Goal: Obtain resource: Download file/media

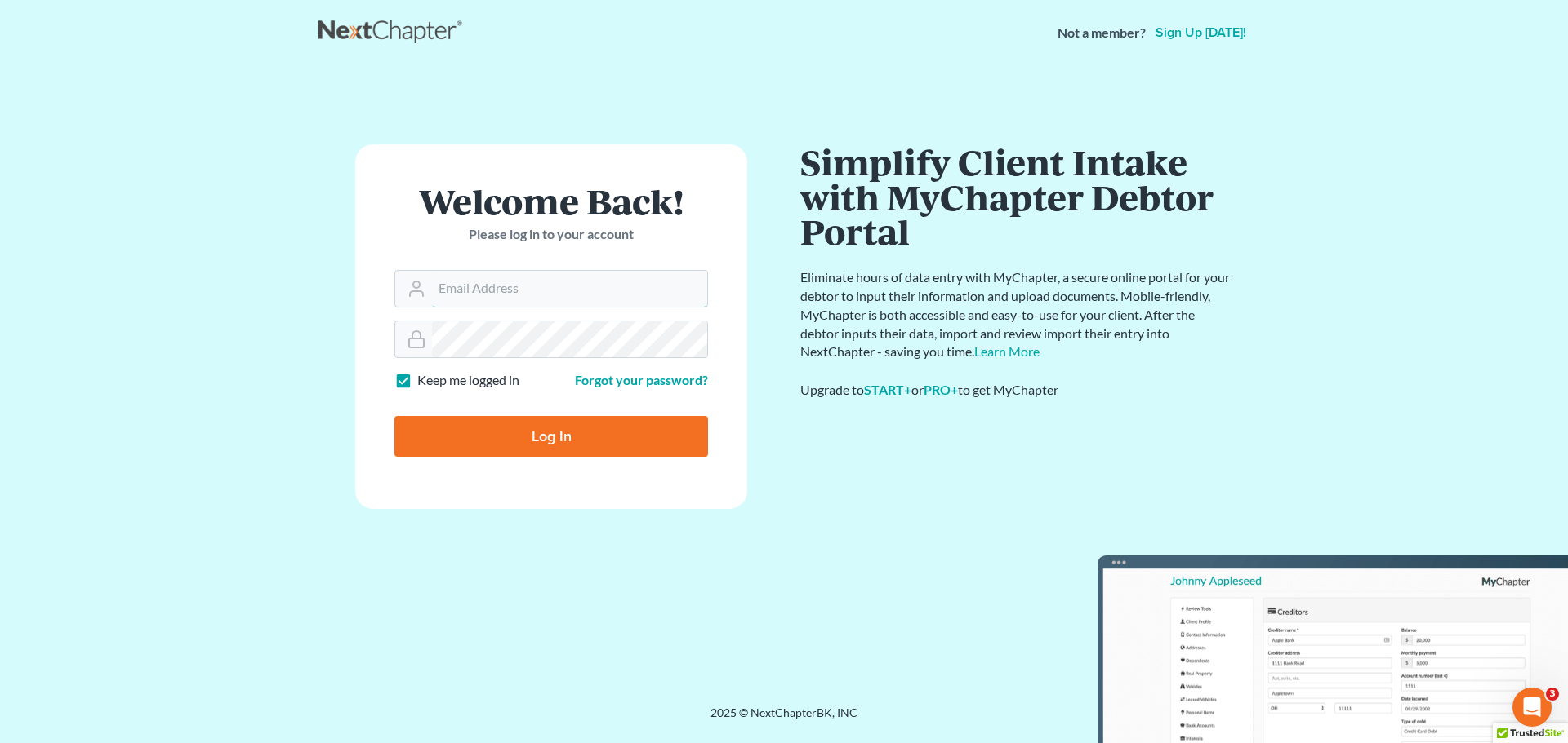
type input "[EMAIL_ADDRESS][DOMAIN_NAME]"
click at [521, 435] on input "Log In" at bounding box center [551, 436] width 313 height 41
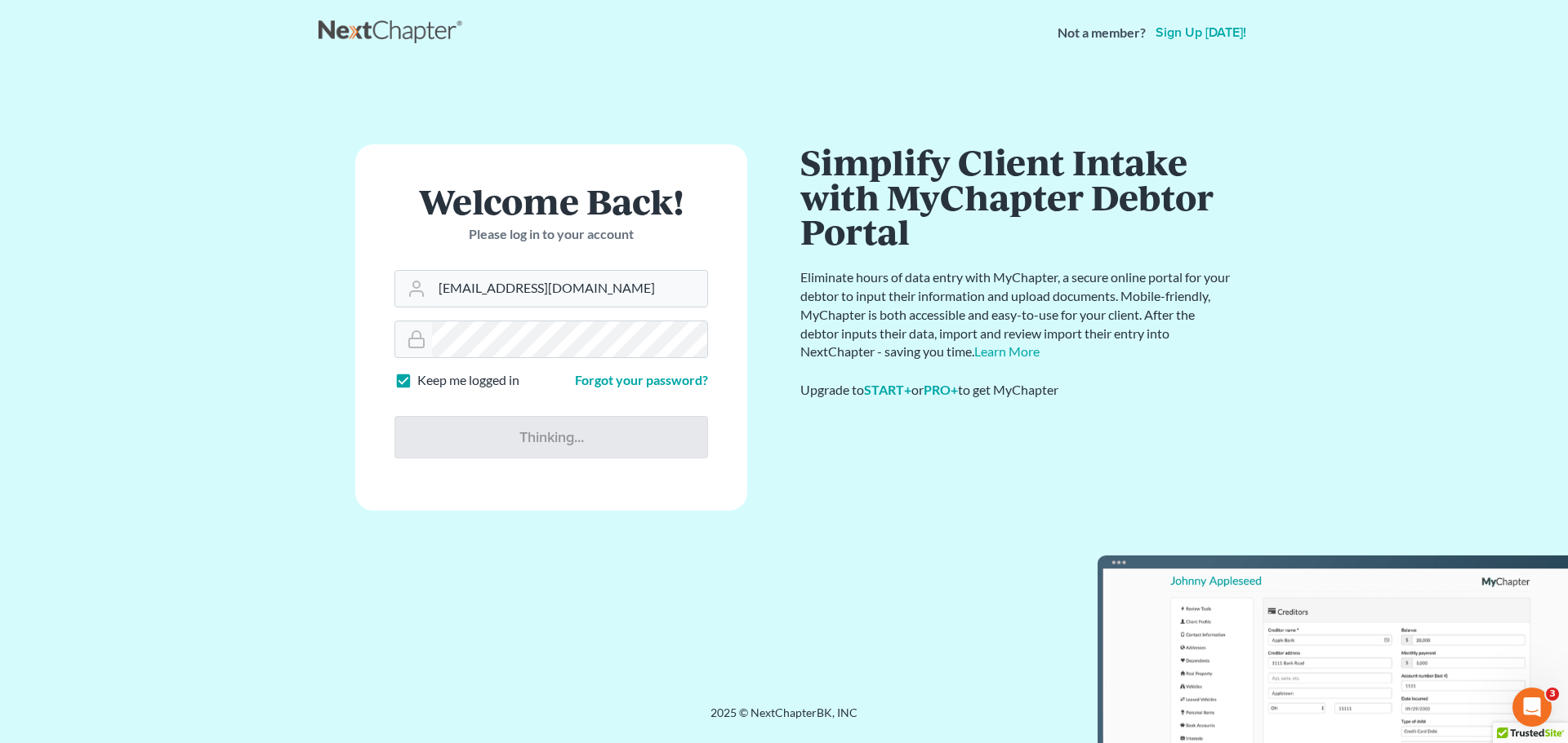
type input "Thinking..."
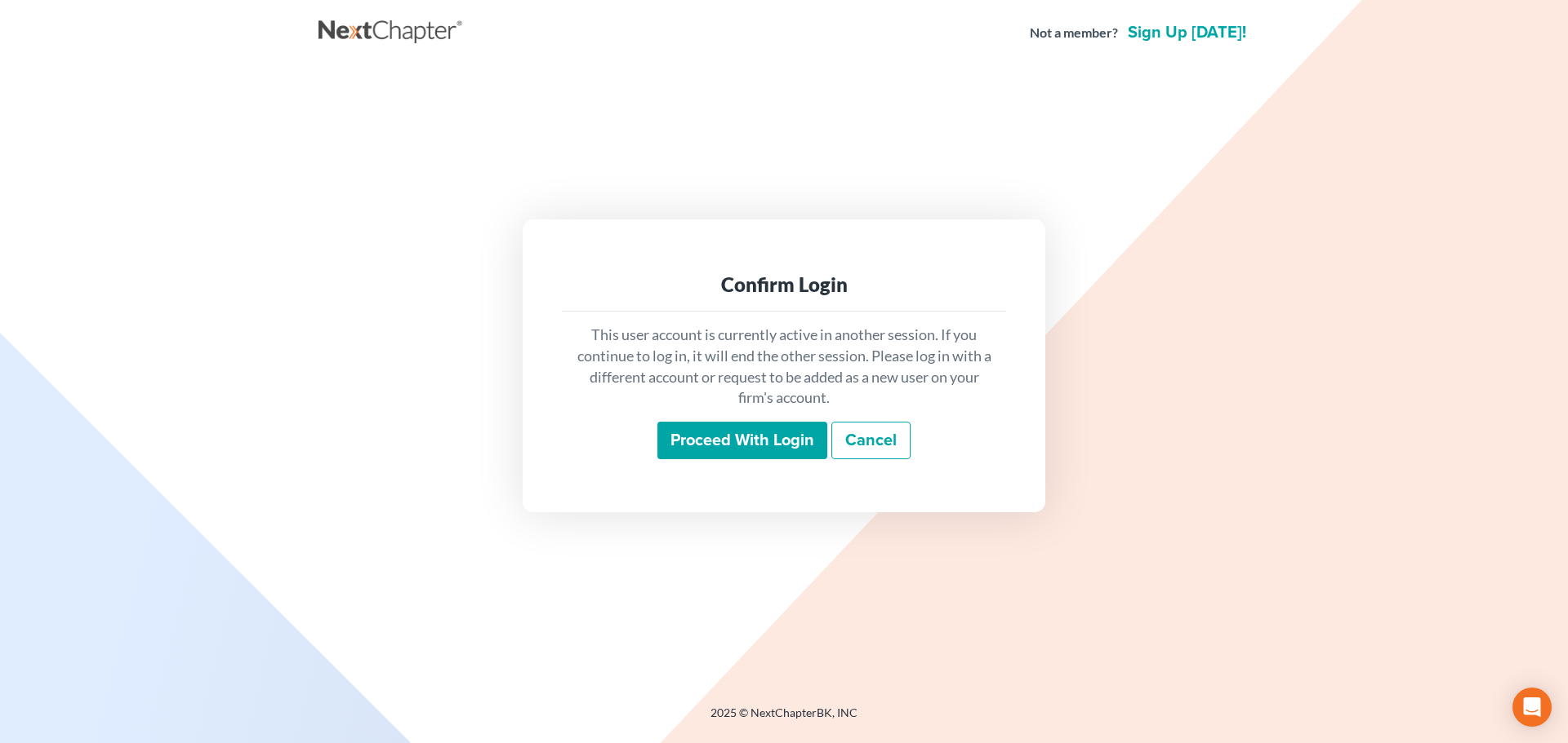
click at [757, 436] on input "Proceed with login" at bounding box center [742, 440] width 170 height 37
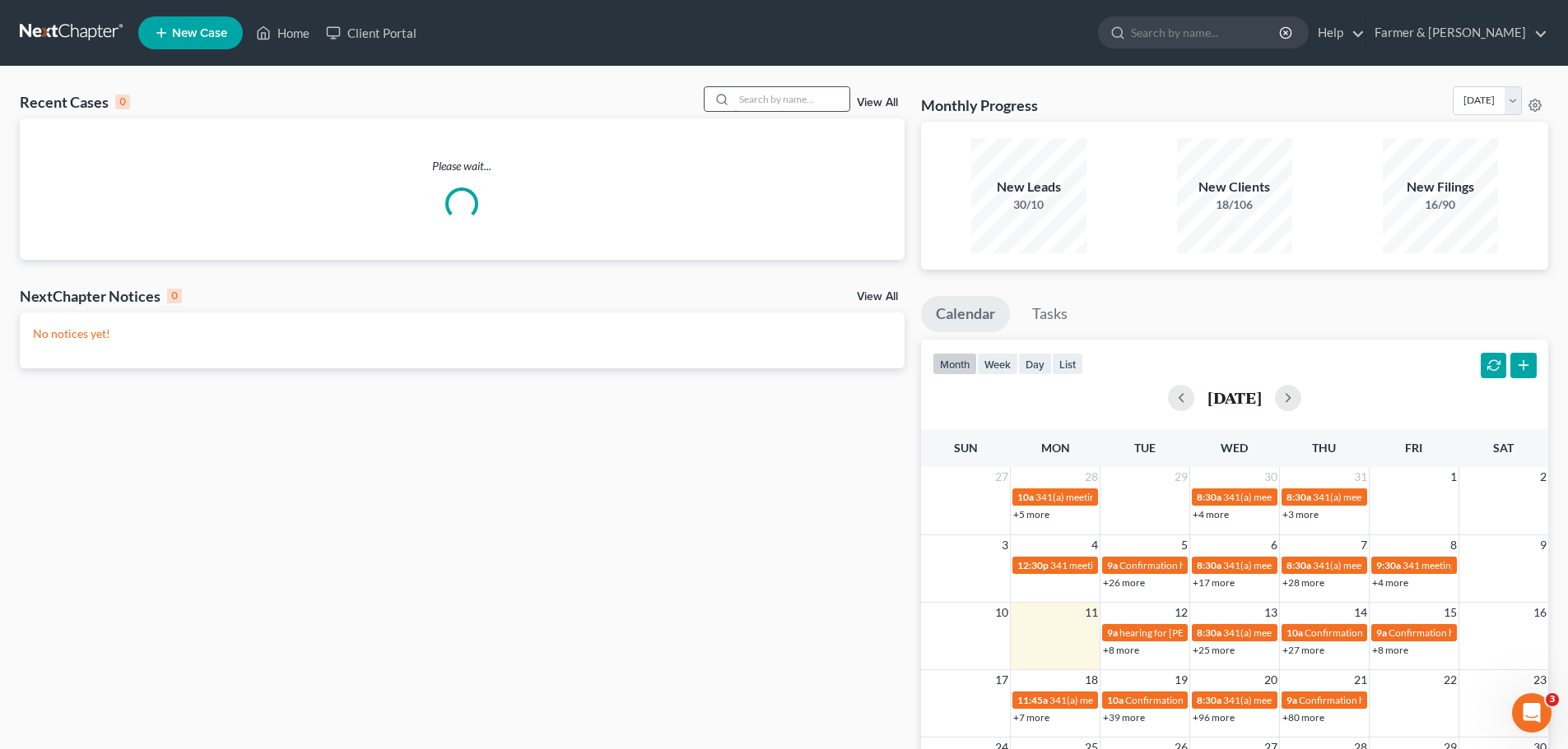
click at [745, 103] on input "search" at bounding box center [792, 99] width 116 height 24
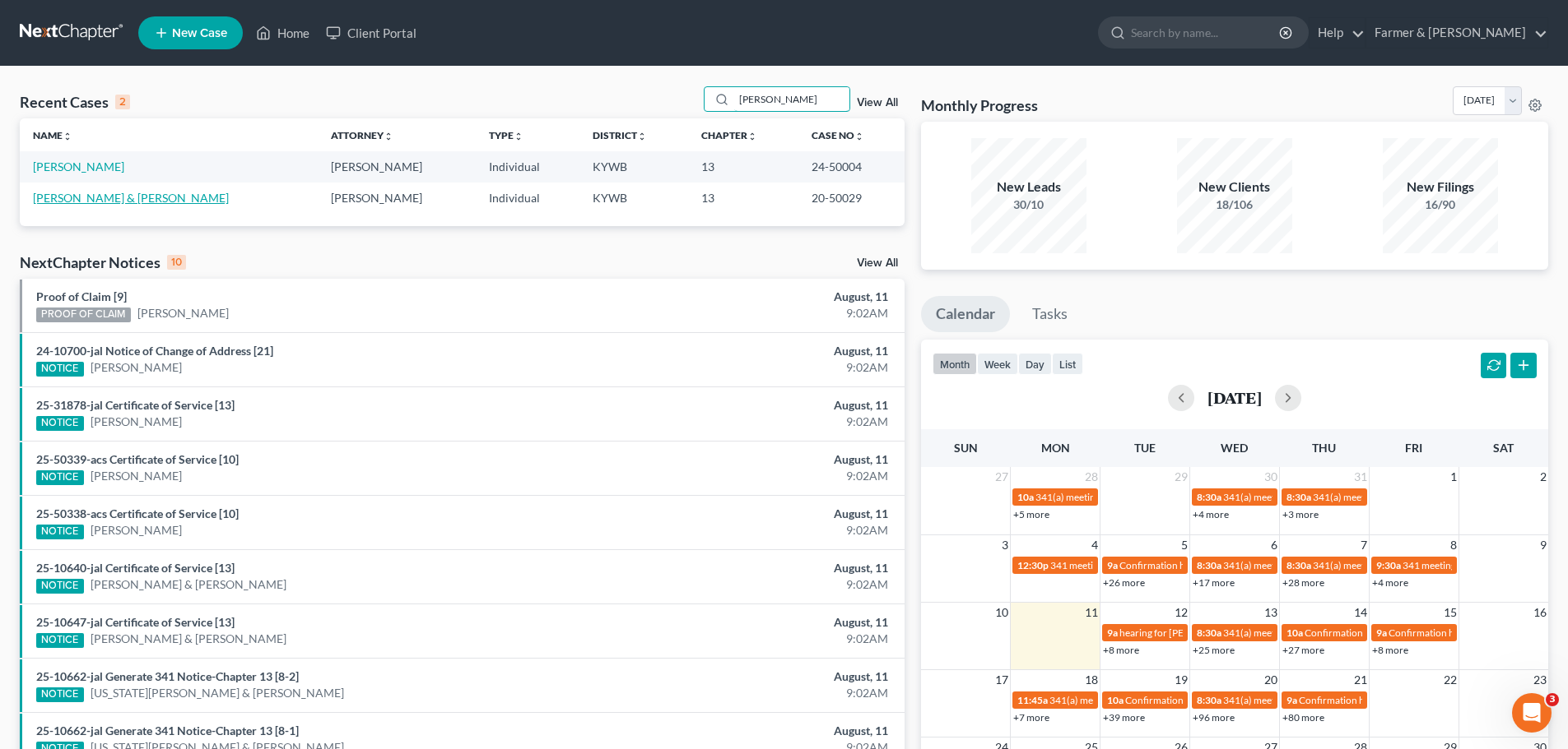
type input "connie browning"
click at [108, 199] on link "Browning, Connie & Bobby" at bounding box center [130, 197] width 196 height 14
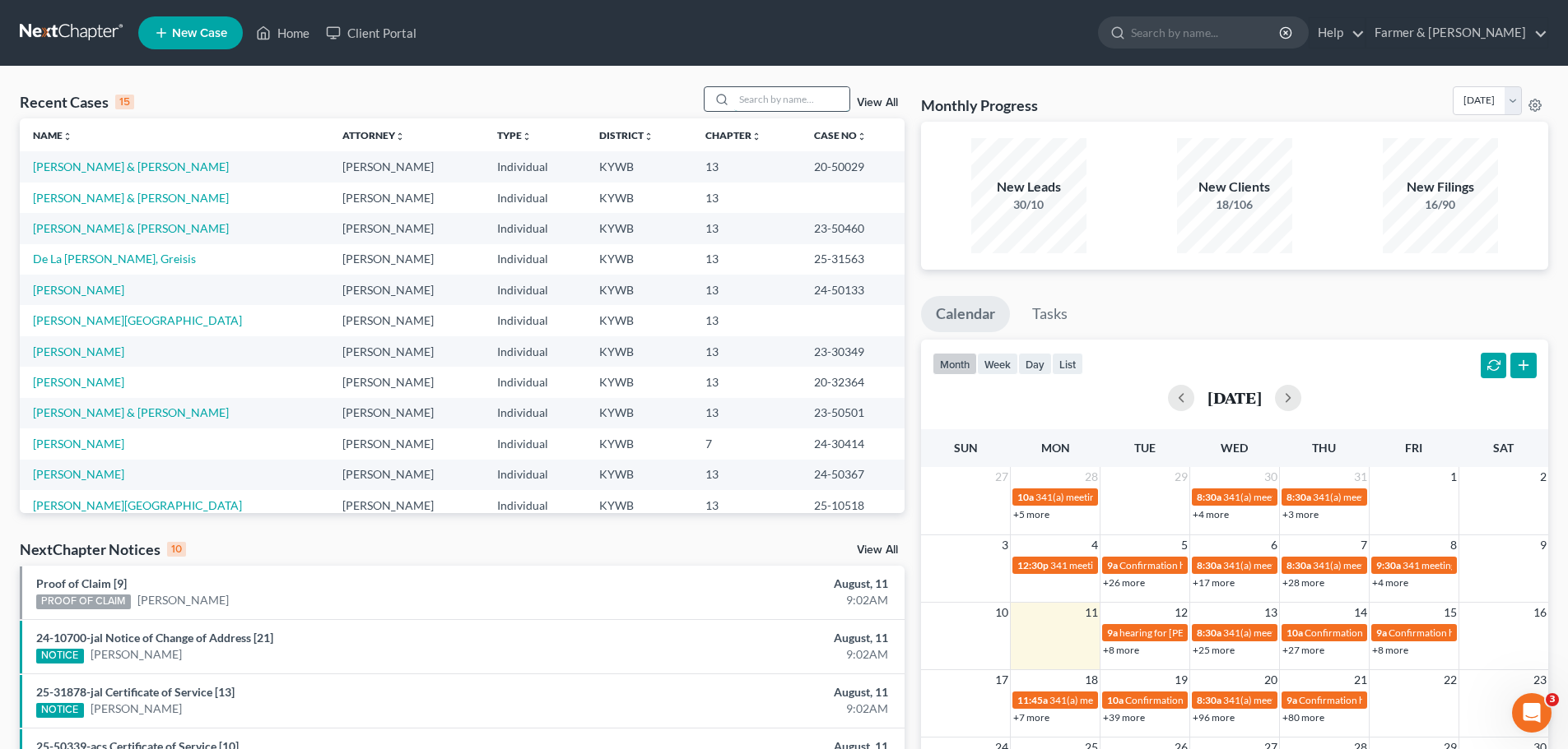
click at [744, 98] on input "search" at bounding box center [792, 99] width 116 height 24
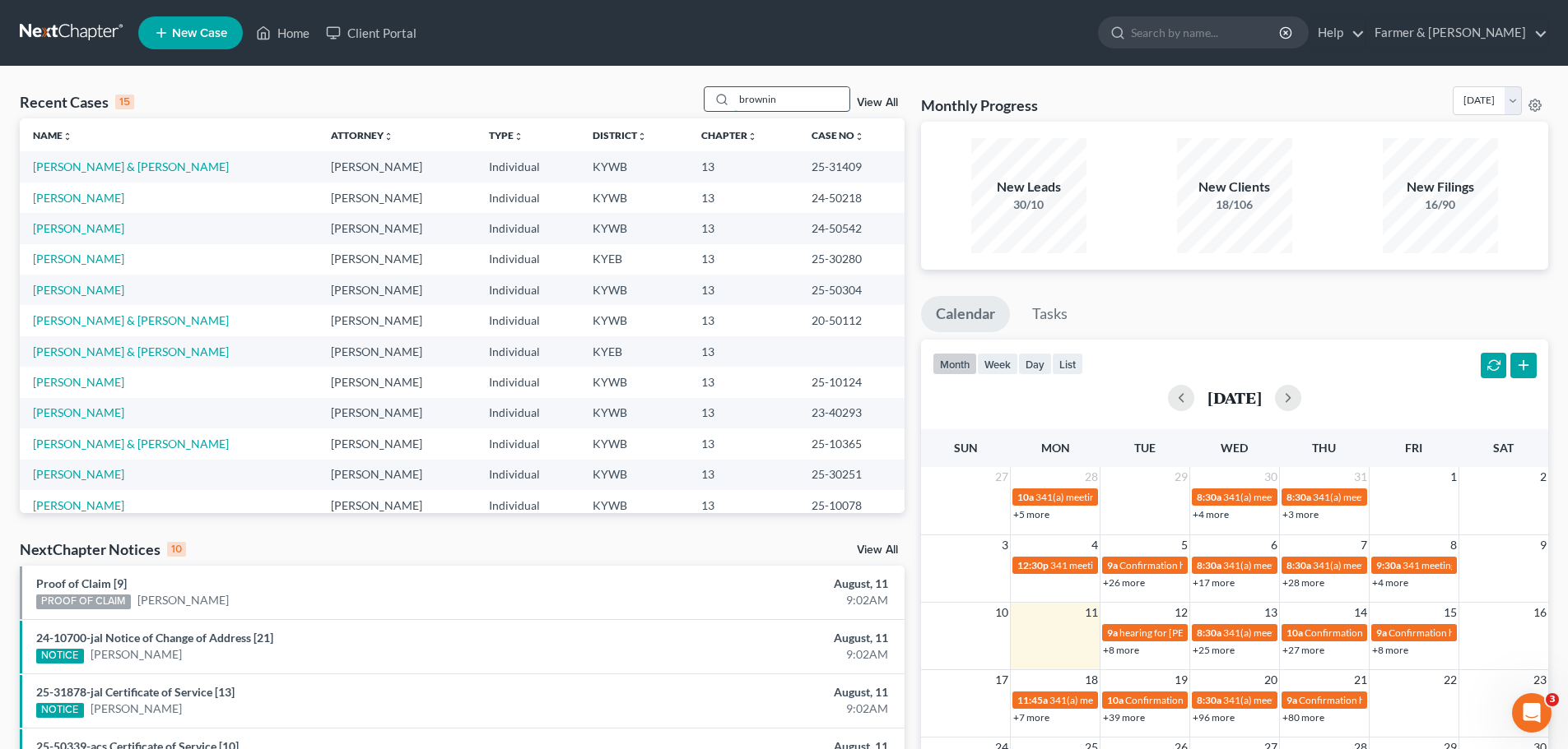
type input "browning"
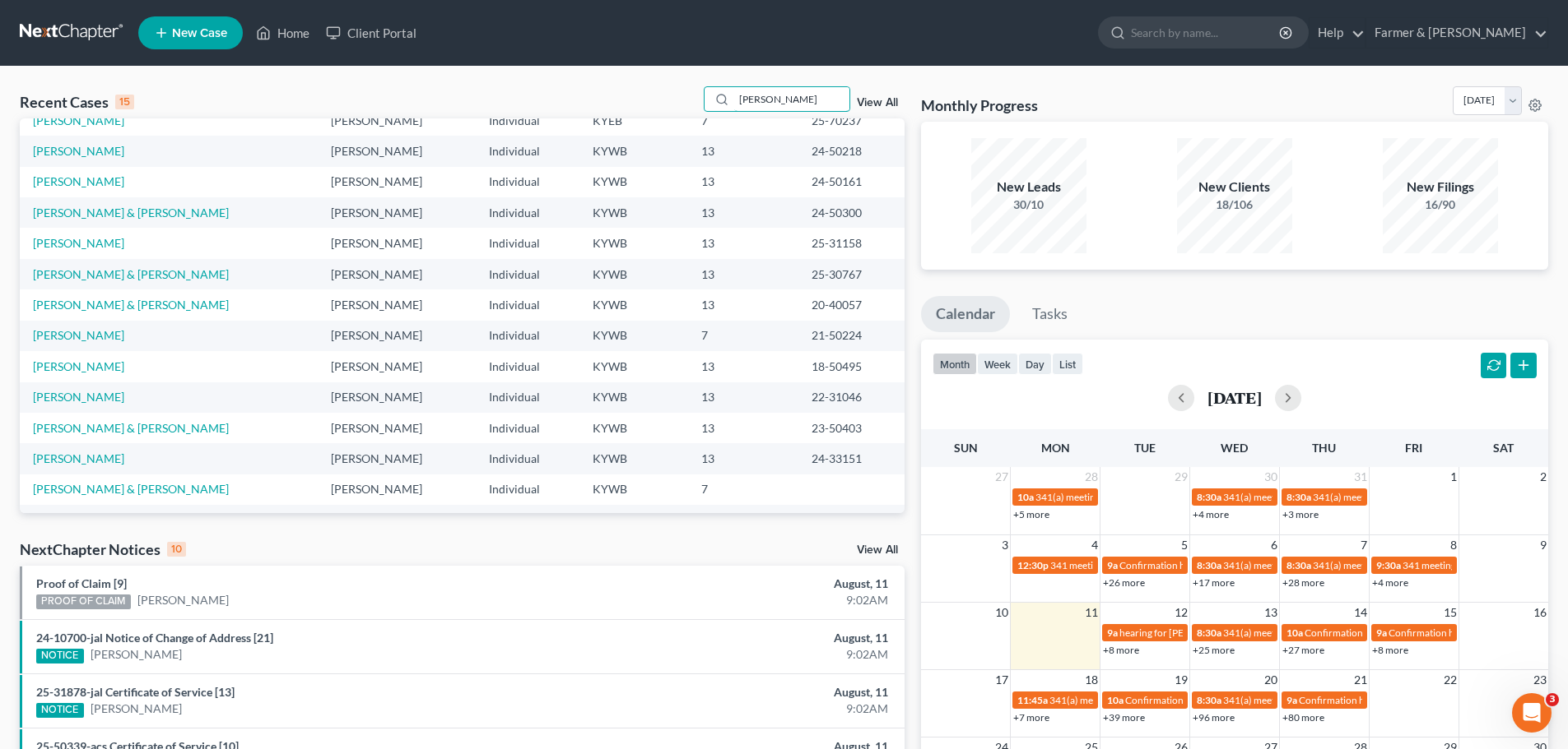
scroll to position [113, 0]
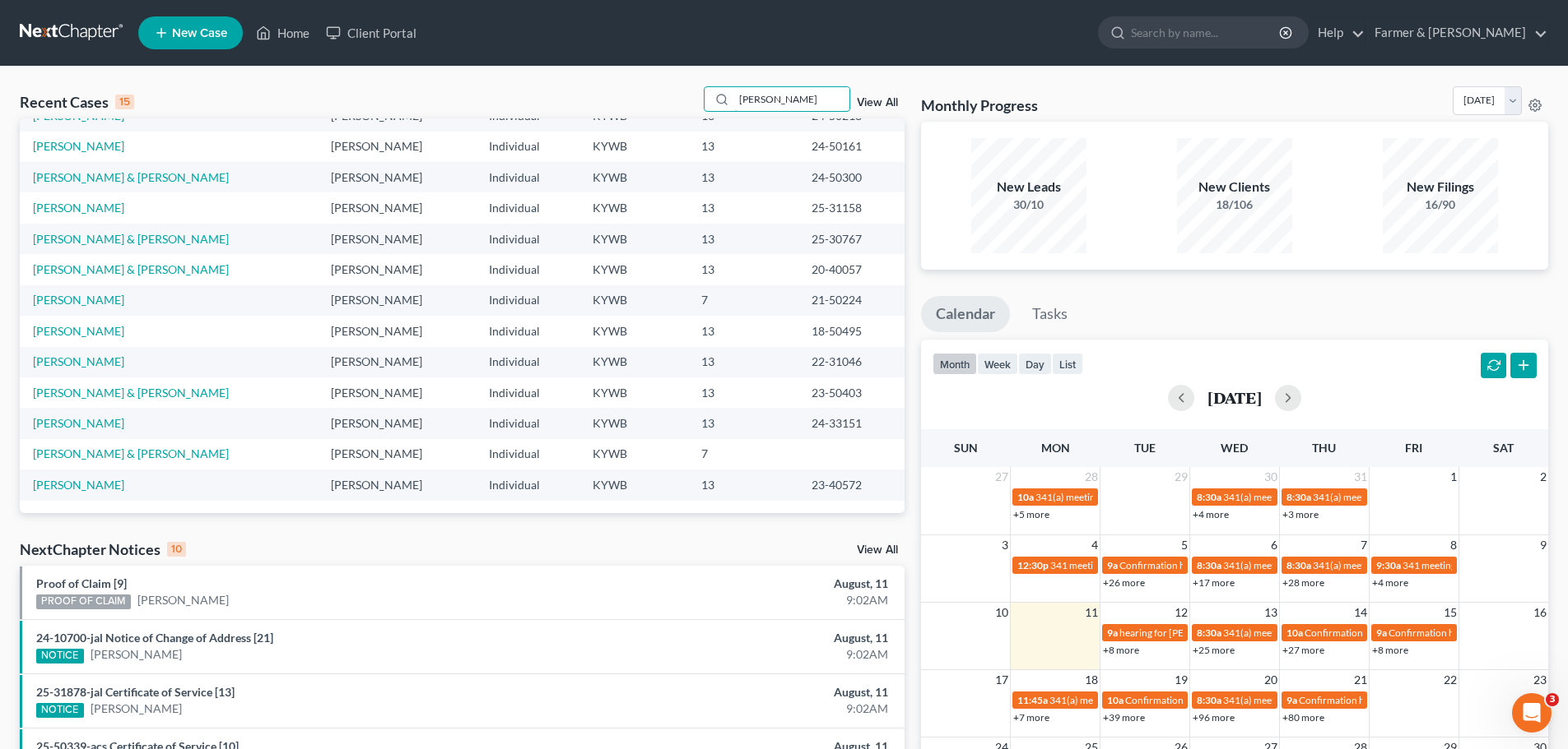
drag, startPoint x: 799, startPoint y: 98, endPoint x: 666, endPoint y: 98, distance: 133.0
click at [666, 98] on div "Recent Cases 15 browning View All" at bounding box center [462, 102] width 885 height 32
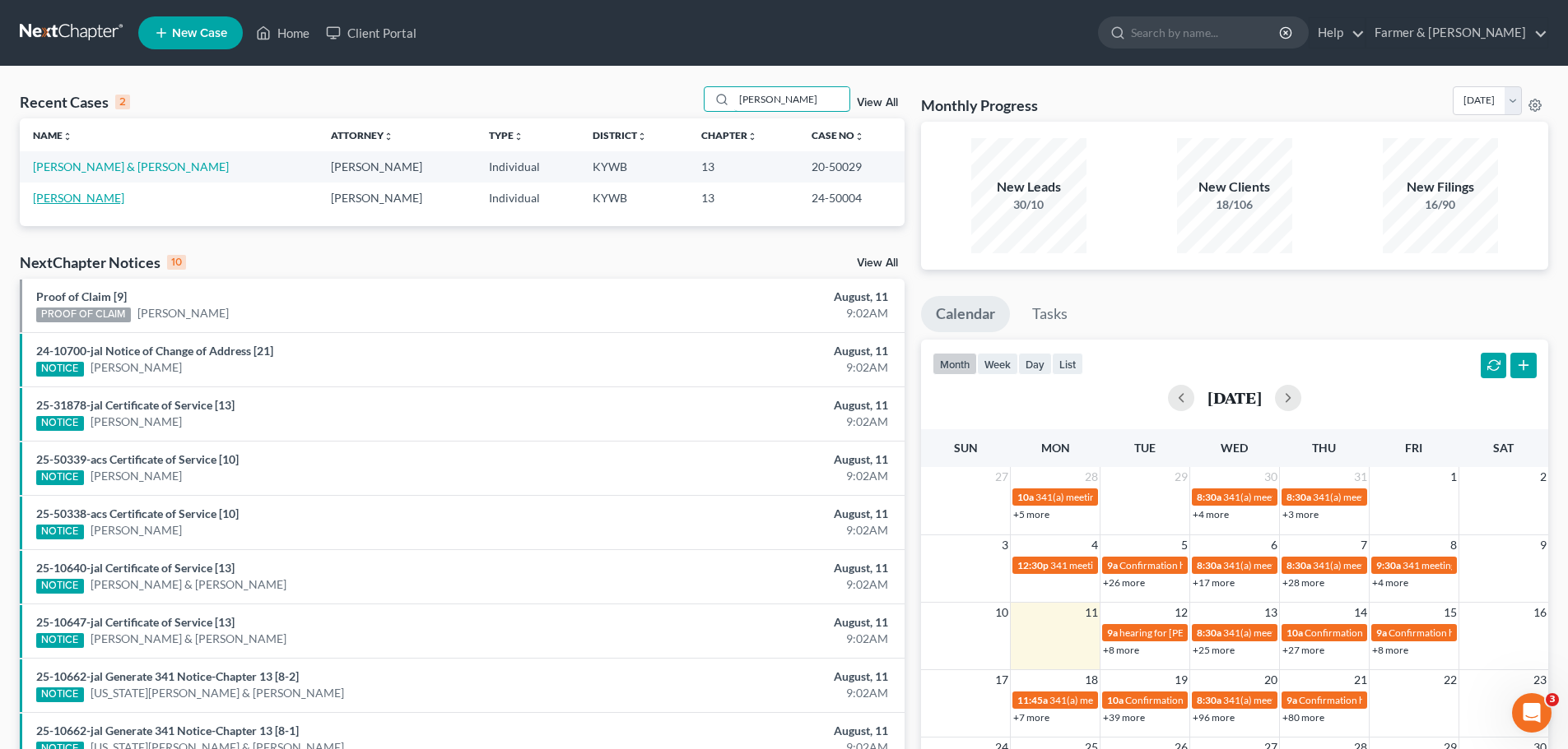
type input "connie browning"
click at [85, 200] on link "Browning, Connie" at bounding box center [78, 197] width 91 height 14
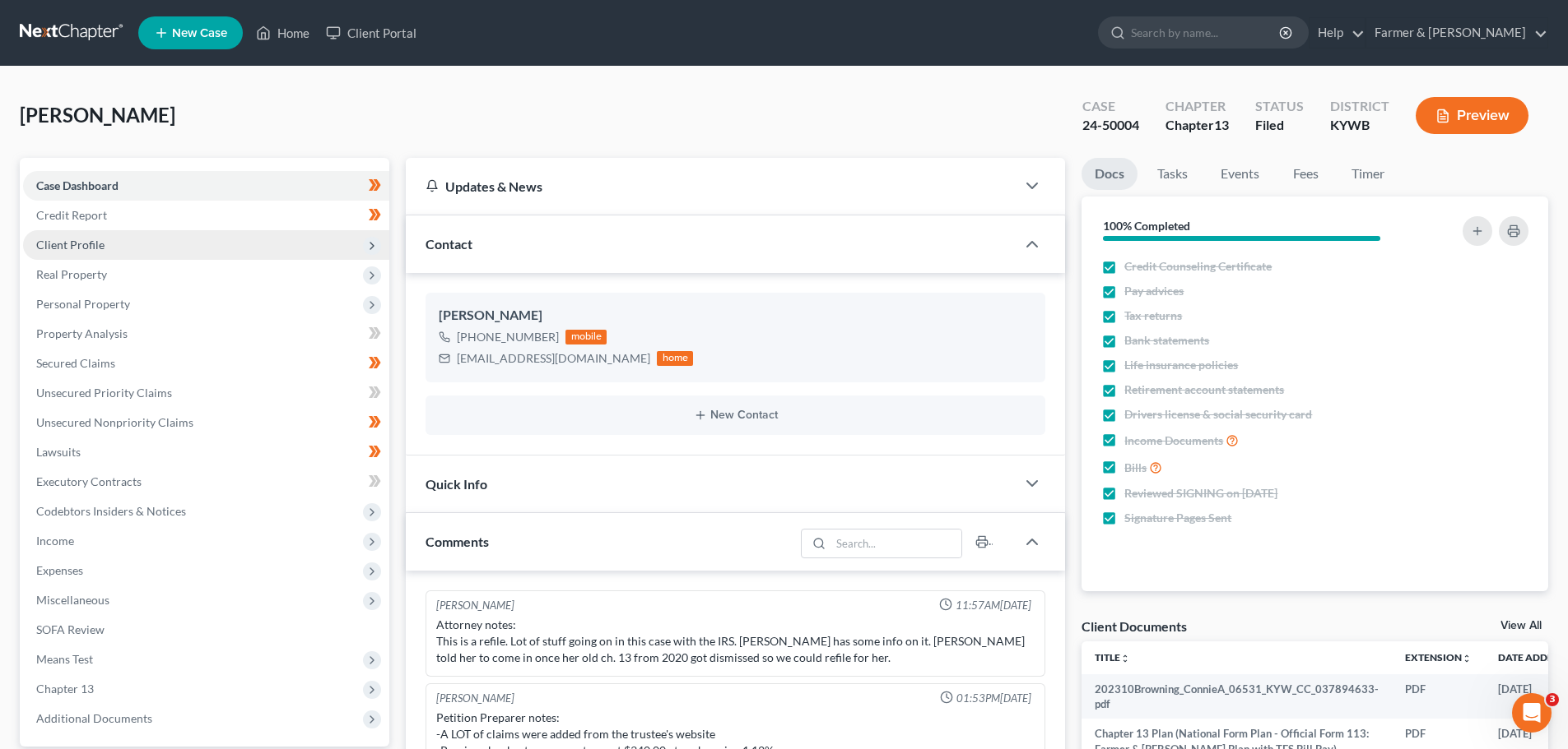
click at [101, 243] on span "Client Profile" at bounding box center [70, 245] width 68 height 14
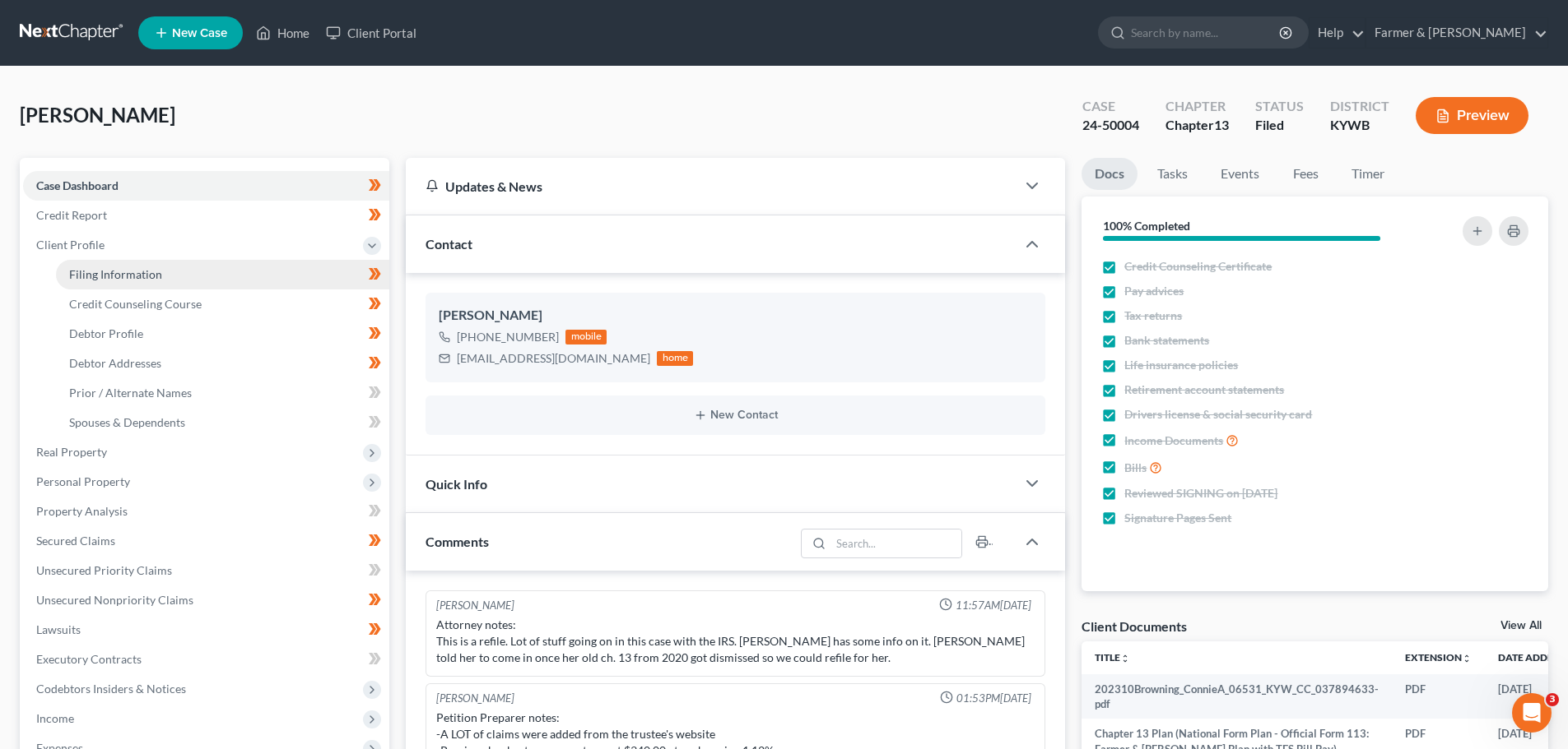
click at [116, 271] on span "Filing Information" at bounding box center [116, 274] width 93 height 14
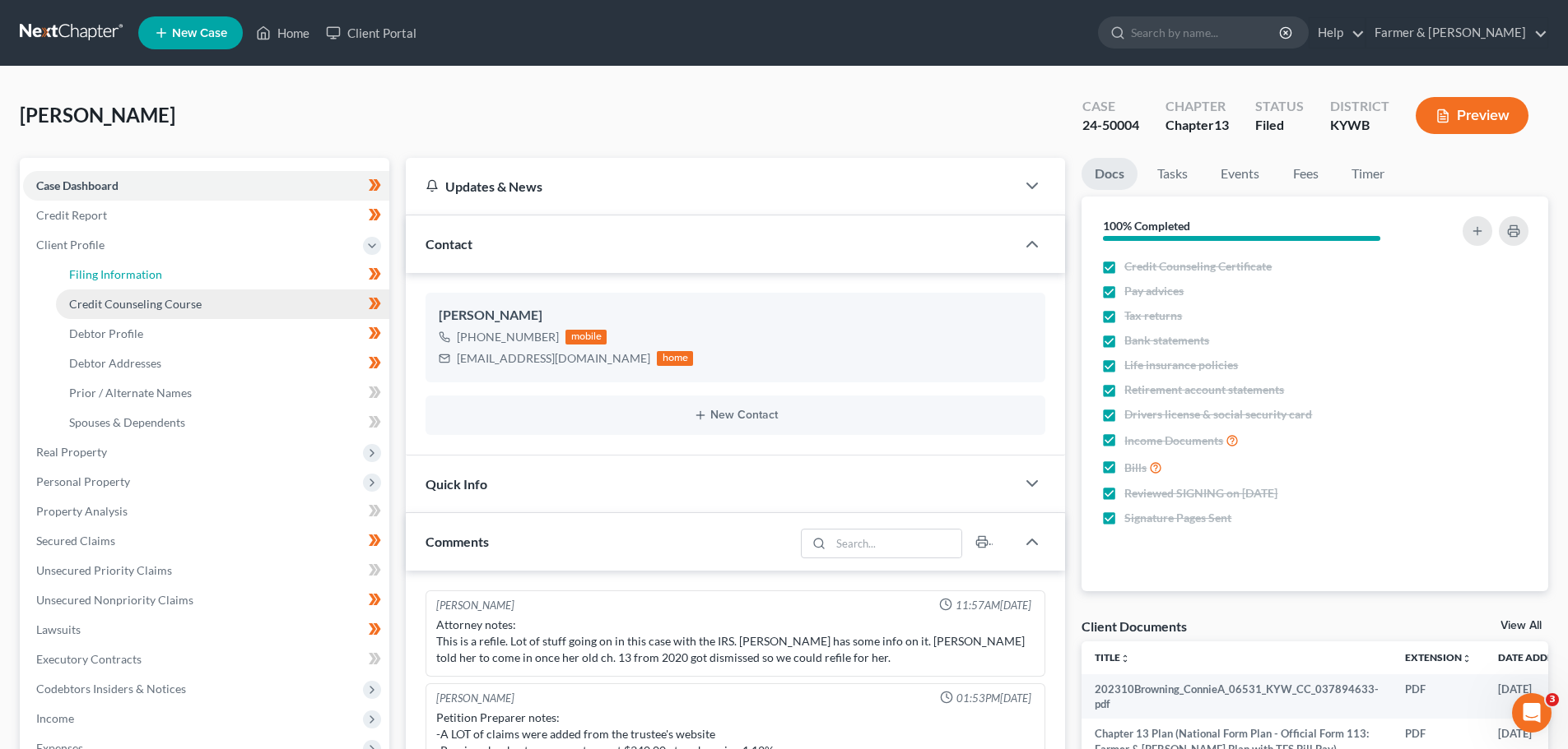
select select "1"
select select "0"
select select "3"
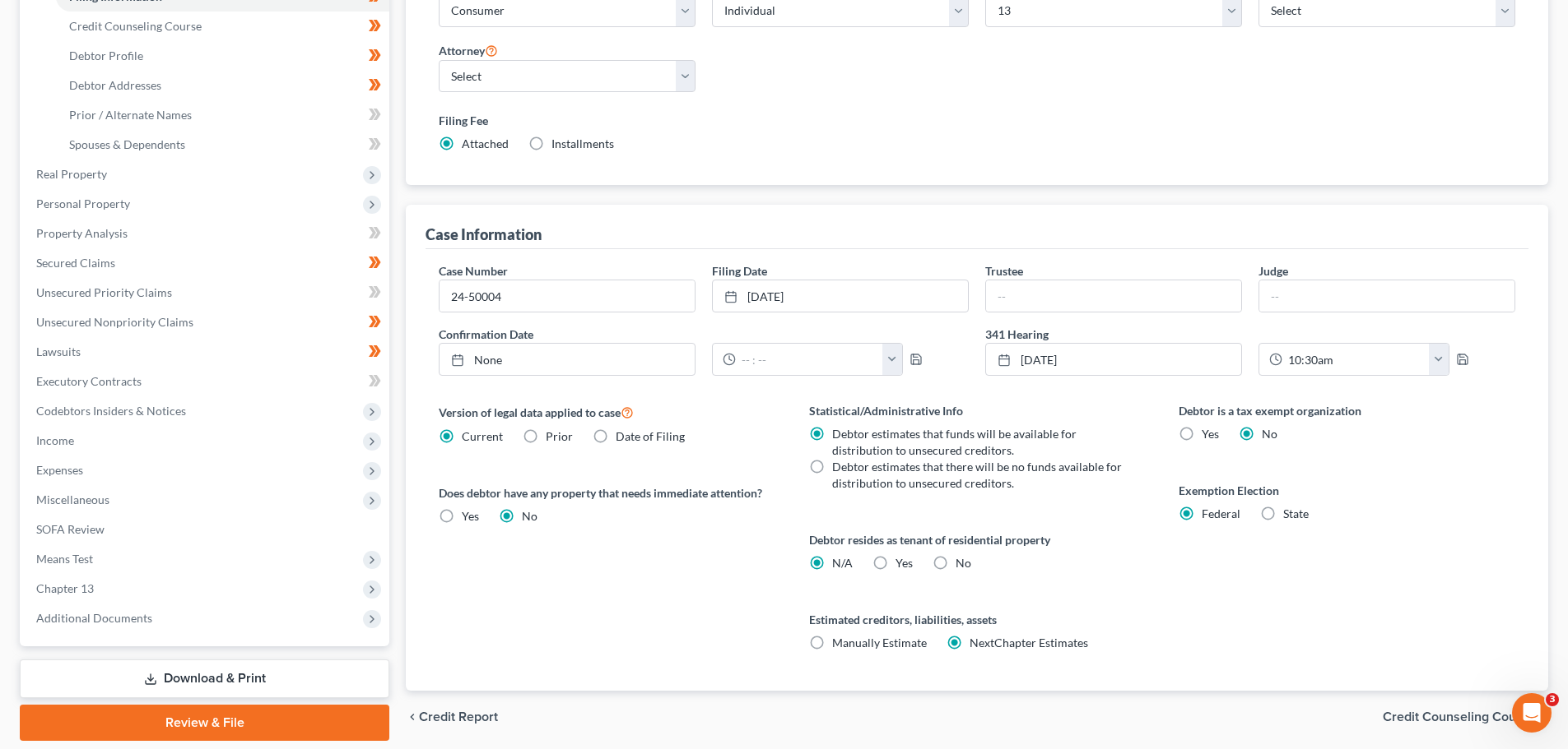
scroll to position [335, 0]
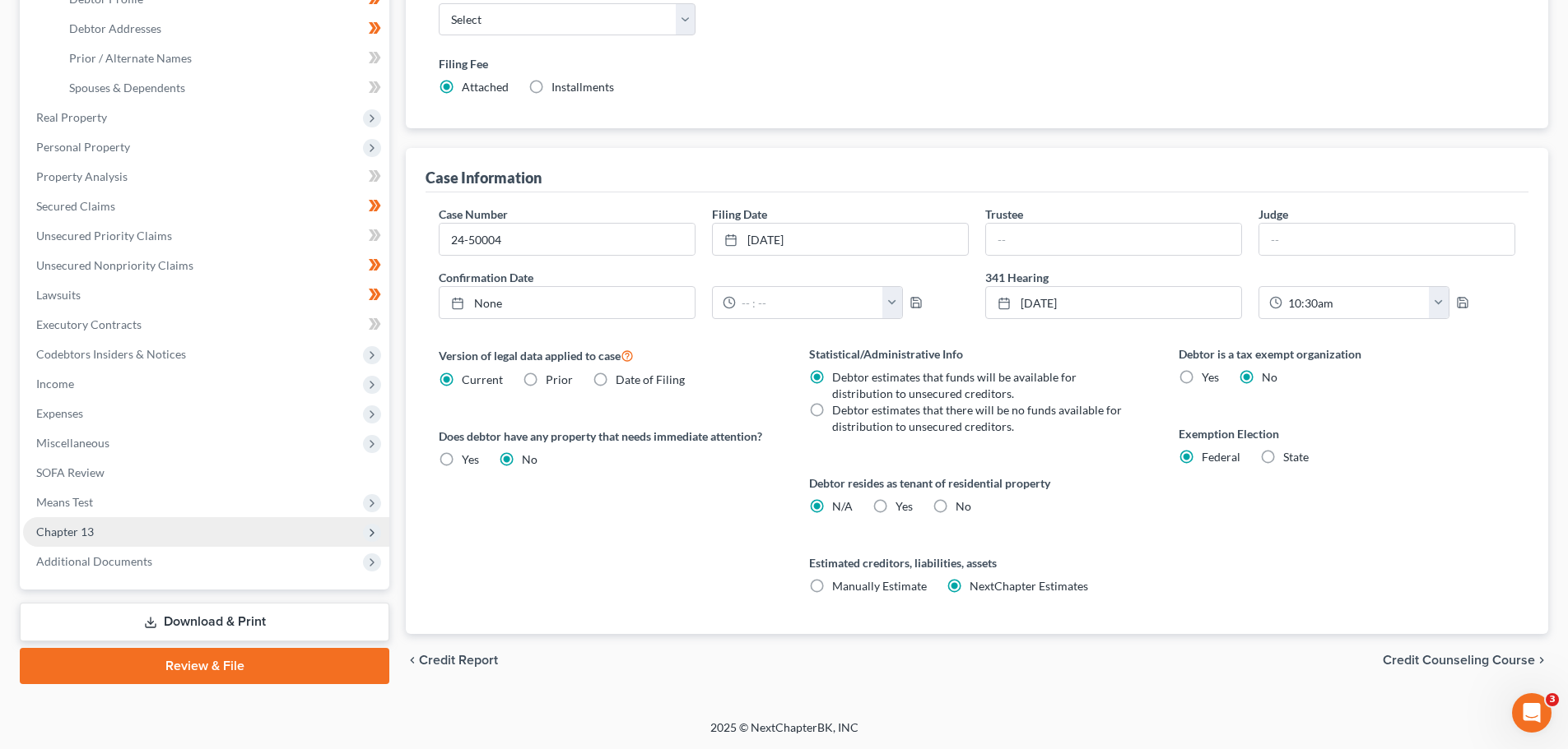
click at [94, 532] on span "Chapter 13" at bounding box center [206, 531] width 366 height 30
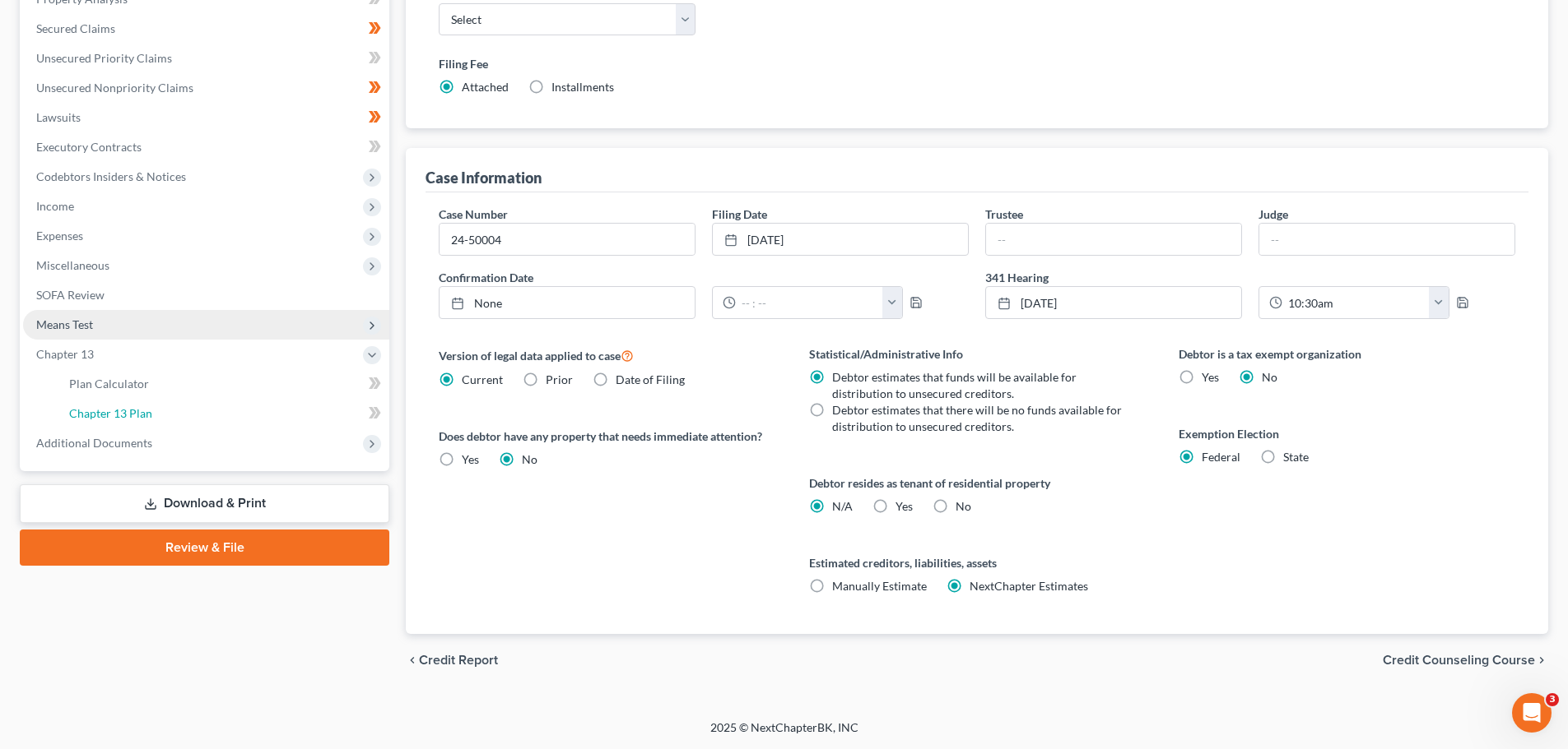
drag, startPoint x: 150, startPoint y: 413, endPoint x: 301, endPoint y: 437, distance: 152.9
click at [152, 412] on link "Chapter 13 Plan" at bounding box center [222, 413] width 333 height 30
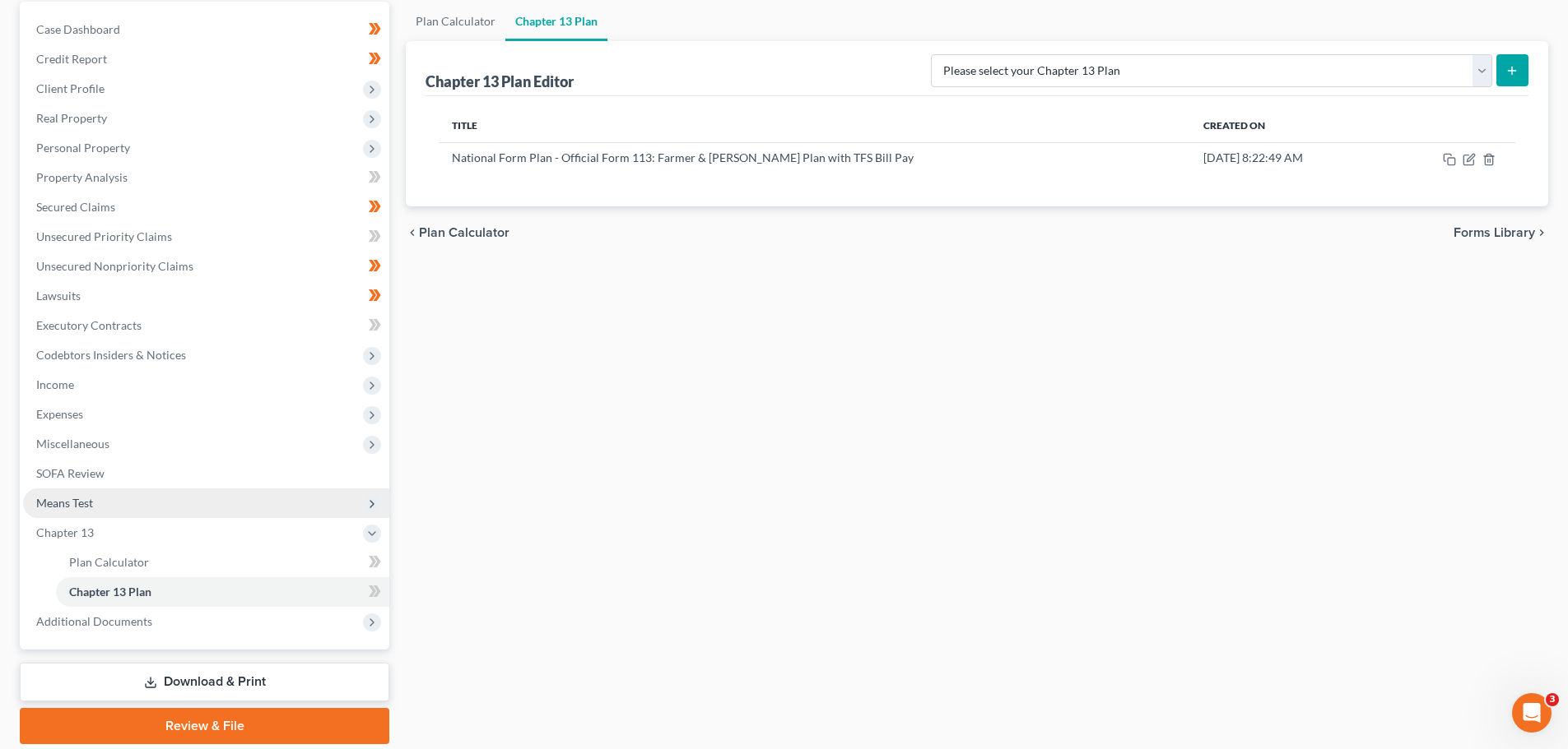
scroll to position [214, 0]
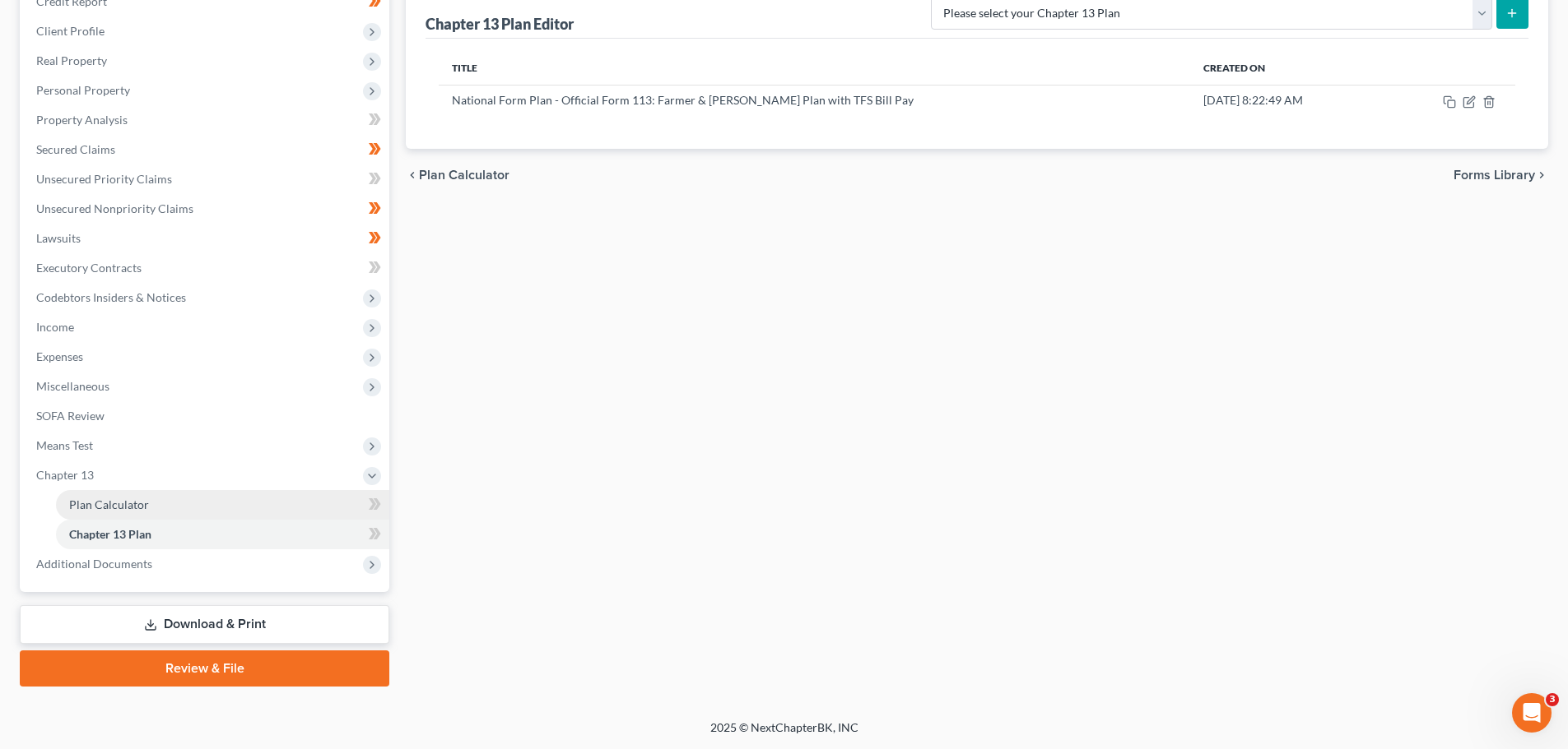
click at [111, 504] on span "Plan Calculator" at bounding box center [109, 504] width 80 height 14
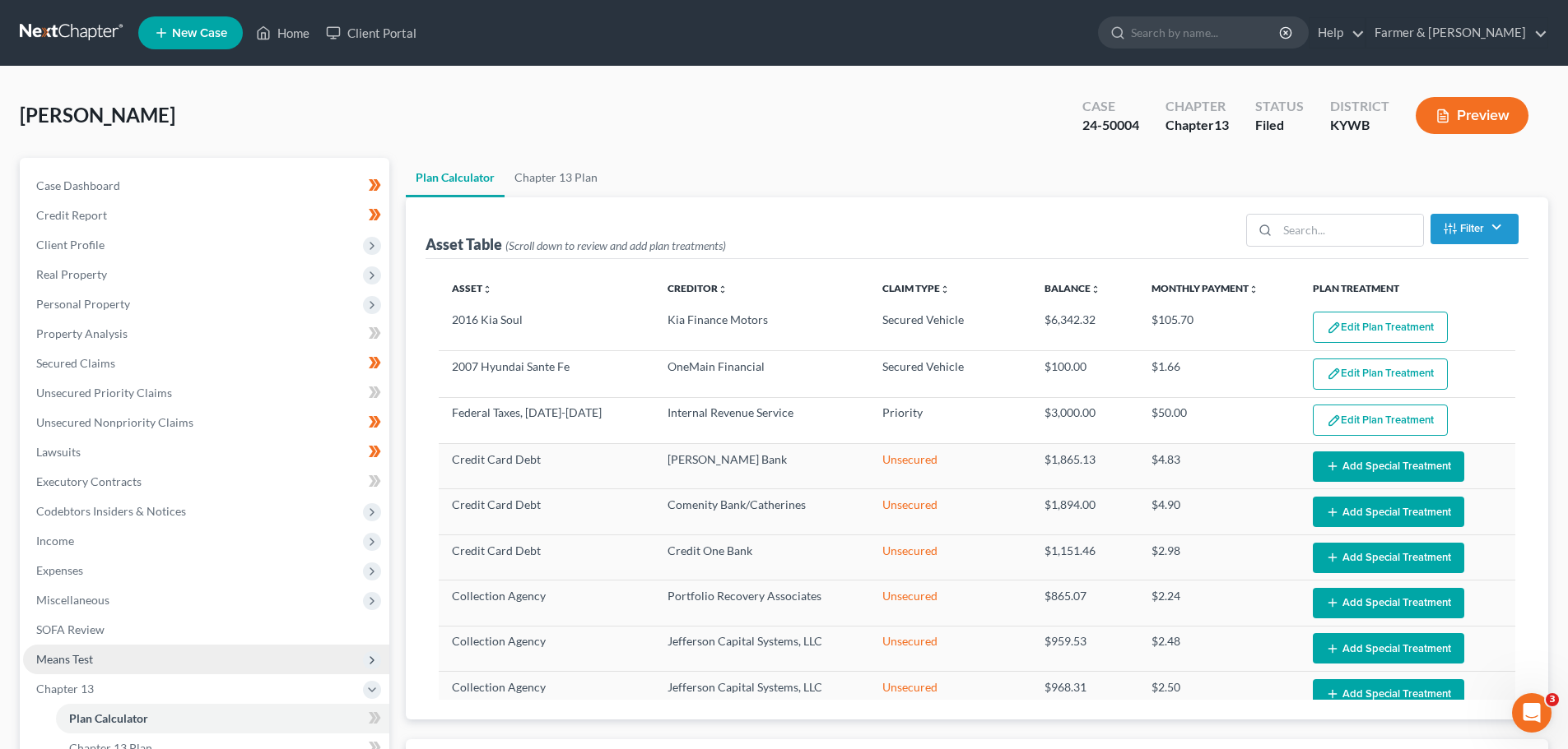
select select "59"
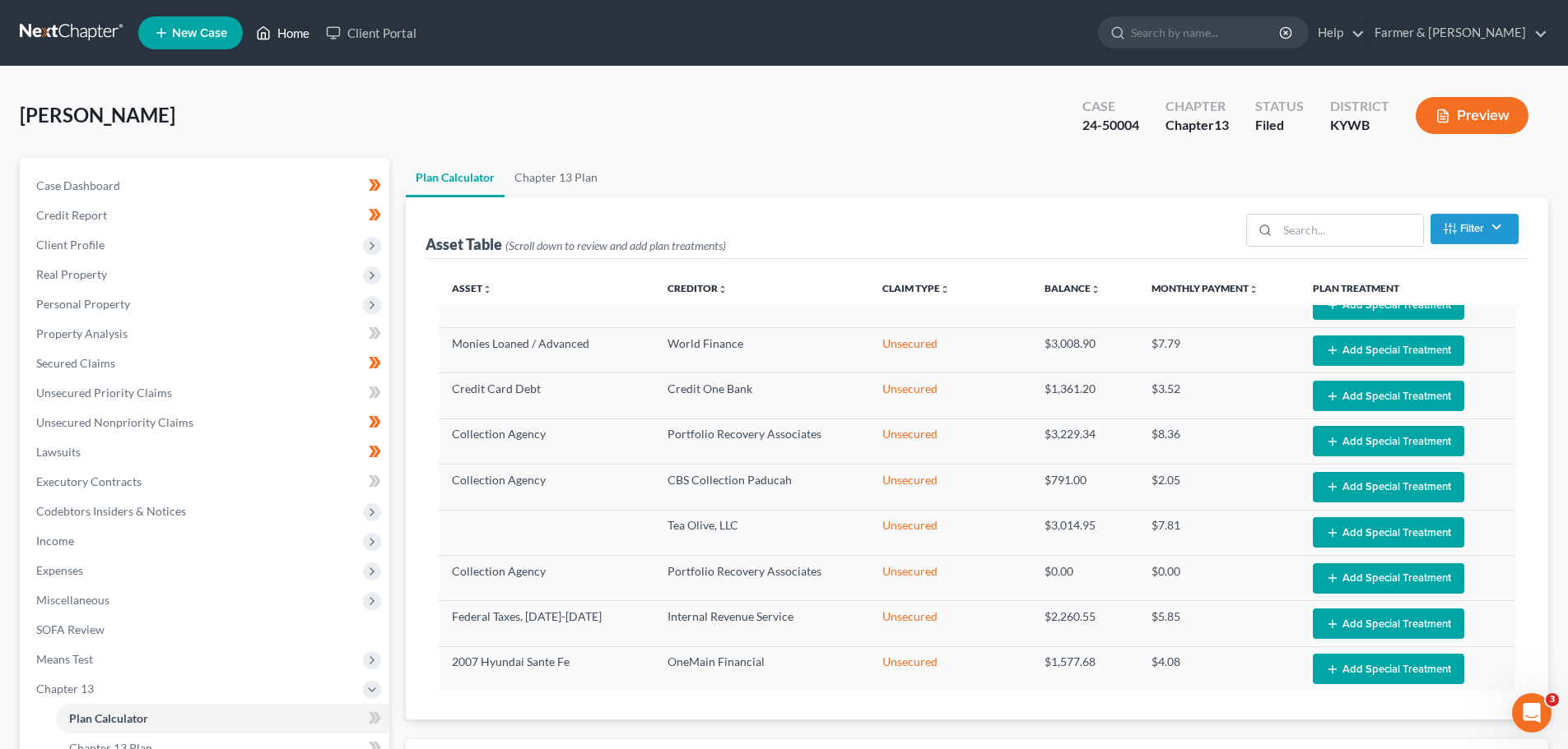
click at [291, 32] on link "Home" at bounding box center [282, 33] width 70 height 30
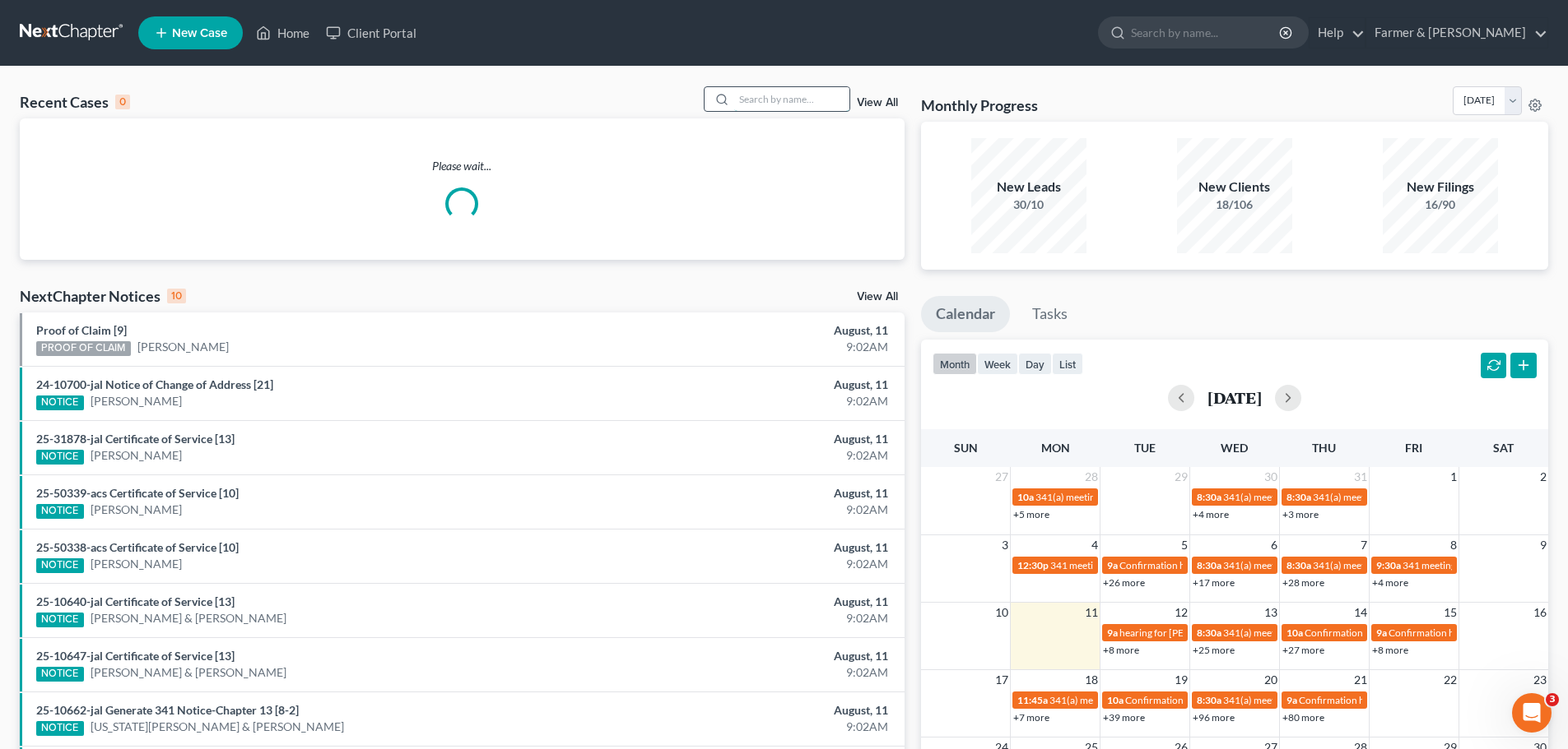
click at [771, 100] on input "search" at bounding box center [792, 99] width 116 height 24
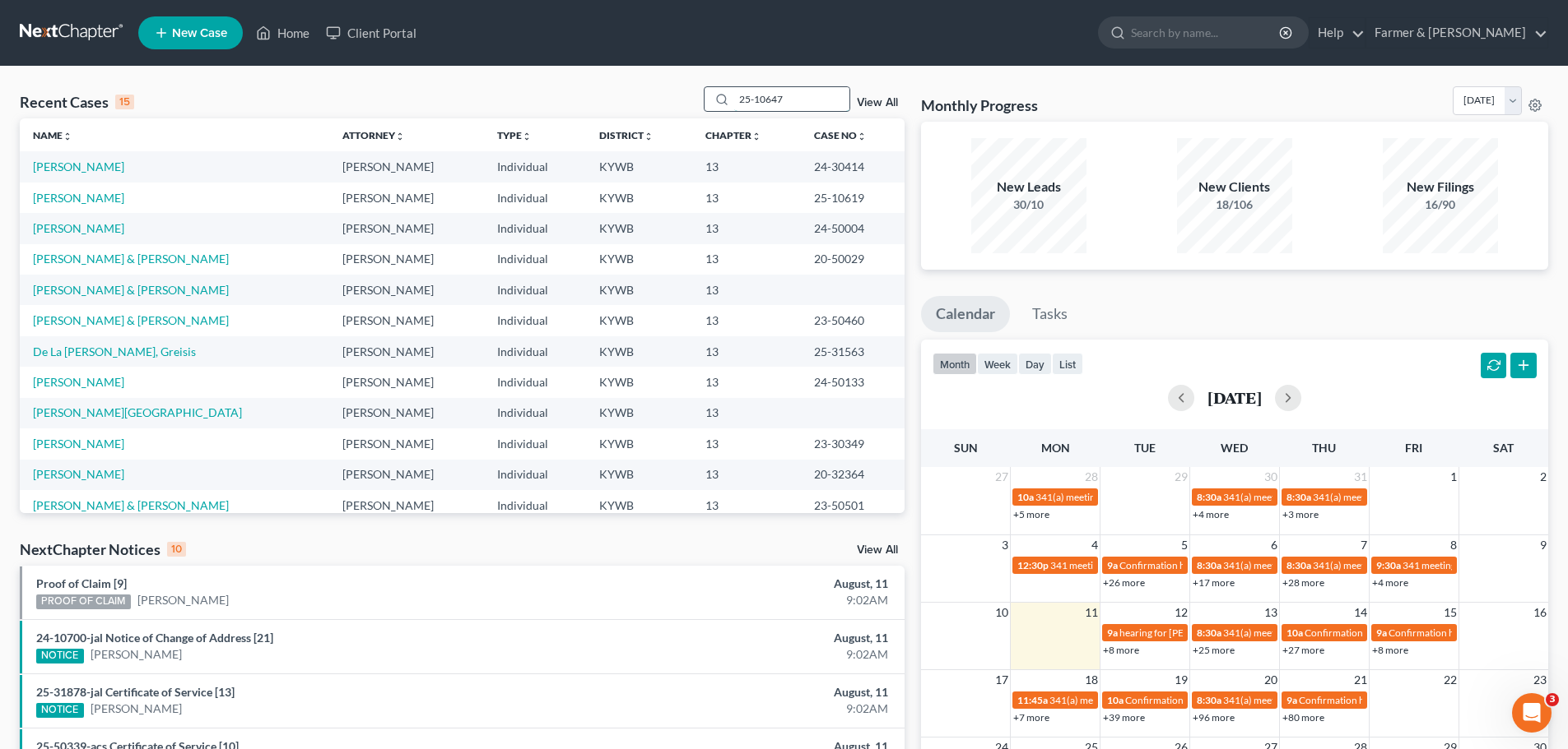
drag, startPoint x: 781, startPoint y: 100, endPoint x: 718, endPoint y: 98, distance: 63.0
click at [718, 98] on div "25-10647" at bounding box center [777, 99] width 146 height 25
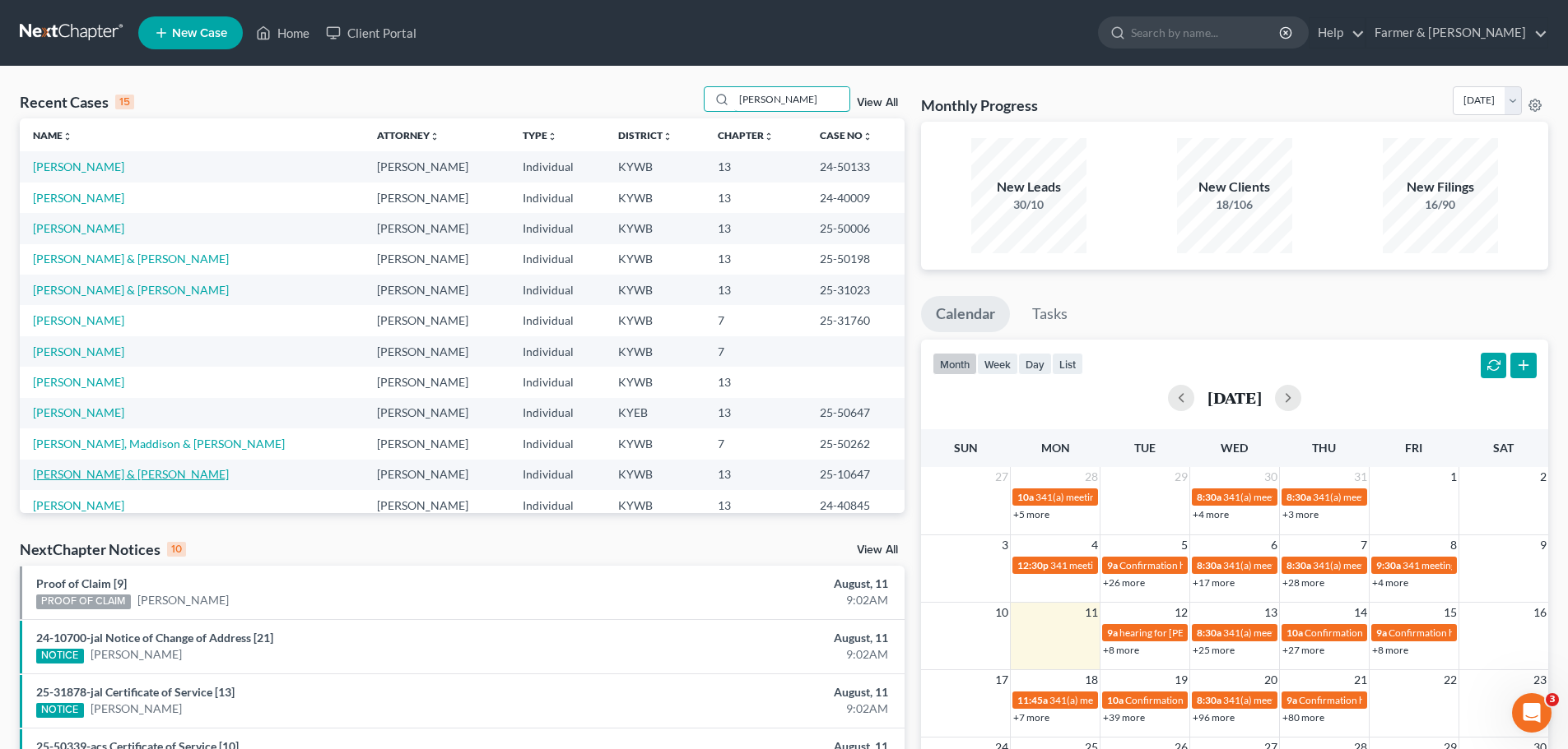
type input "thomas"
click at [138, 475] on link "Thomas, Andrea & Jeremy" at bounding box center [130, 474] width 196 height 14
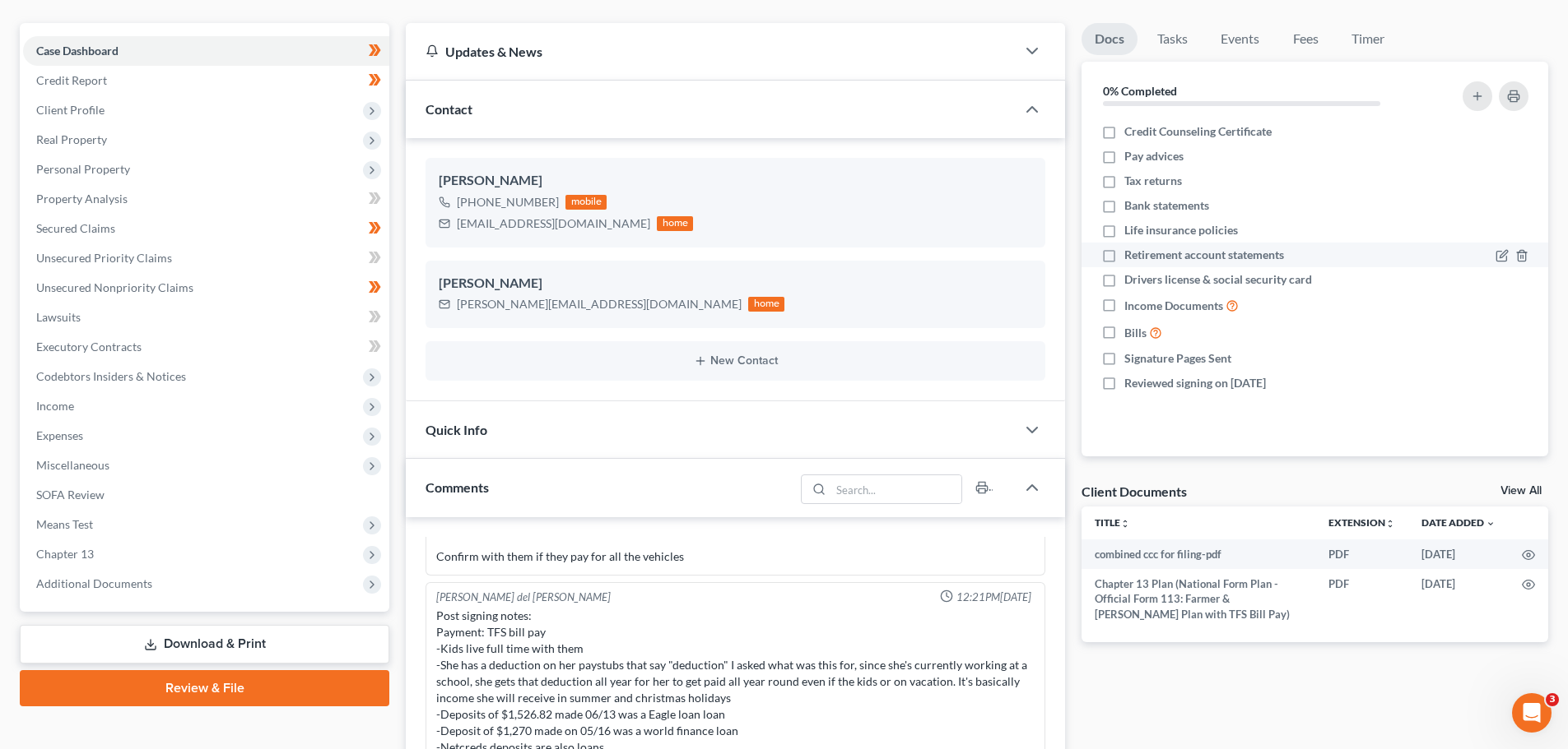
scroll to position [192, 0]
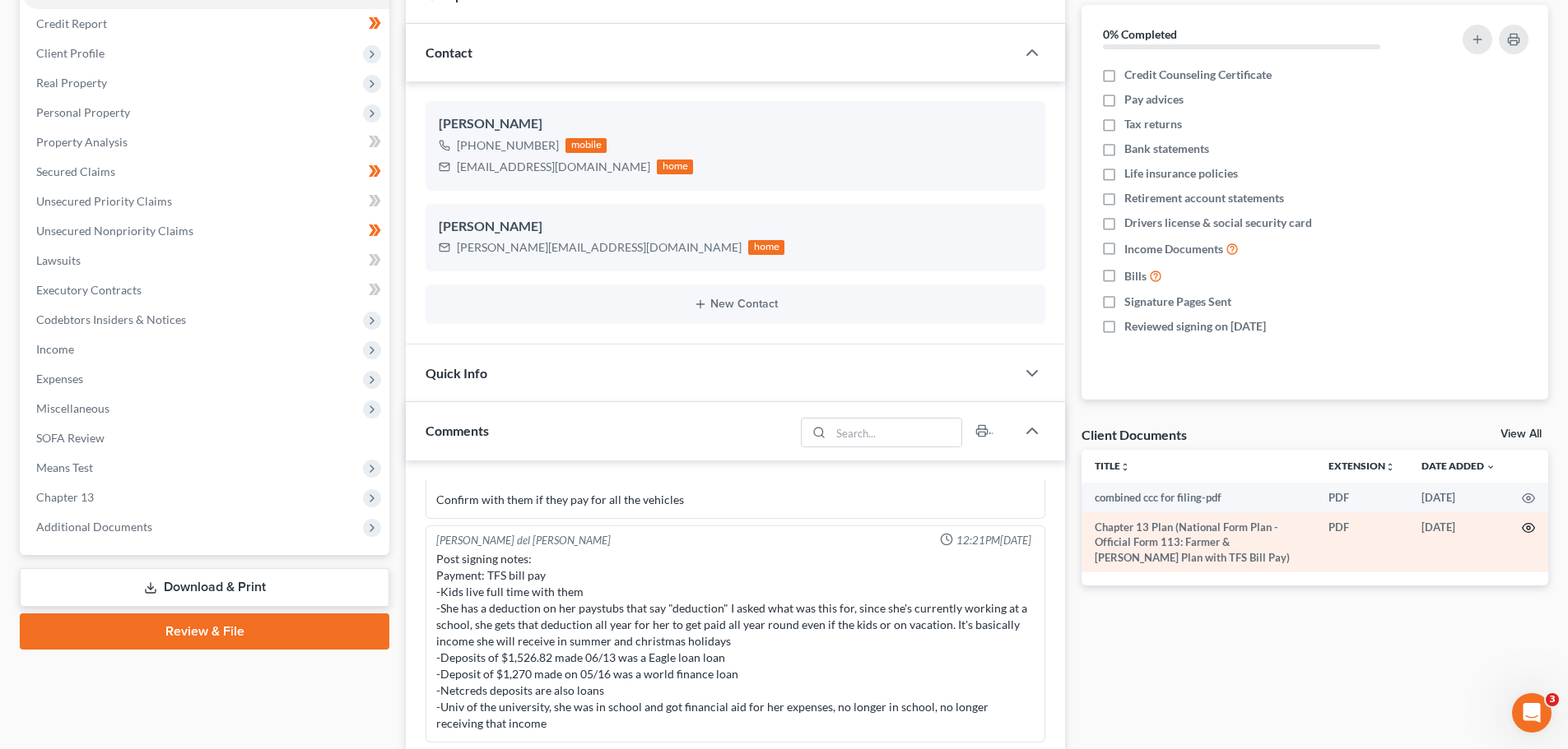
click at [1526, 525] on icon "button" at bounding box center [1529, 528] width 13 height 9
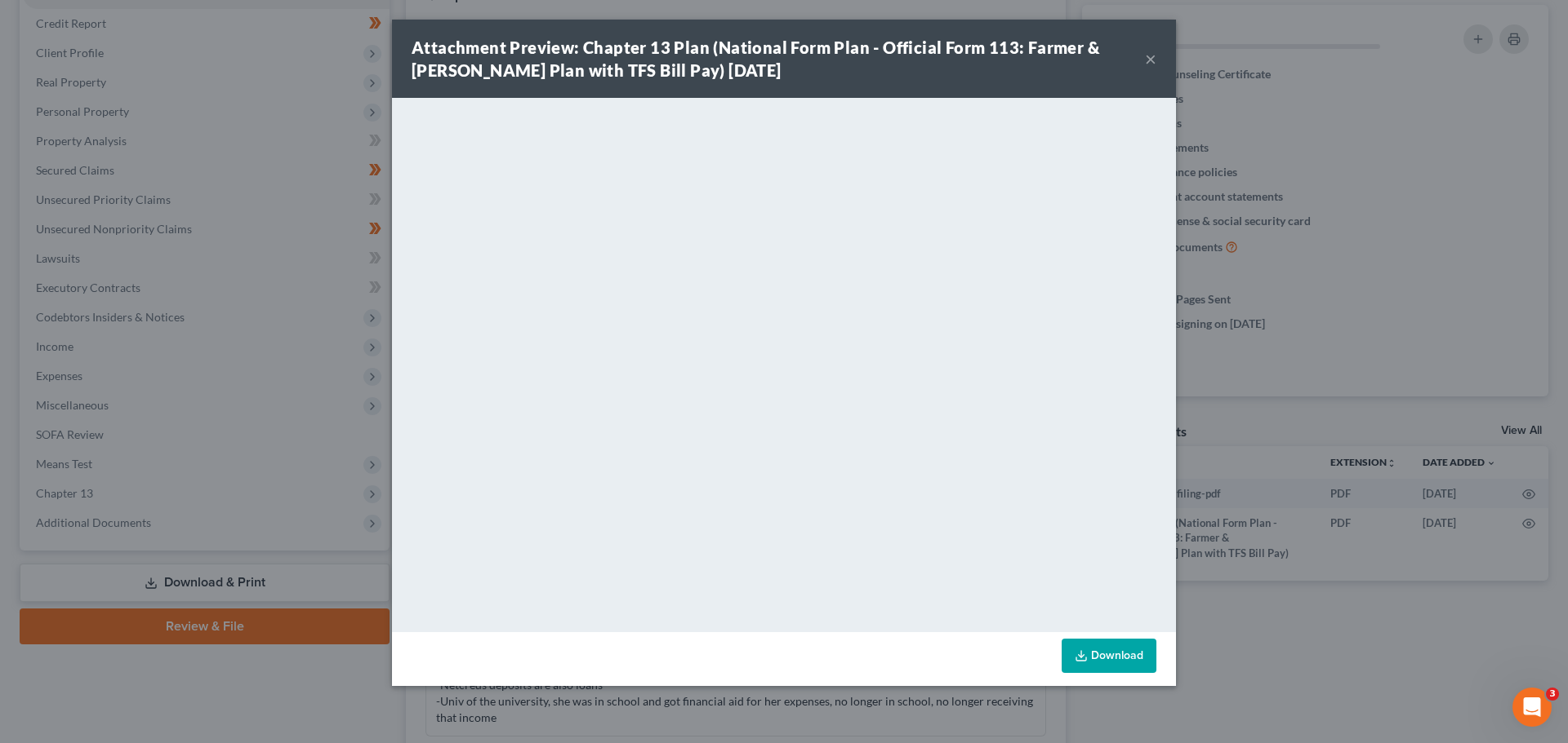
click at [1146, 55] on button "×" at bounding box center [1150, 58] width 11 height 20
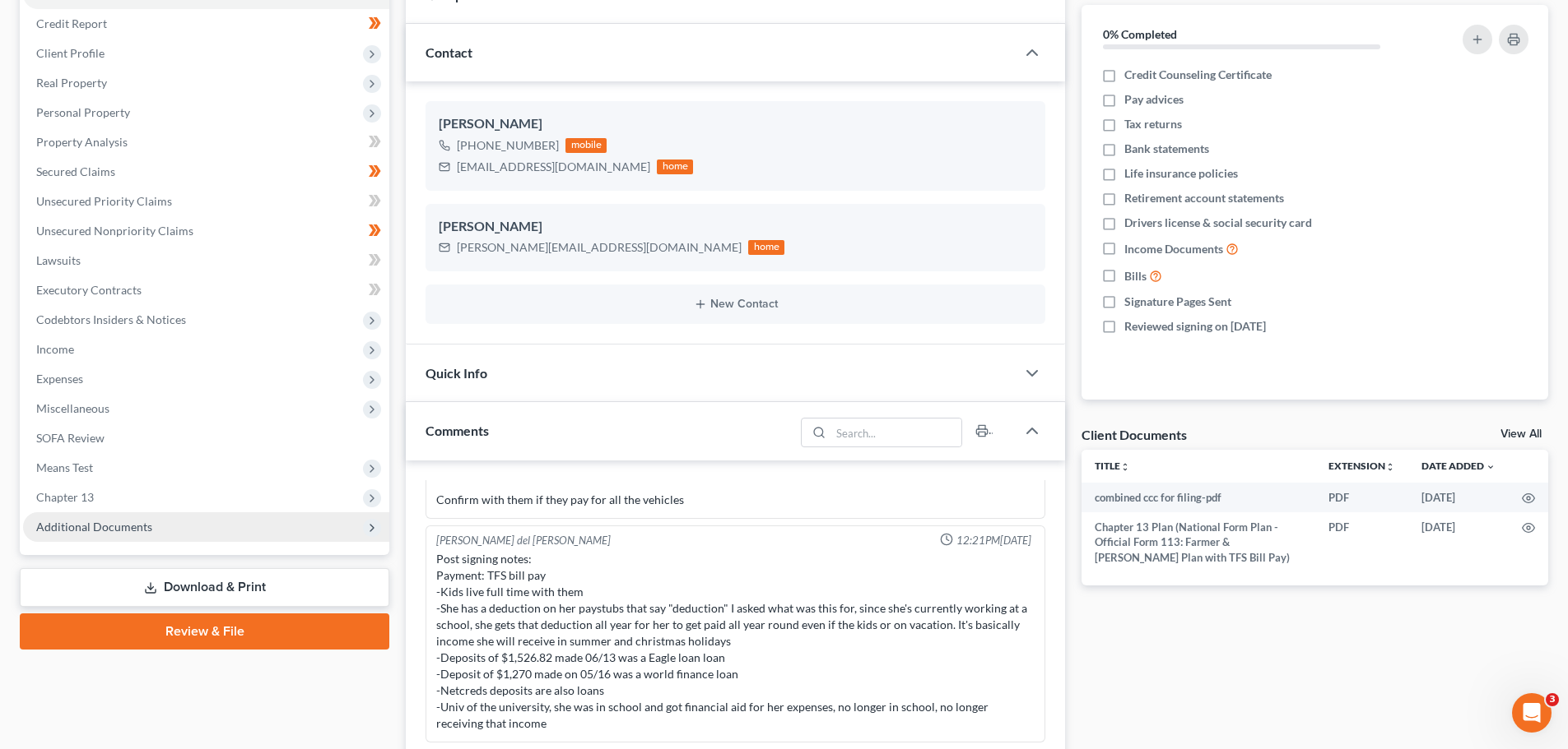
click at [129, 523] on span "Additional Documents" at bounding box center [94, 527] width 116 height 14
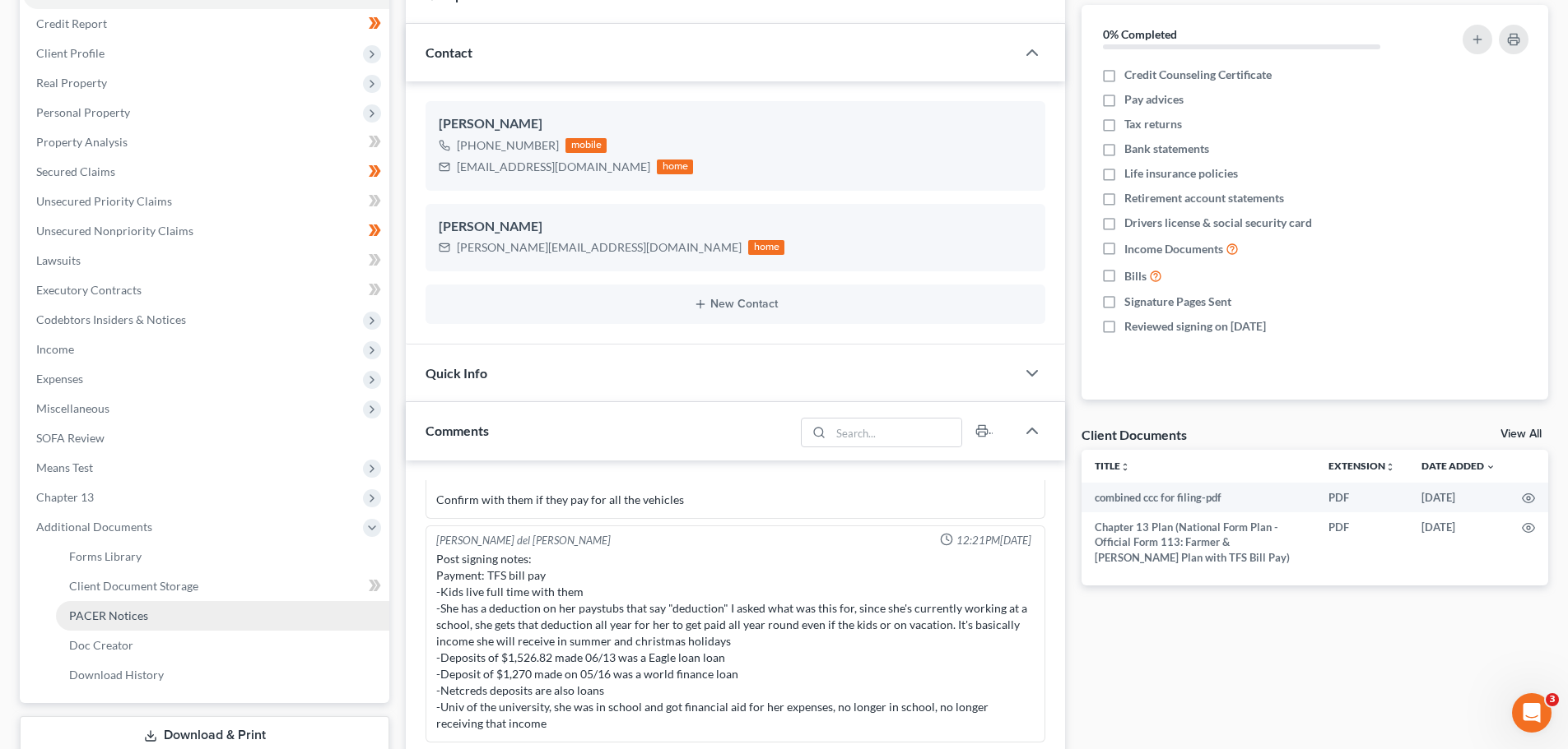
click at [134, 616] on span "PACER Notices" at bounding box center [109, 615] width 79 height 14
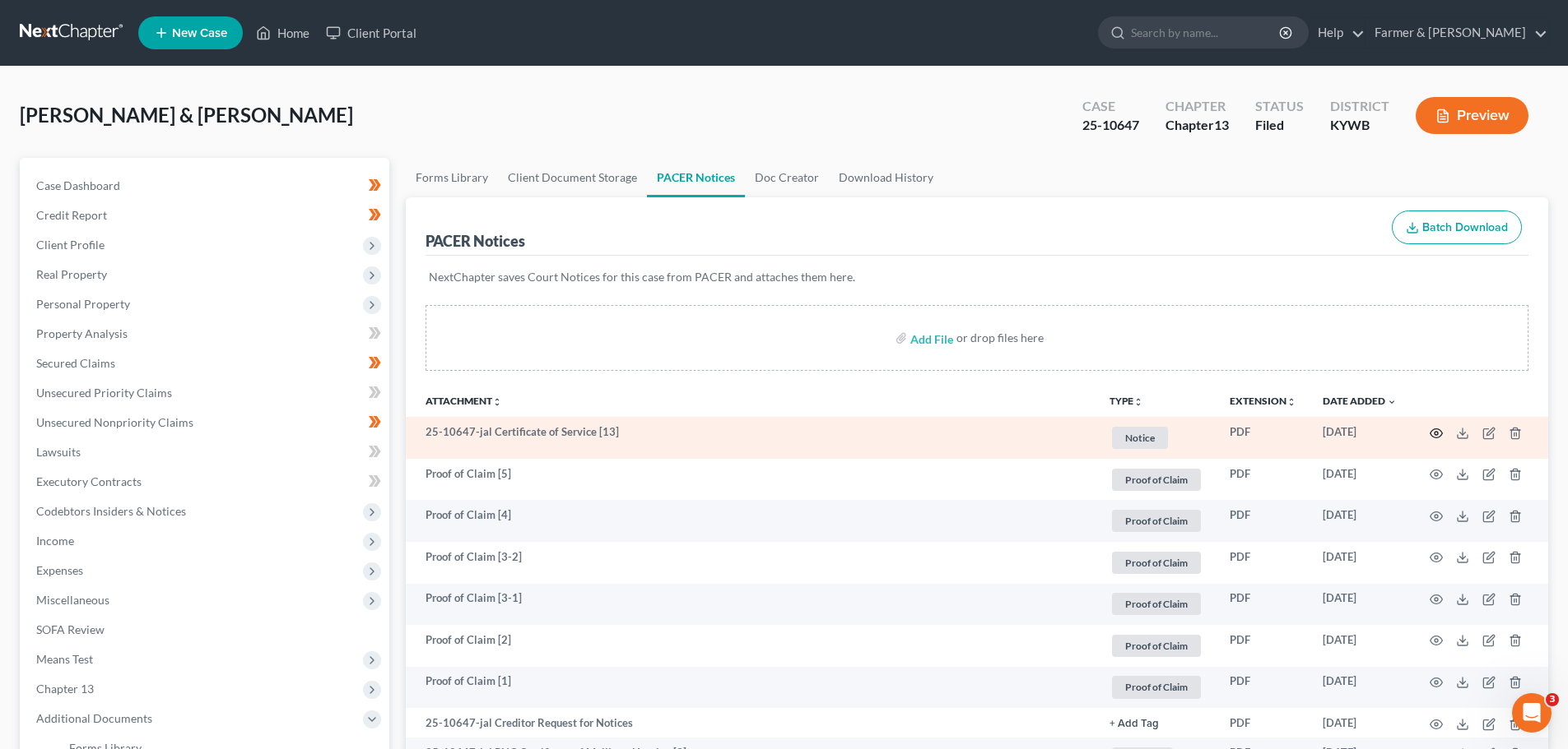
click at [1437, 432] on icon "button" at bounding box center [1436, 433] width 13 height 13
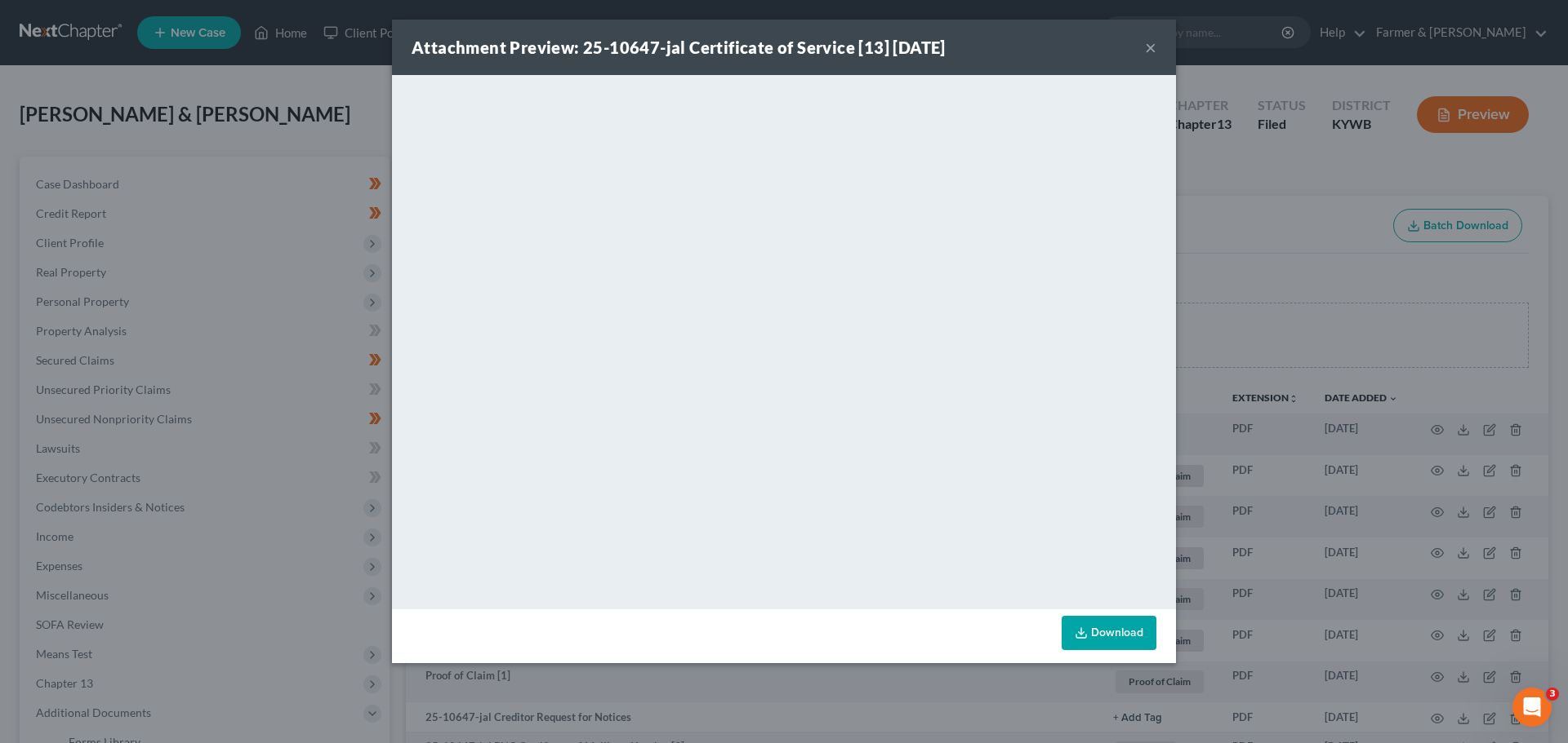
click at [1151, 46] on button "×" at bounding box center [1150, 47] width 11 height 20
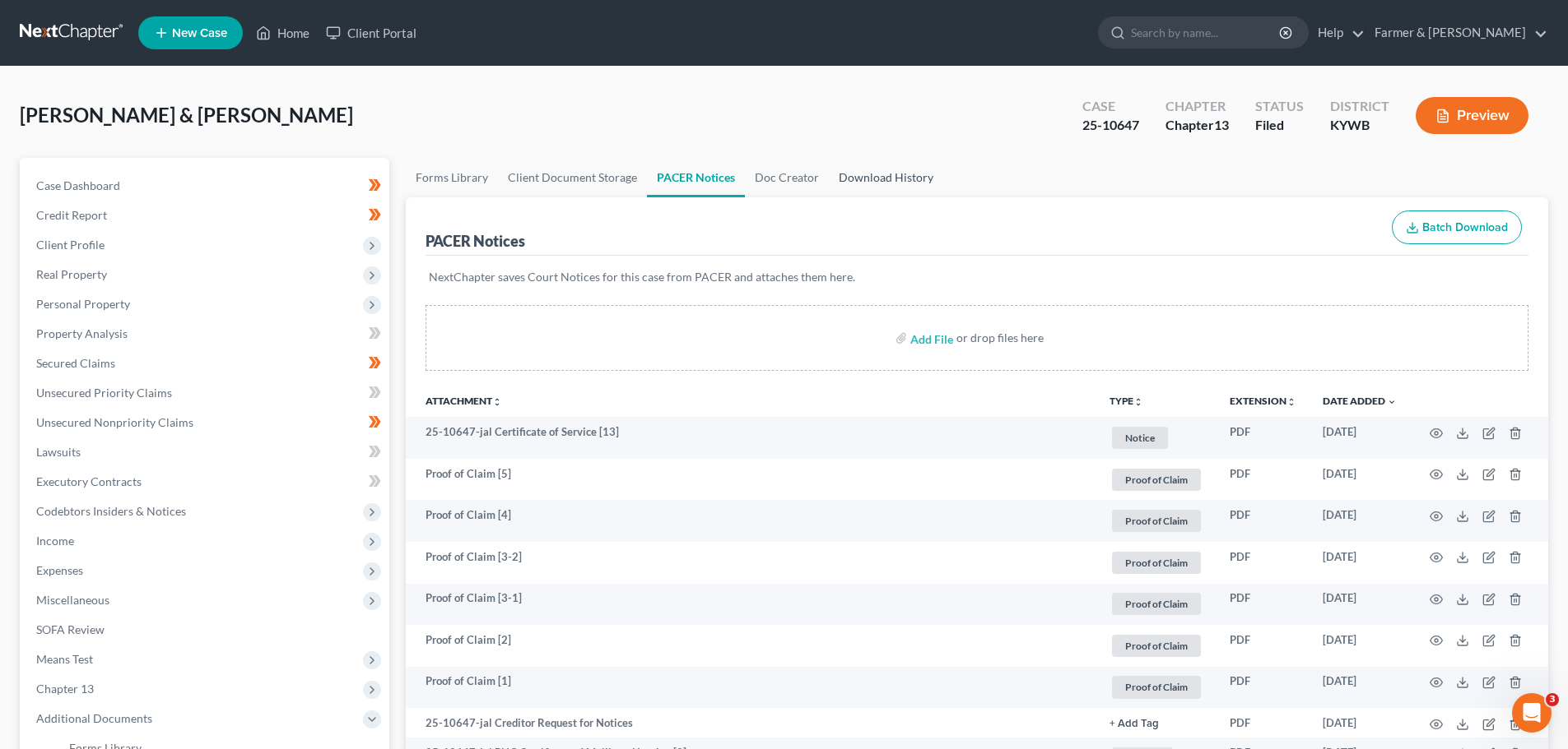
click at [889, 174] on link "Download History" at bounding box center [885, 177] width 115 height 39
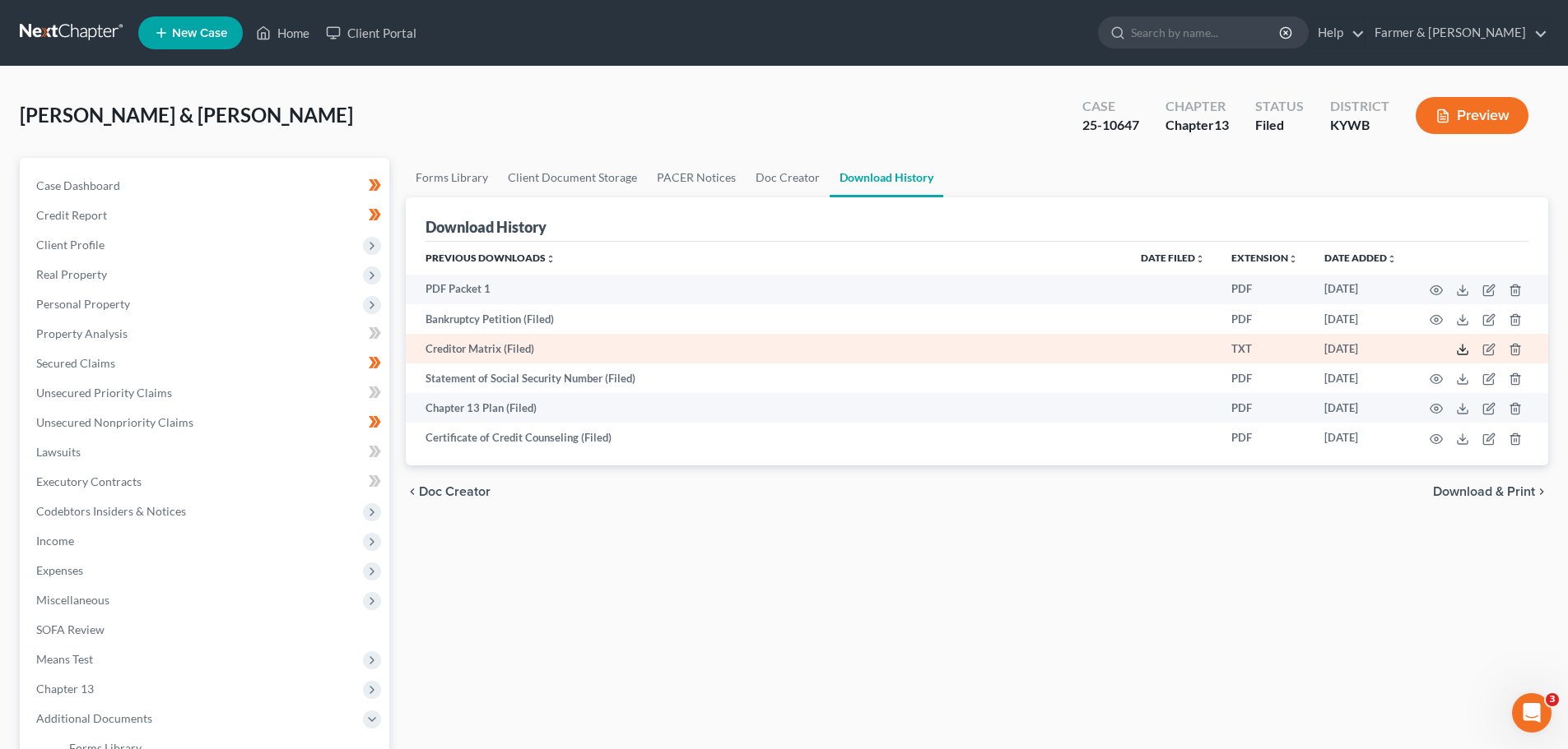
click at [1460, 348] on icon at bounding box center [1462, 349] width 13 height 13
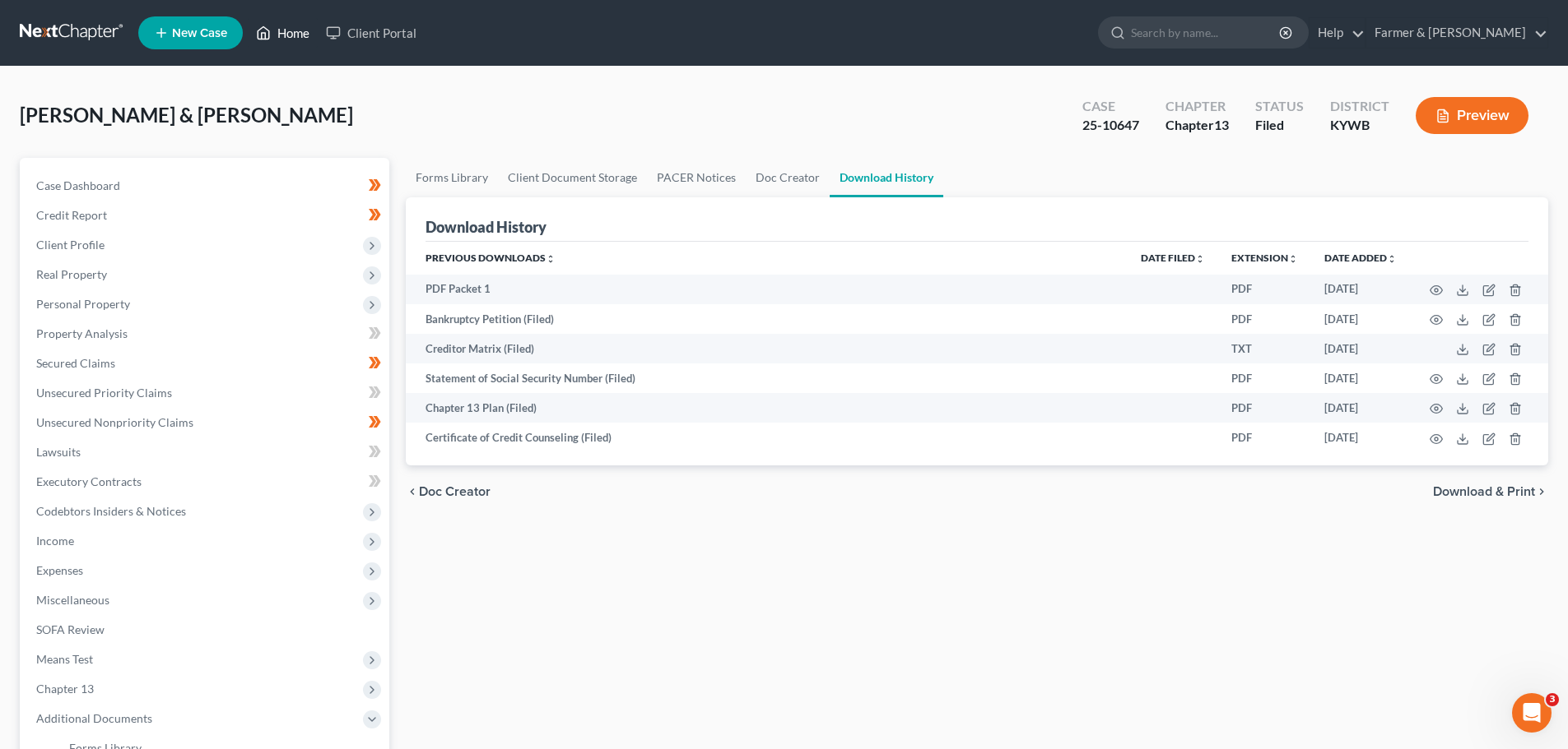
click at [293, 35] on link "Home" at bounding box center [282, 33] width 70 height 30
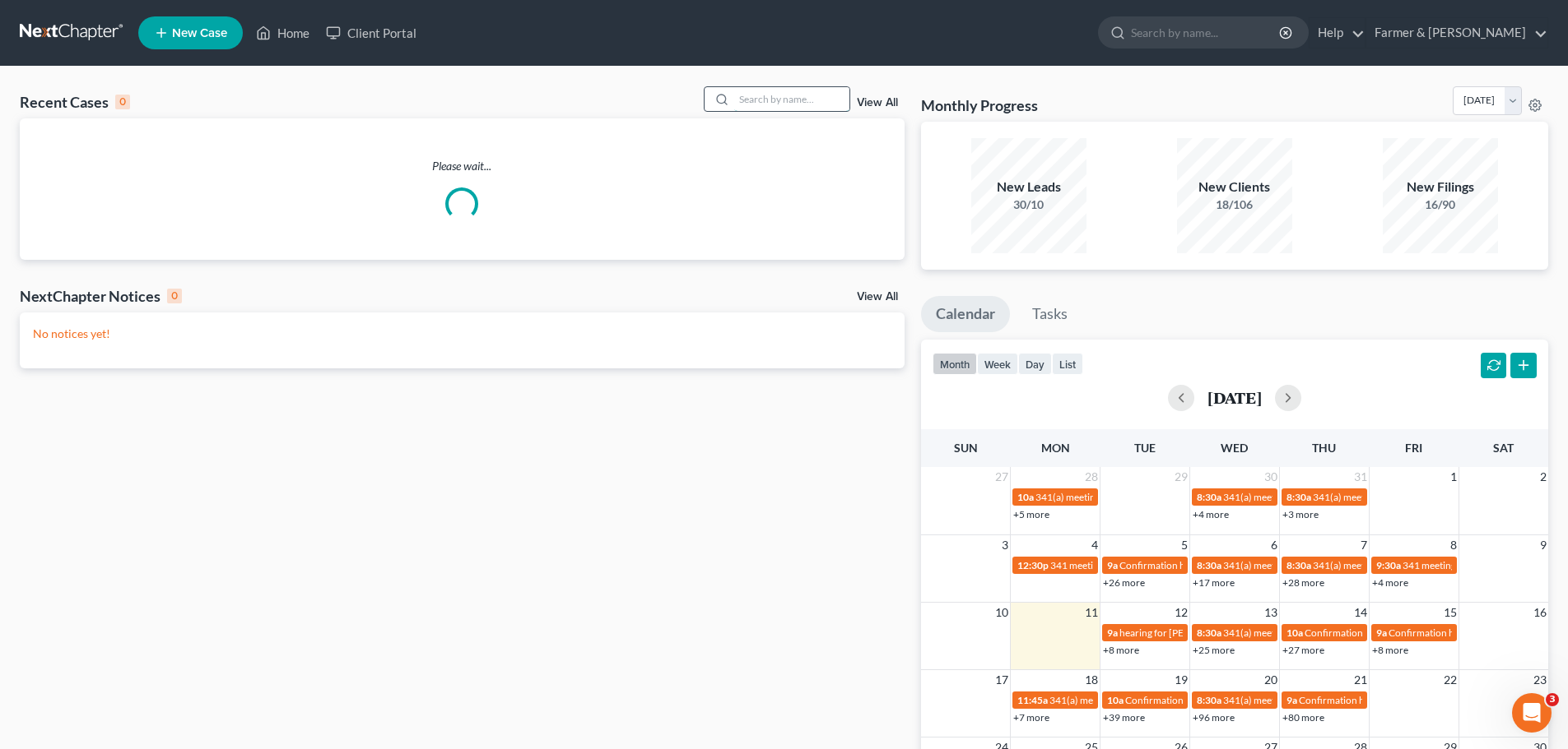
click at [764, 103] on input "search" at bounding box center [792, 99] width 116 height 24
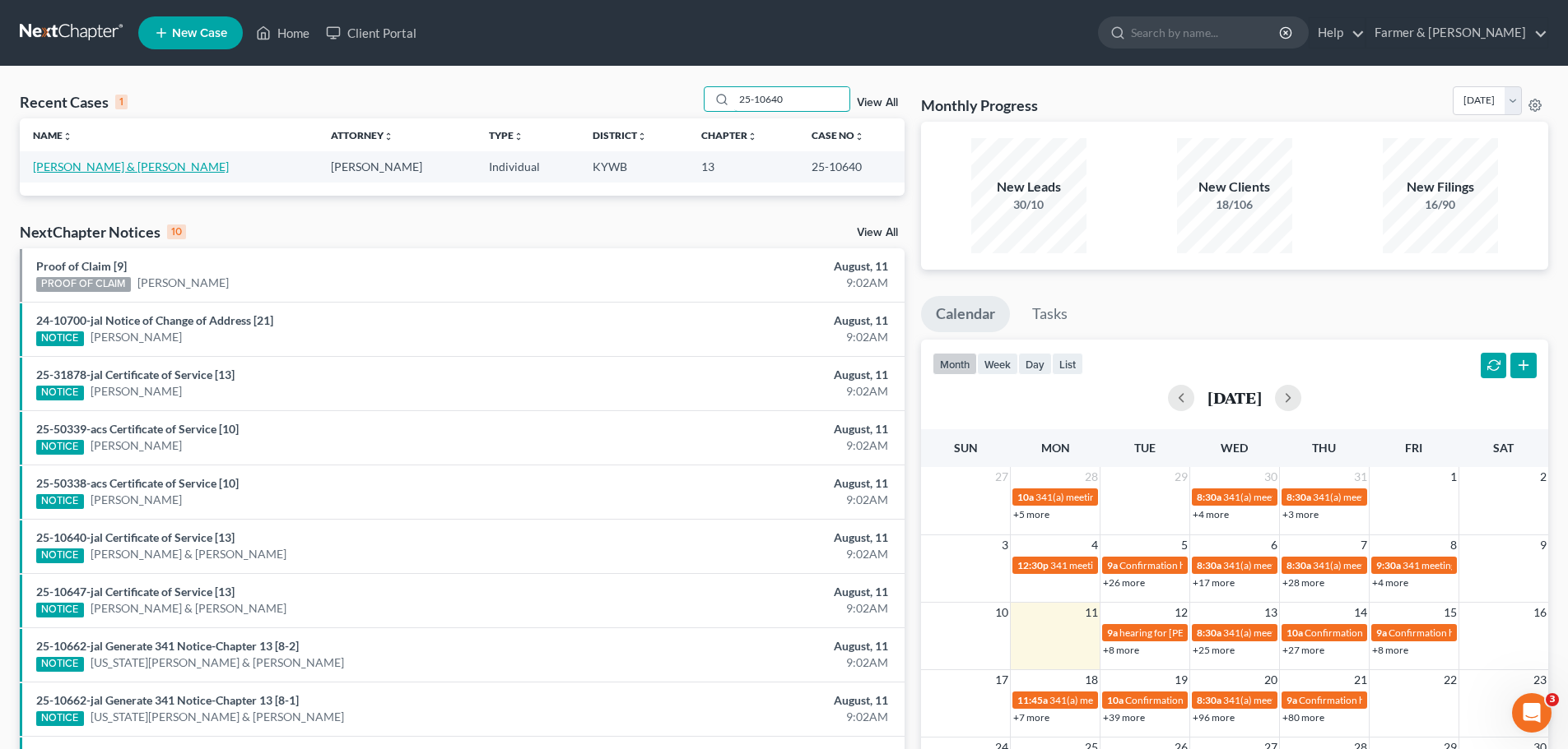
type input "25-10640"
click at [80, 168] on link "Reece, Tanna & Kyle" at bounding box center [130, 167] width 196 height 14
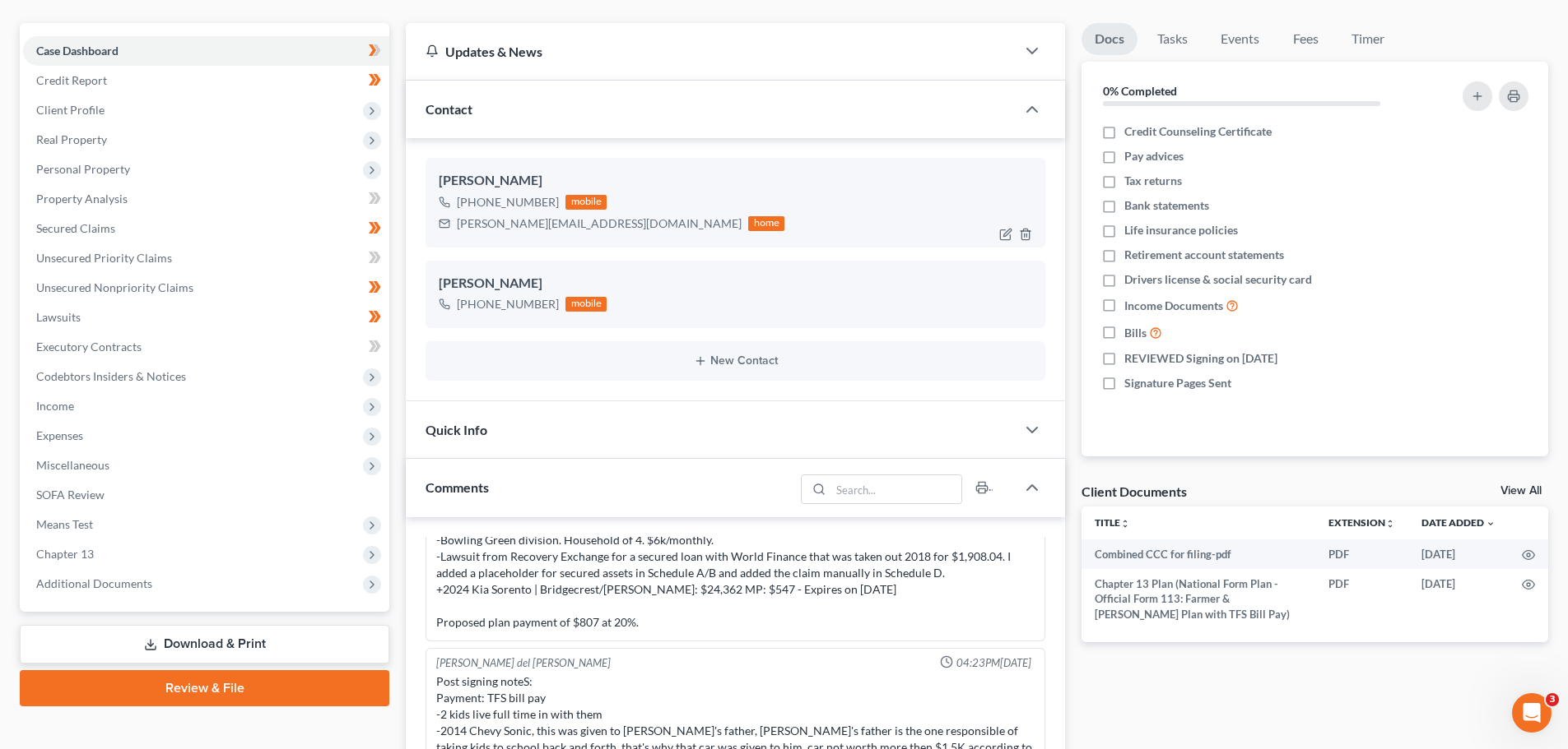
scroll to position [384, 0]
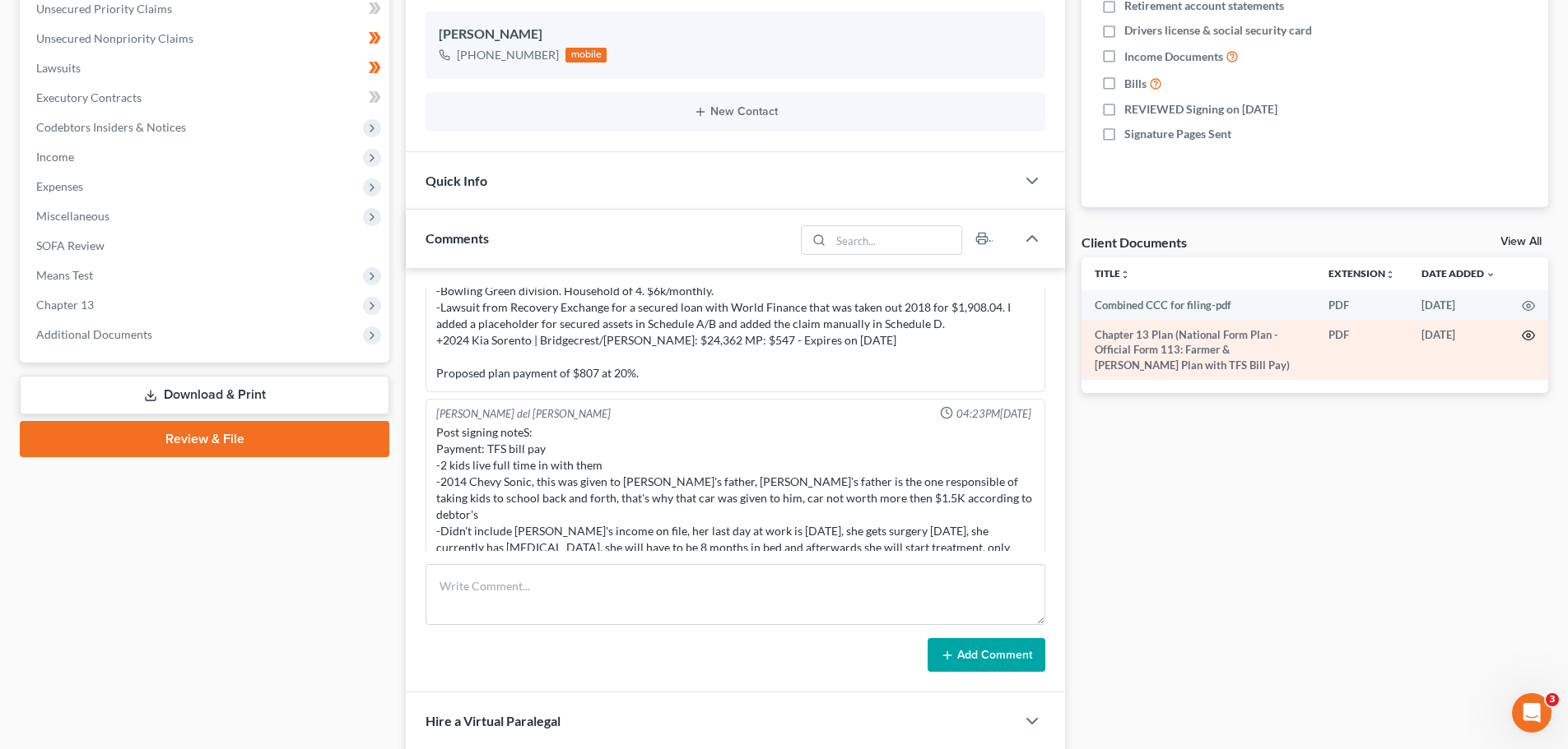
click at [1529, 331] on icon "button" at bounding box center [1529, 335] width 13 height 9
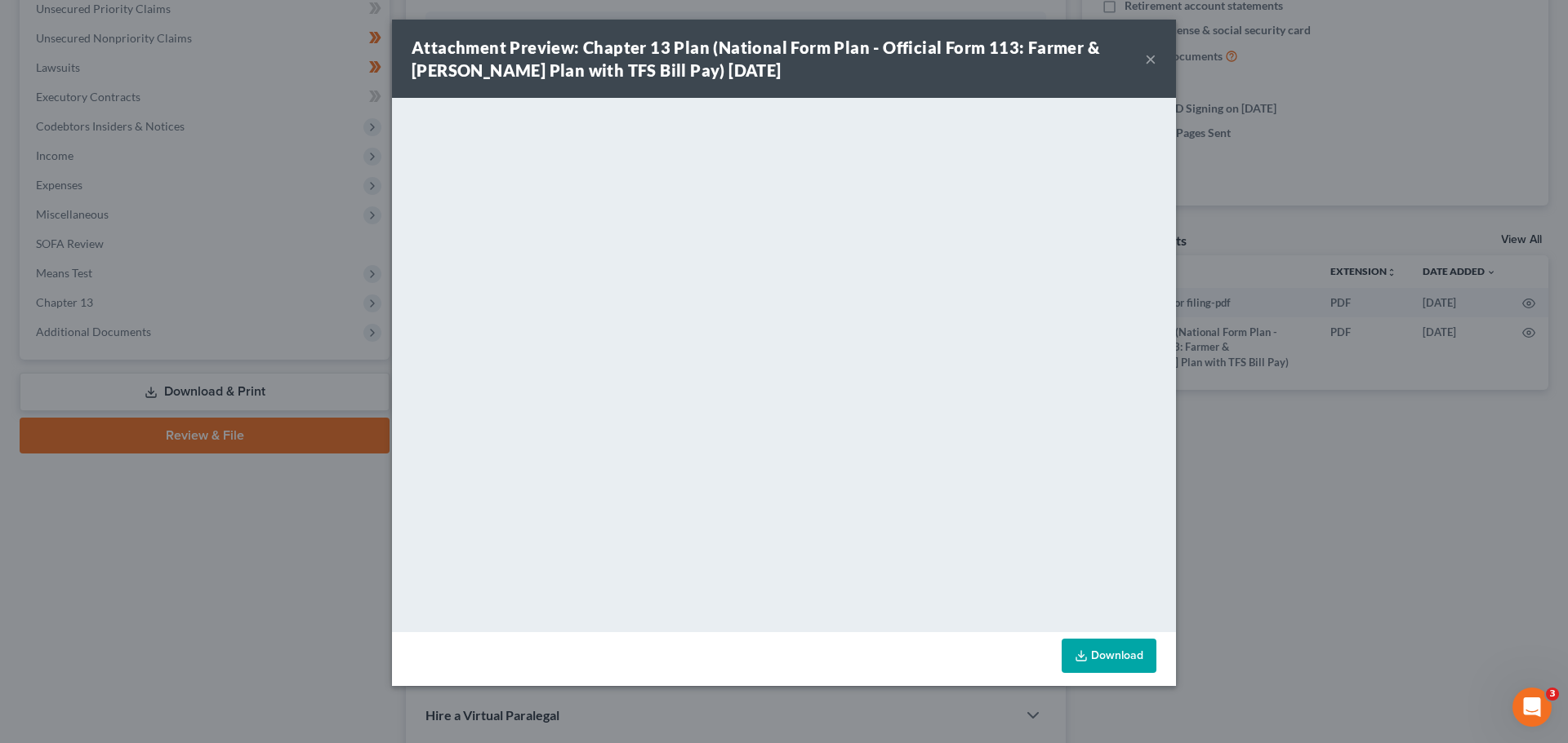
click at [1149, 58] on button "×" at bounding box center [1150, 58] width 11 height 20
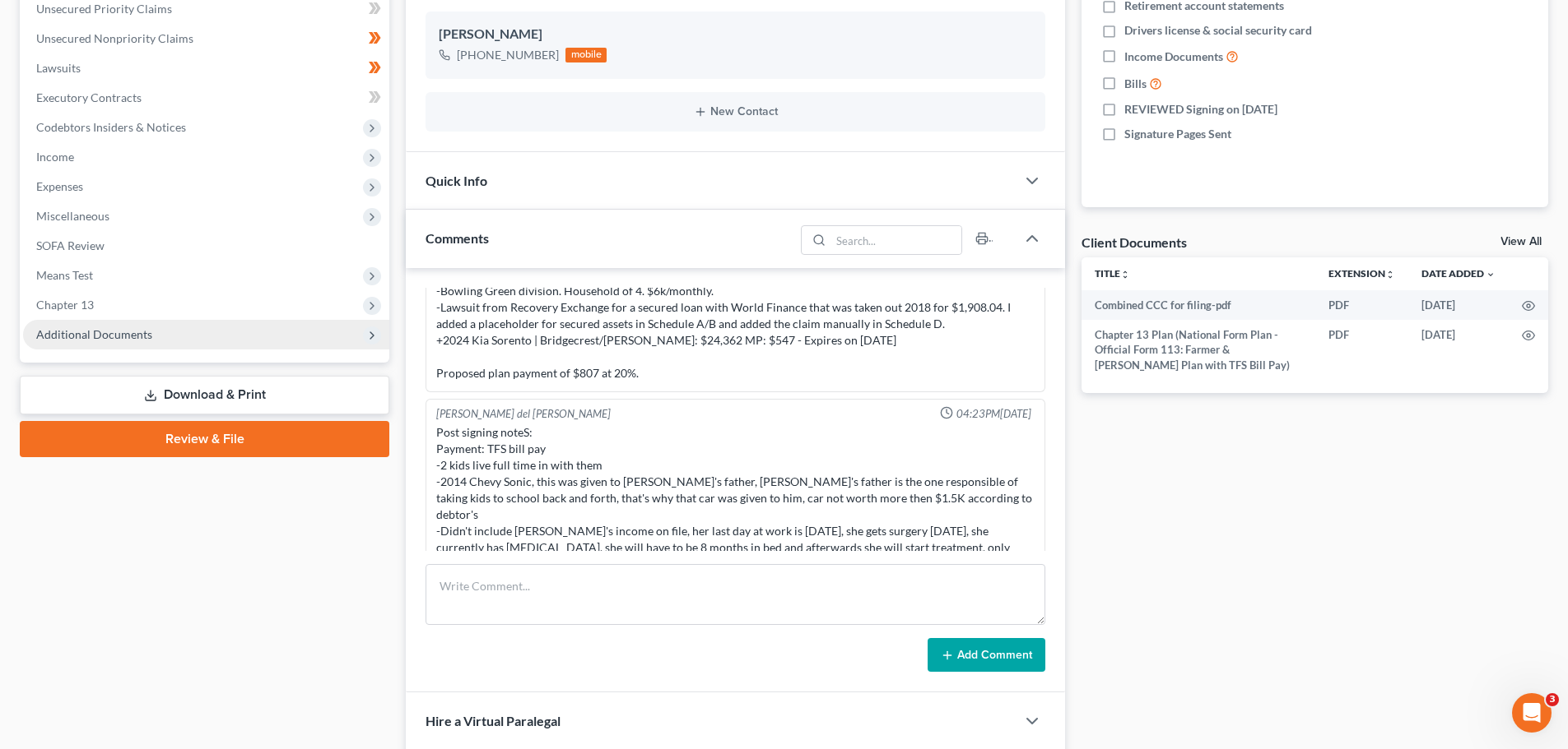
click at [98, 336] on span "Additional Documents" at bounding box center [94, 334] width 116 height 14
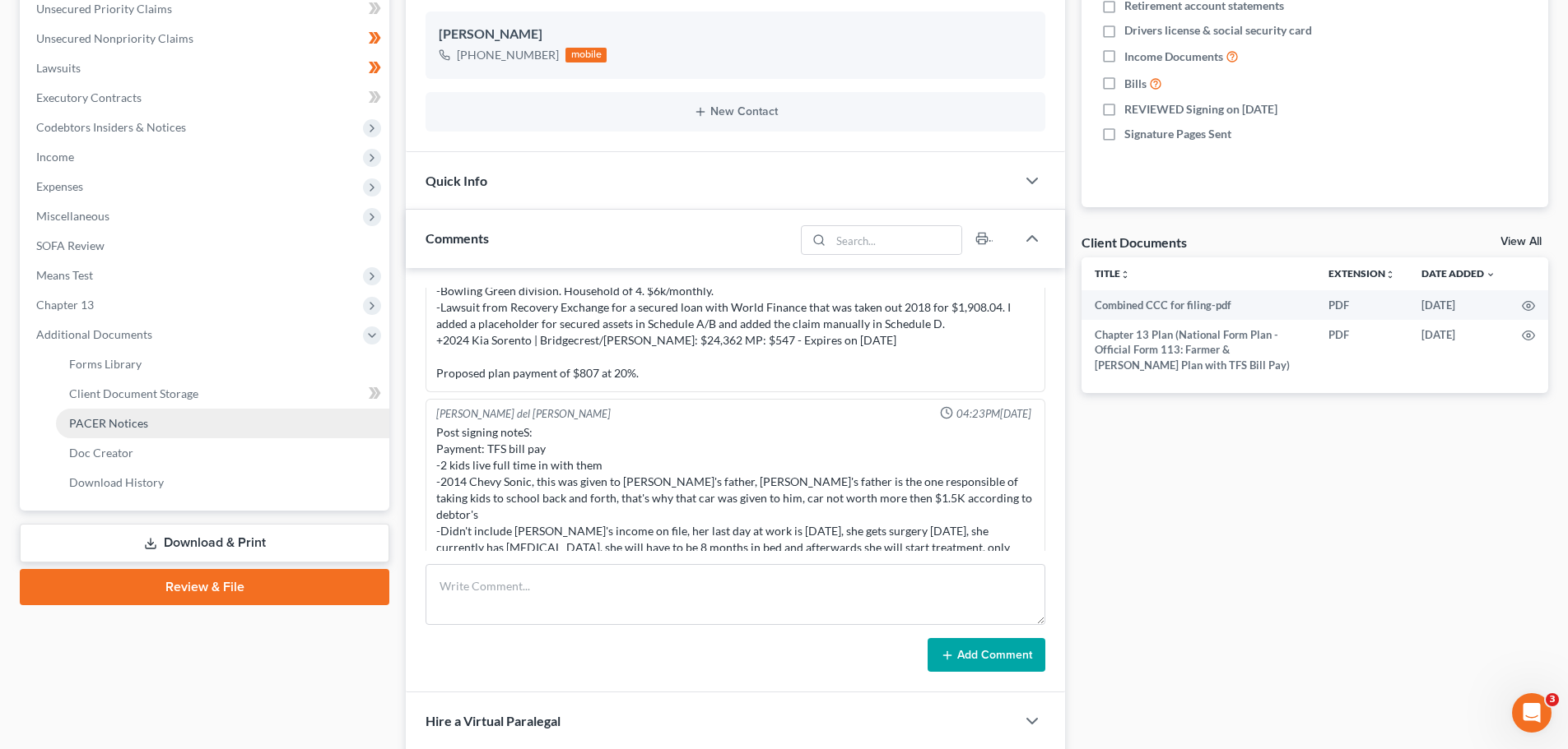
click at [110, 425] on span "PACER Notices" at bounding box center [109, 423] width 79 height 14
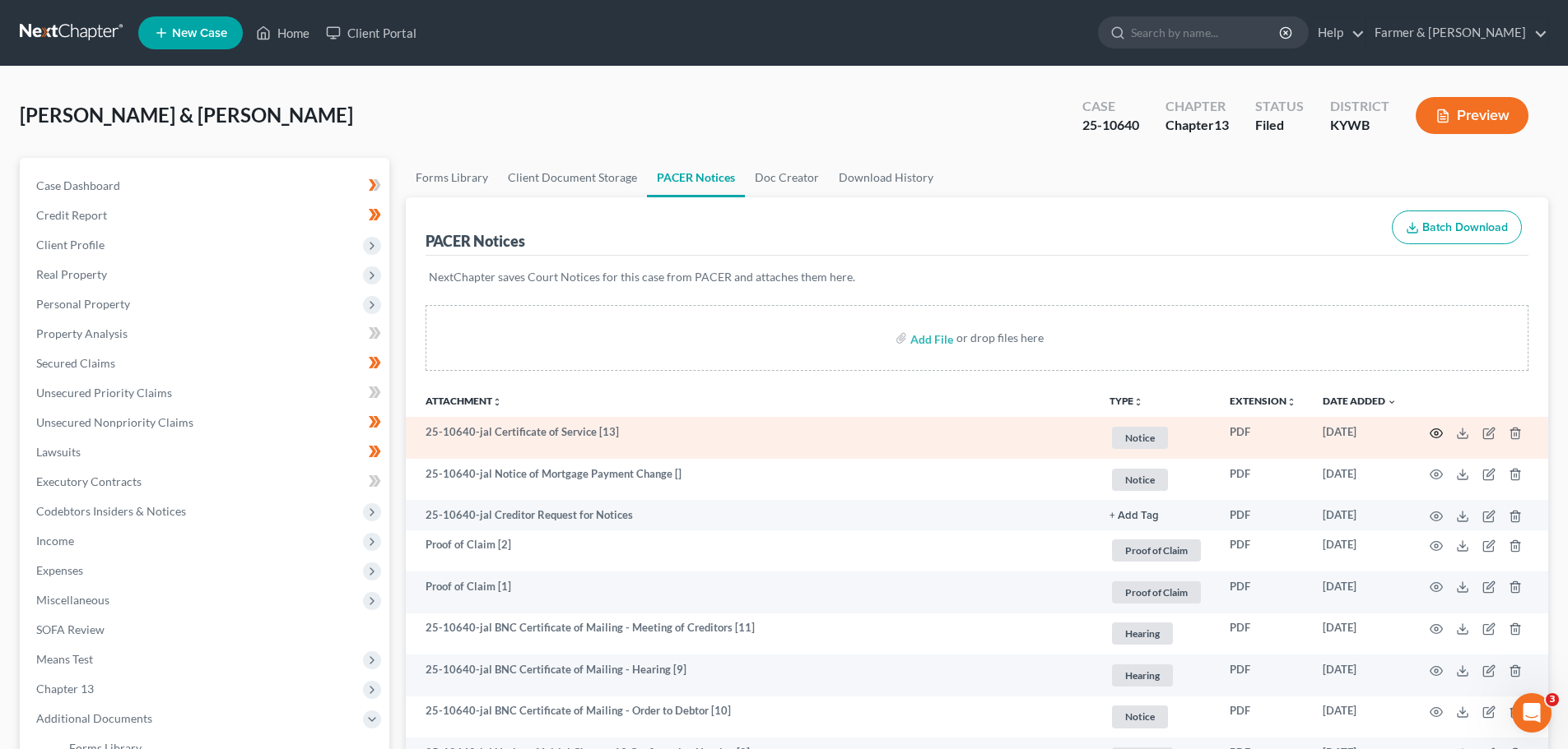
click at [1433, 437] on icon "button" at bounding box center [1436, 432] width 13 height 9
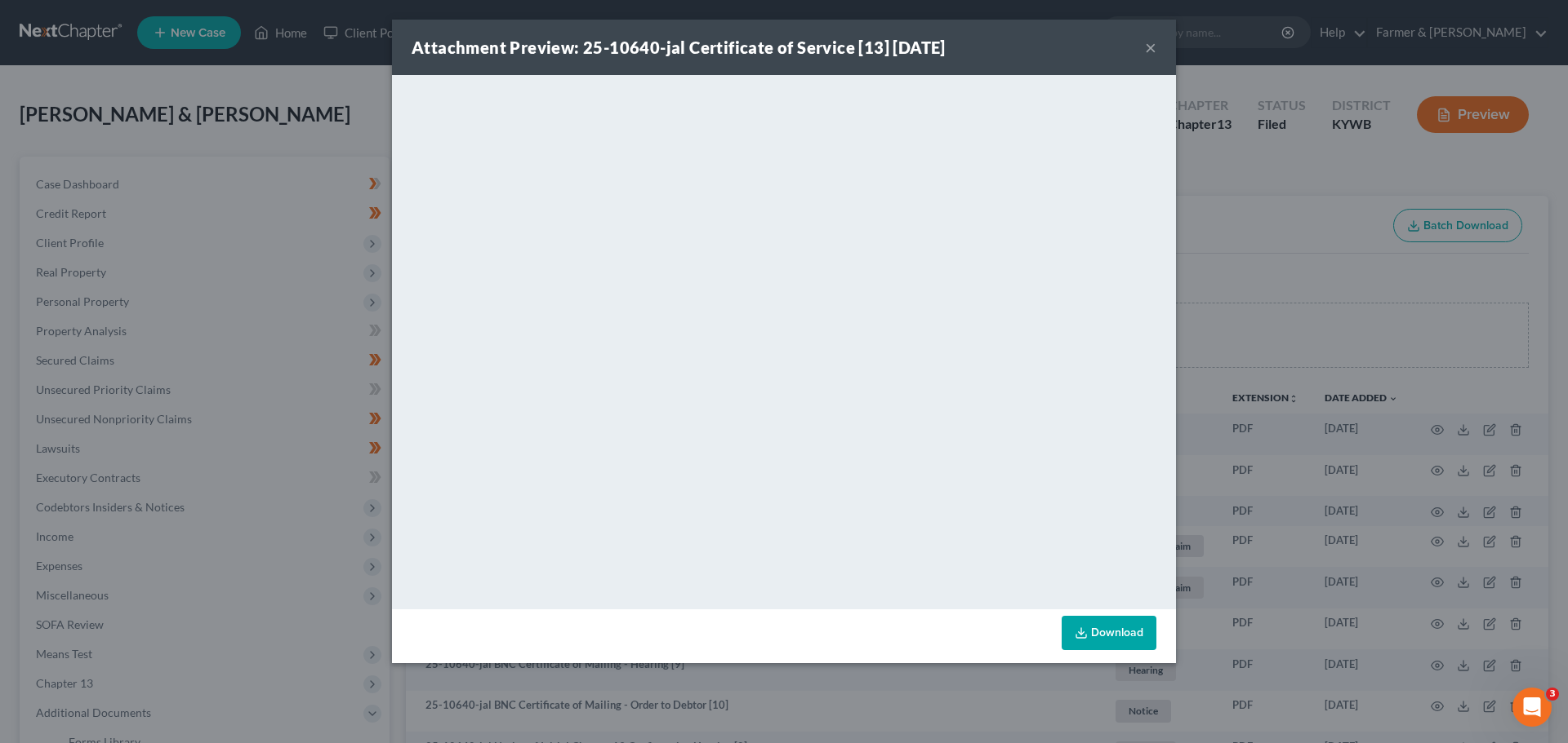
click at [1153, 42] on button "×" at bounding box center [1150, 47] width 11 height 20
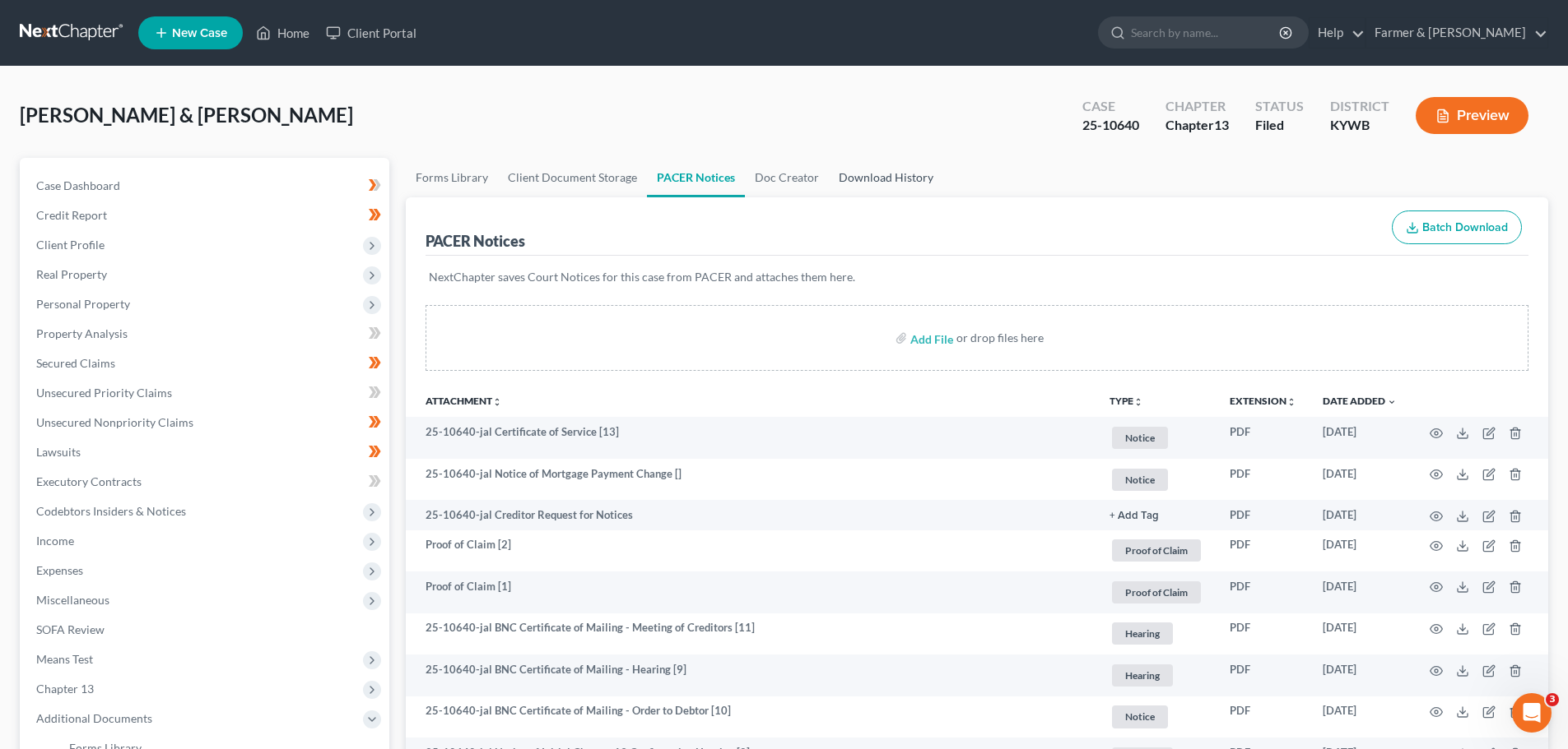
click at [892, 177] on link "Download History" at bounding box center [885, 177] width 115 height 39
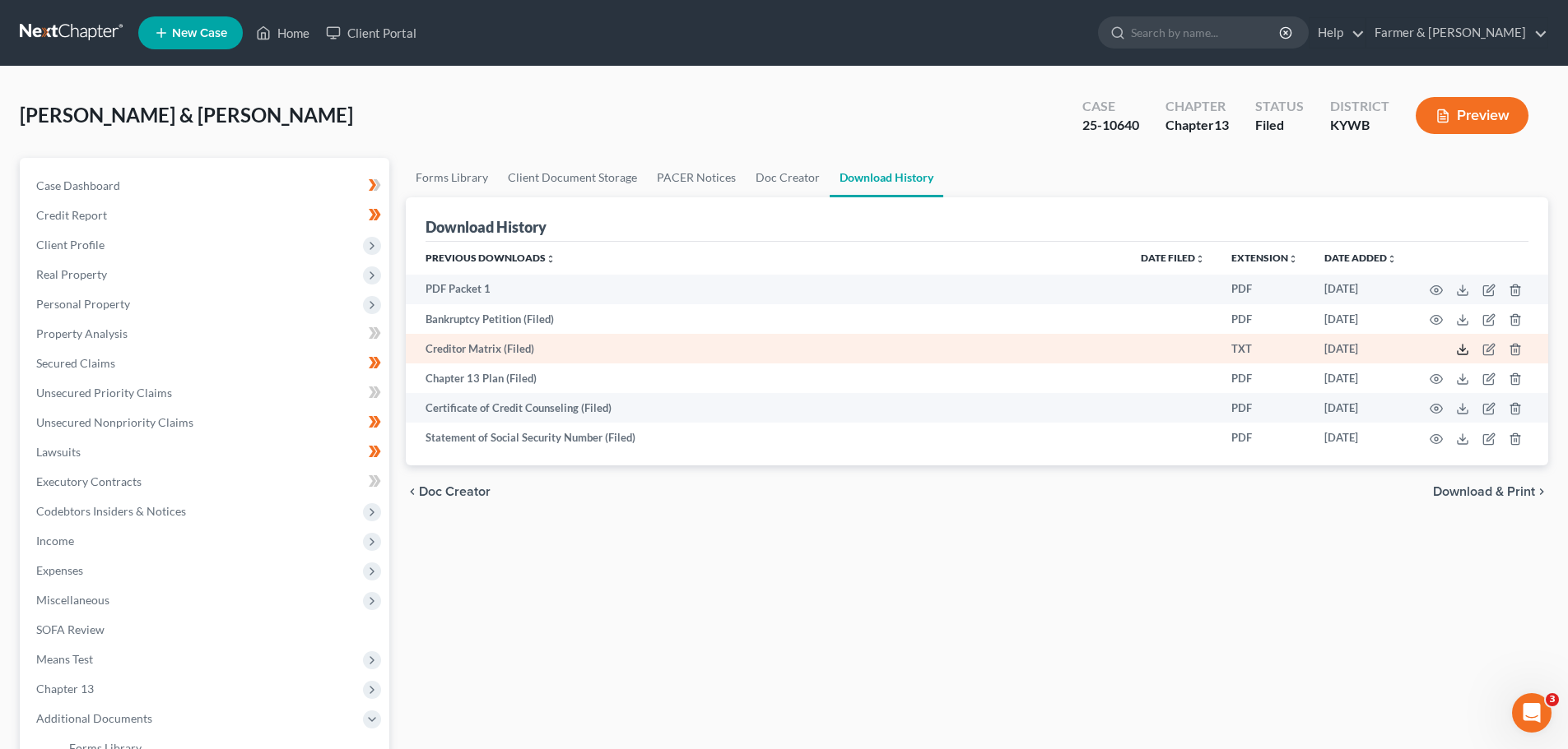
click at [1467, 351] on icon at bounding box center [1462, 349] width 13 height 13
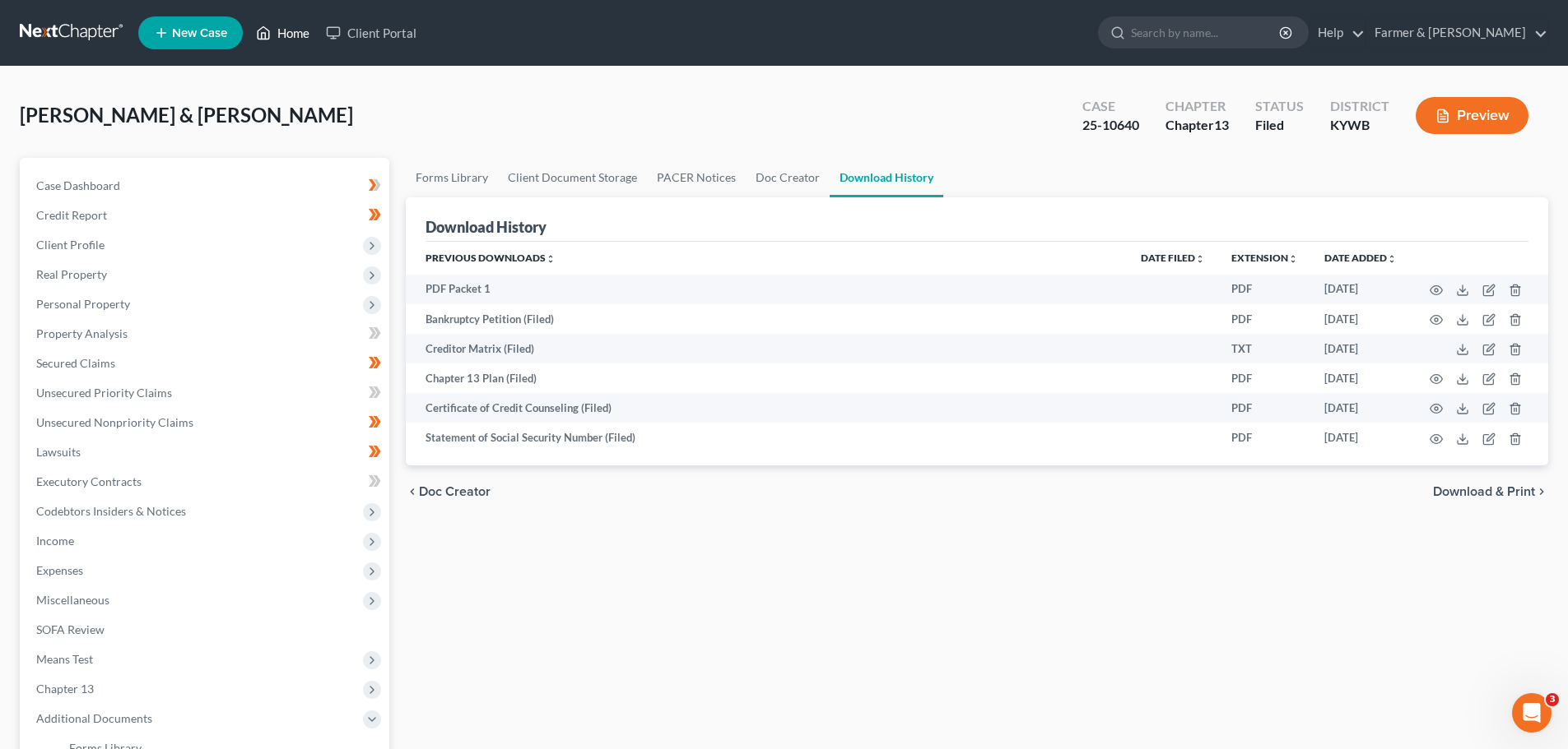
click at [295, 28] on link "Home" at bounding box center [282, 33] width 70 height 30
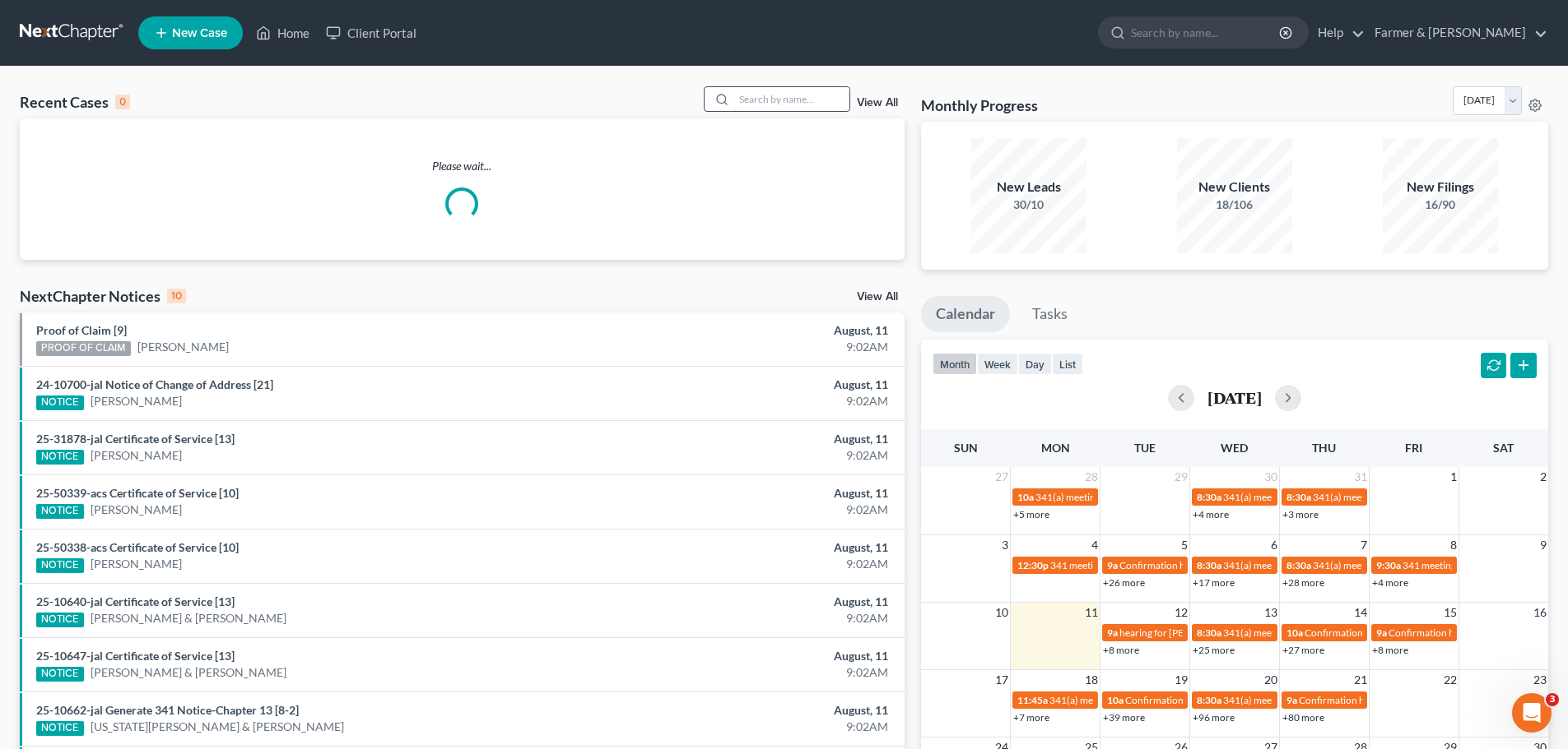
click at [762, 98] on input "search" at bounding box center [792, 99] width 116 height 24
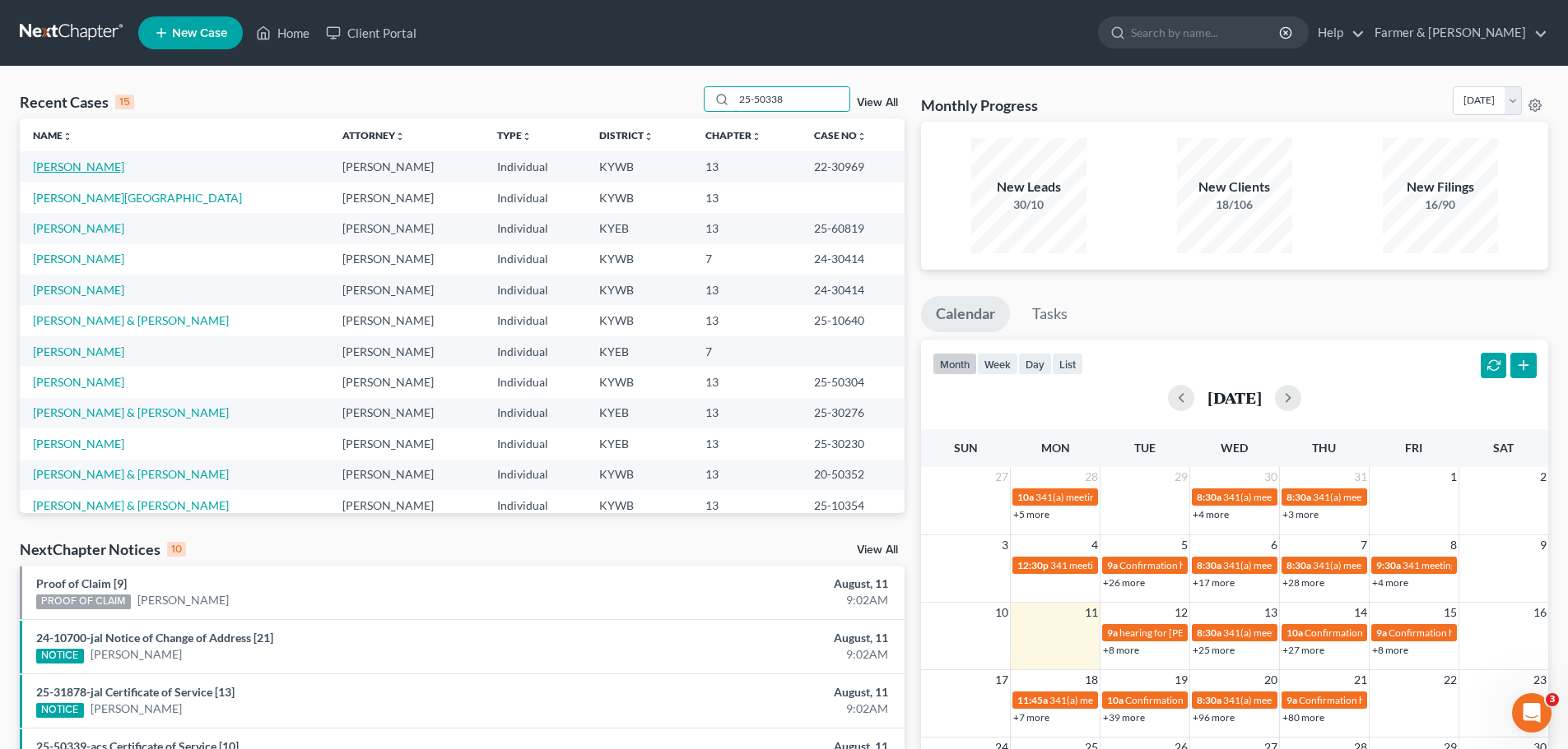
type input "25-50338"
click at [60, 169] on link "[PERSON_NAME]" at bounding box center [78, 167] width 91 height 14
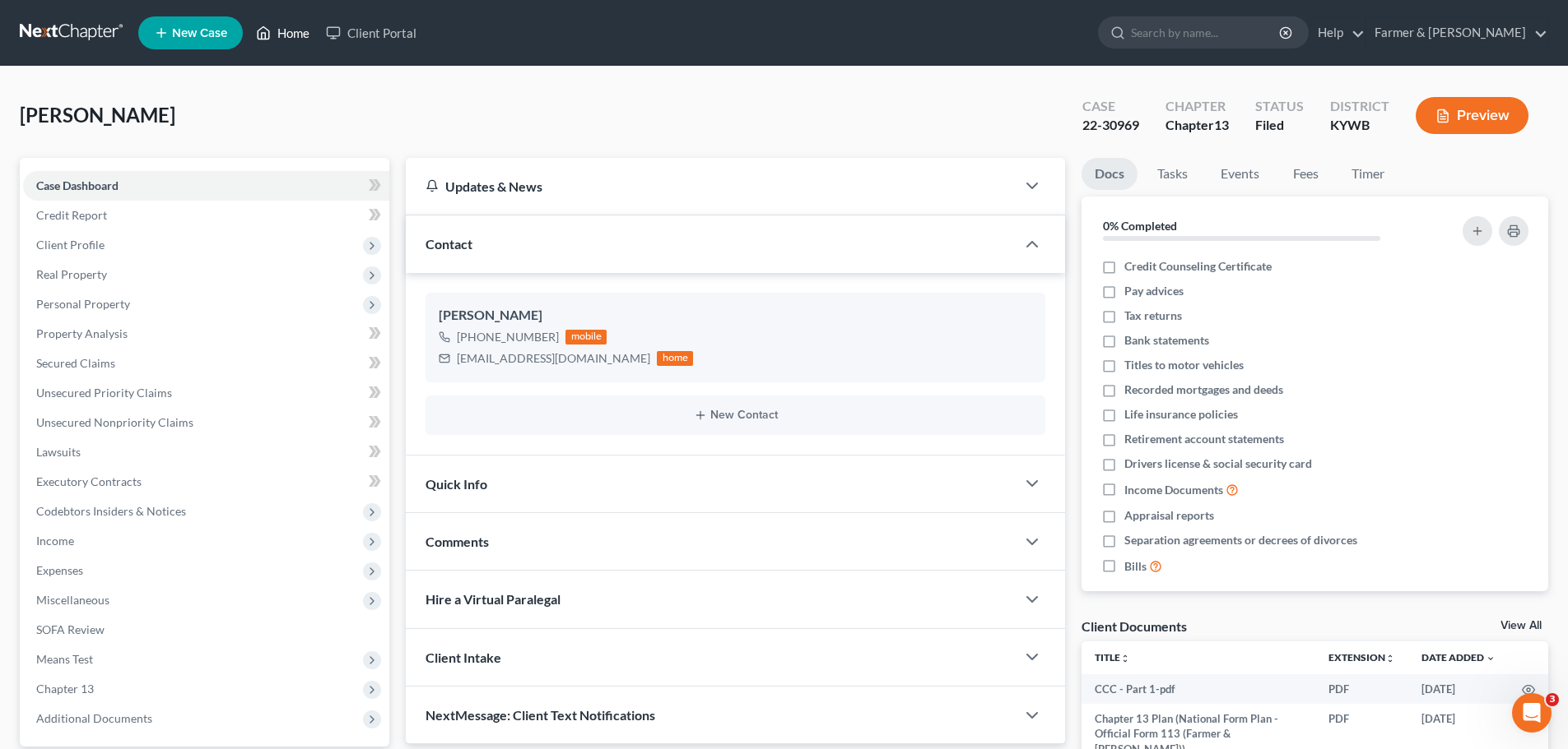
drag, startPoint x: 284, startPoint y: 25, endPoint x: 429, endPoint y: 123, distance: 175.0
click at [284, 25] on link "Home" at bounding box center [282, 33] width 70 height 30
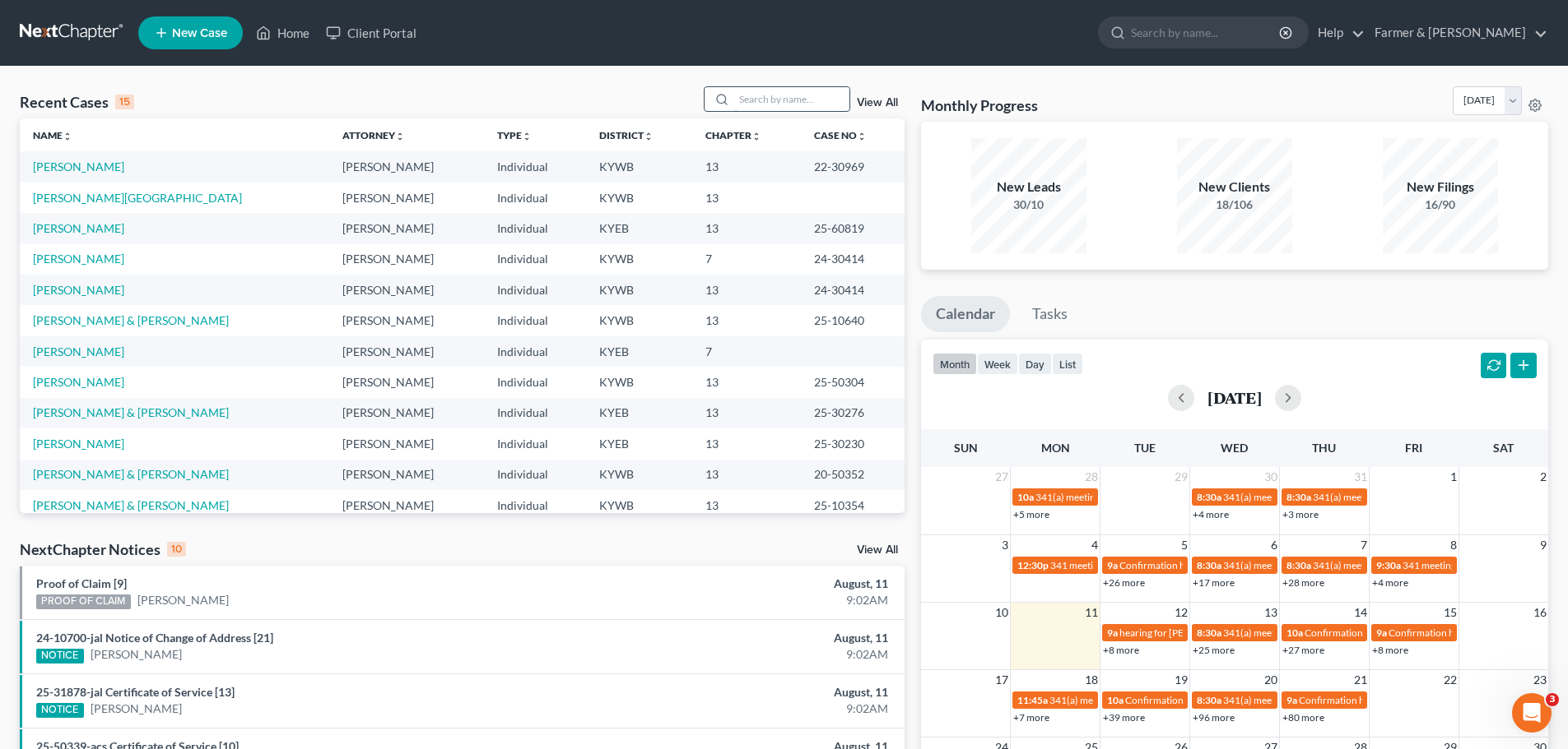
click at [759, 99] on input "search" at bounding box center [792, 99] width 116 height 24
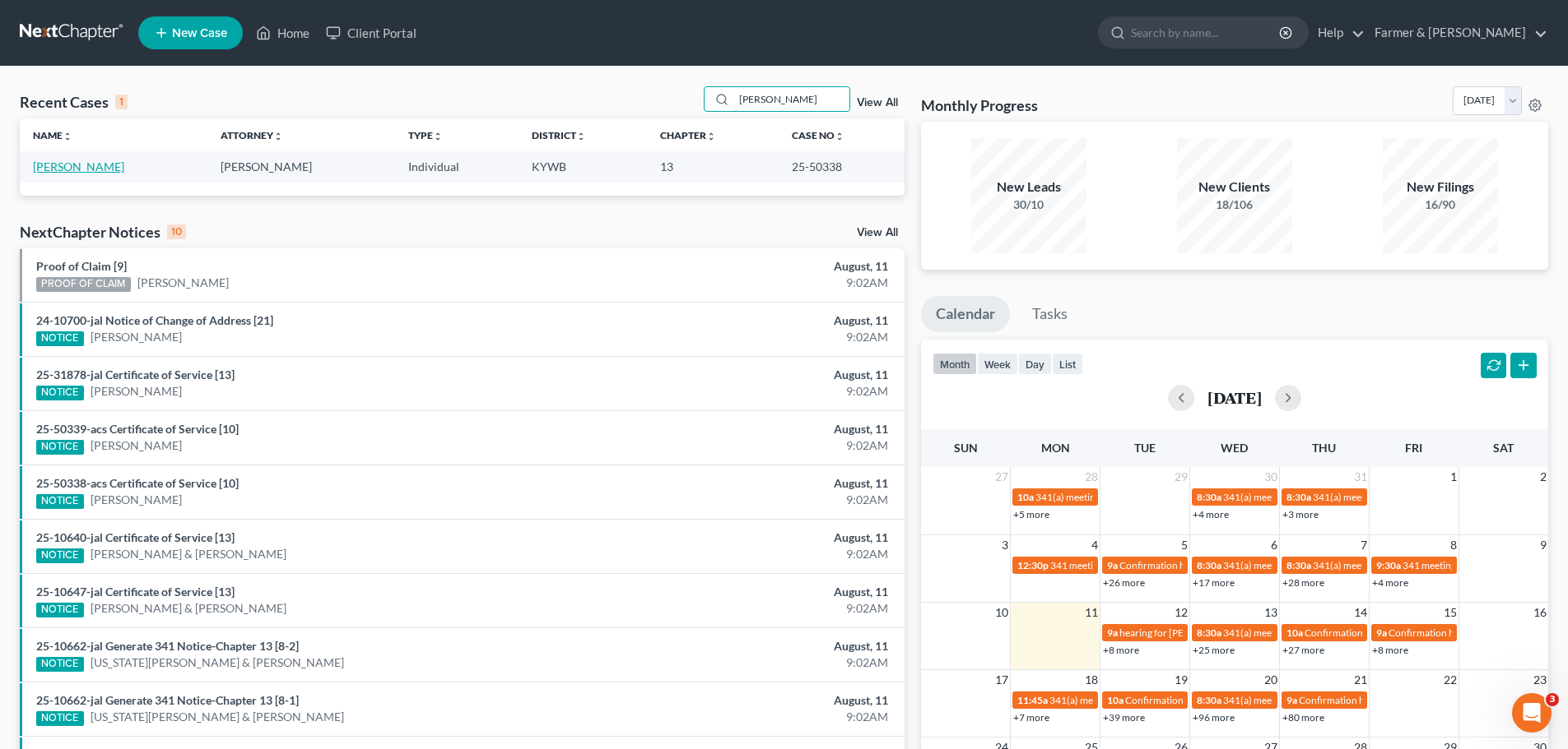
type input "justin hildreth"
click at [70, 170] on link "[PERSON_NAME]" at bounding box center [78, 167] width 91 height 14
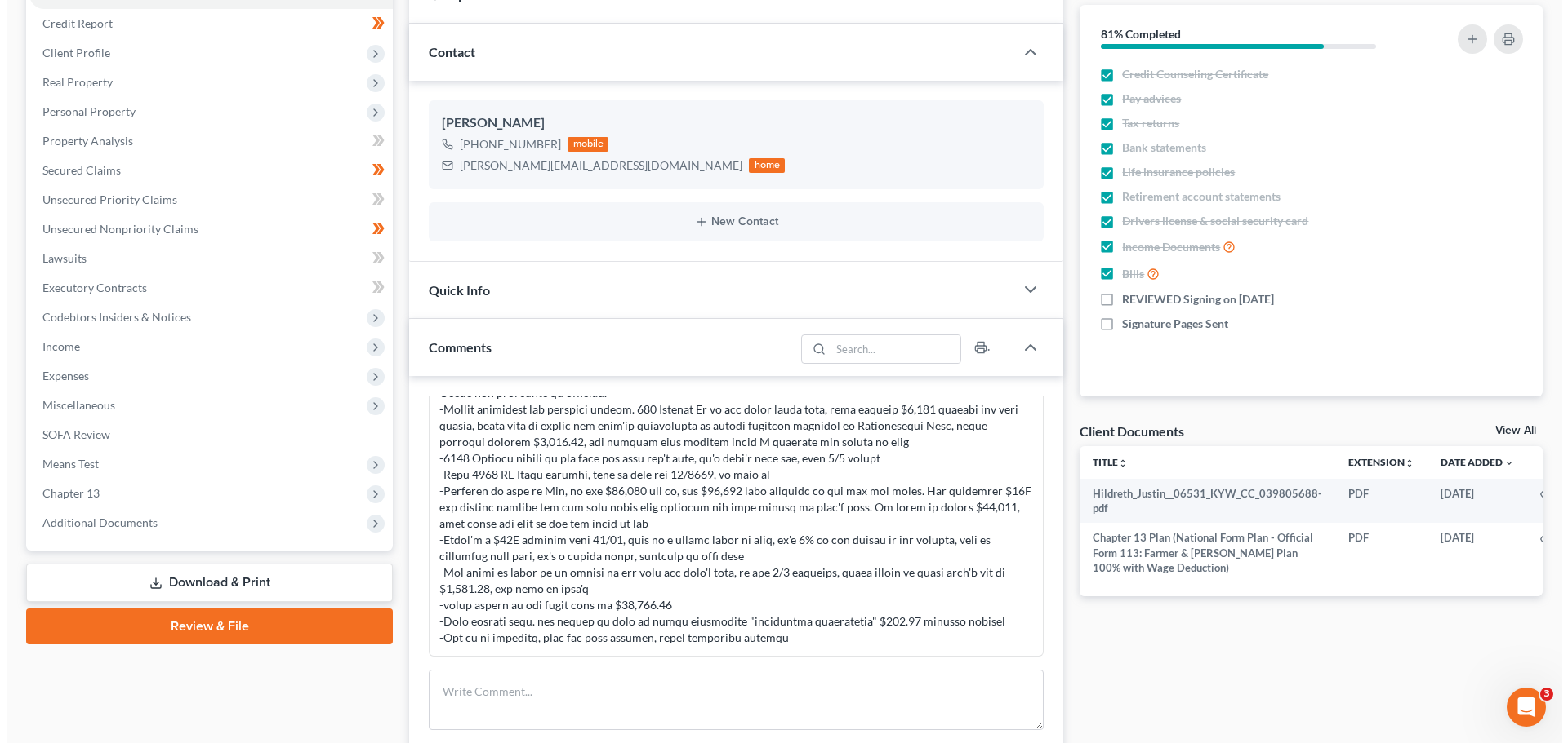
scroll to position [0, 17]
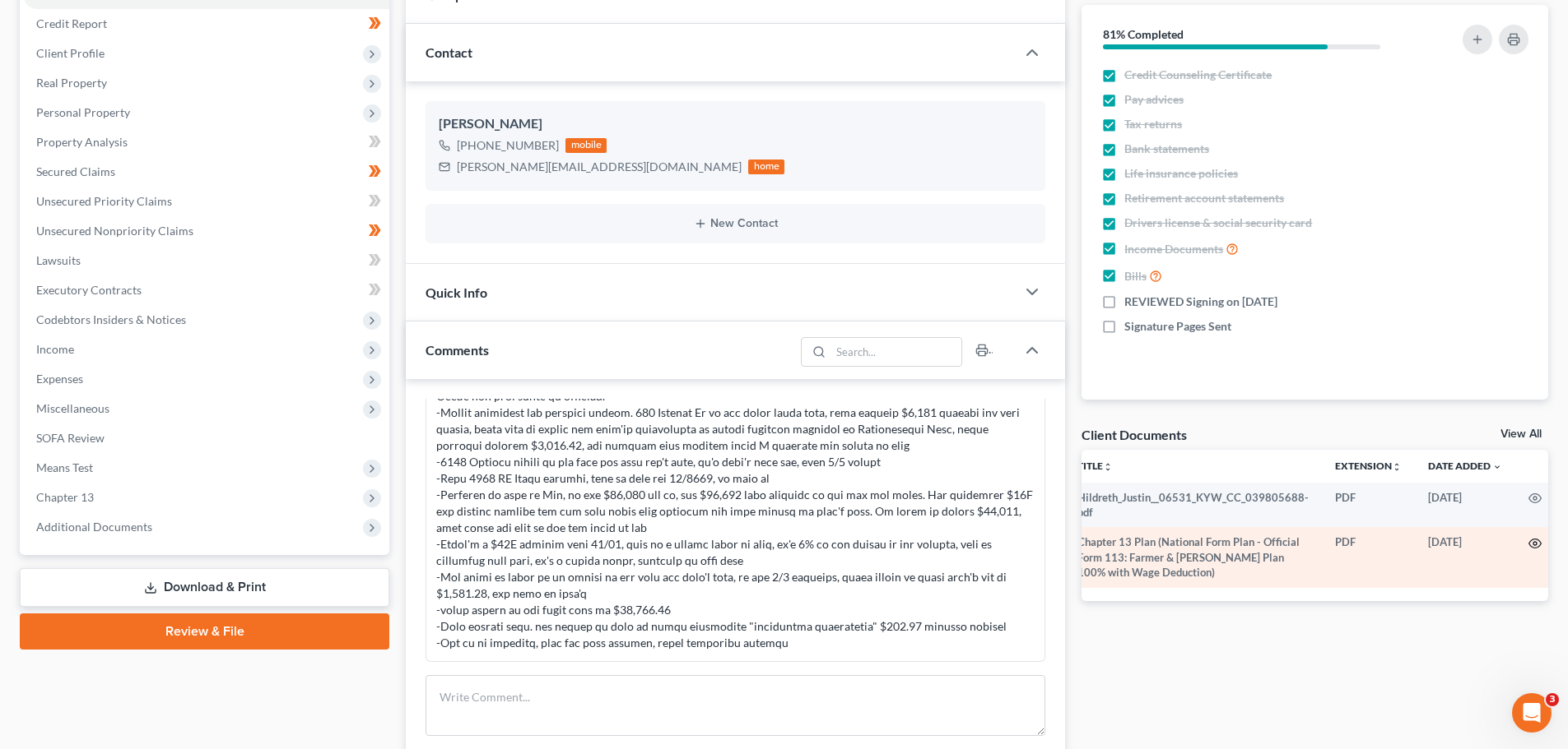
click at [1529, 543] on icon "button" at bounding box center [1535, 544] width 13 height 13
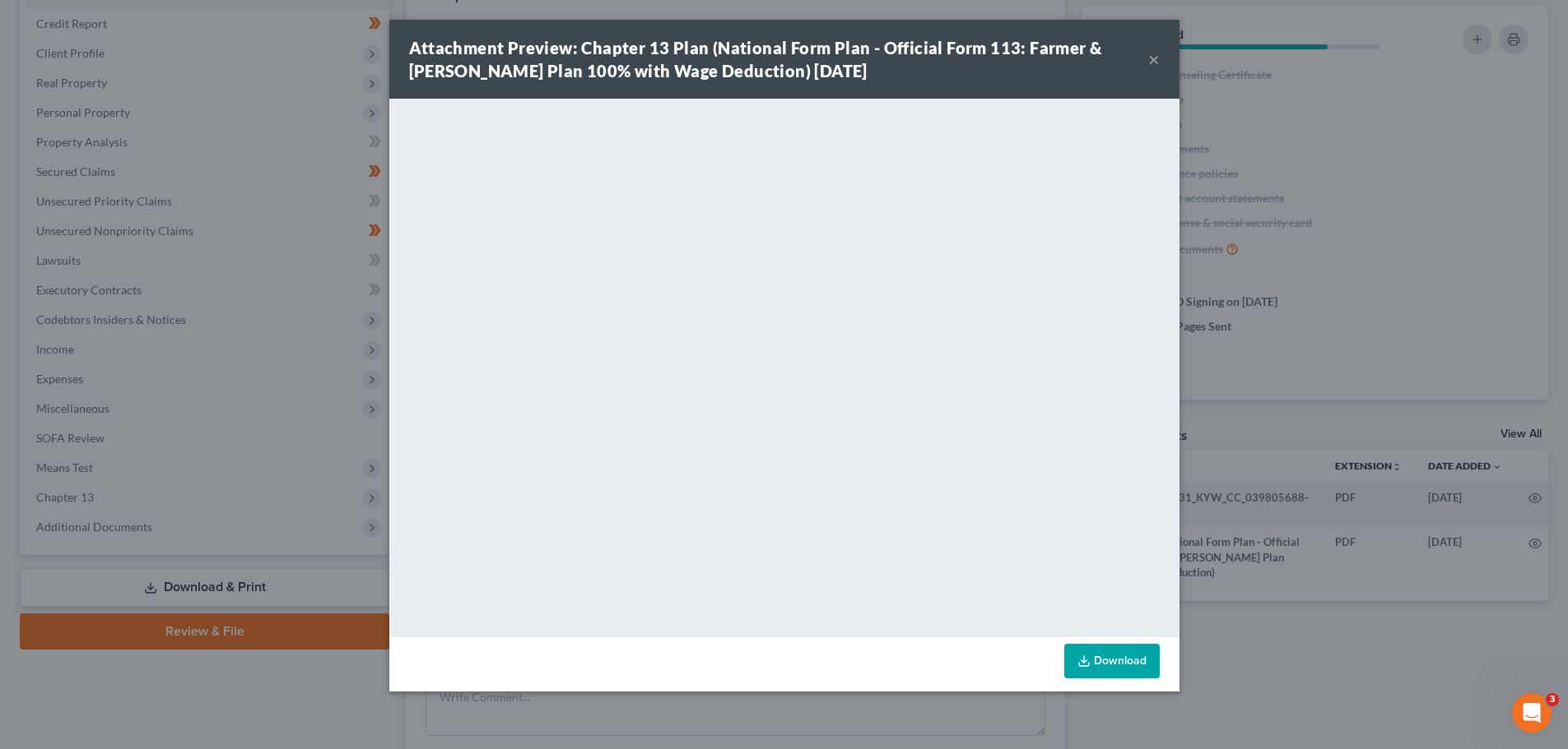
scroll to position [0, 14]
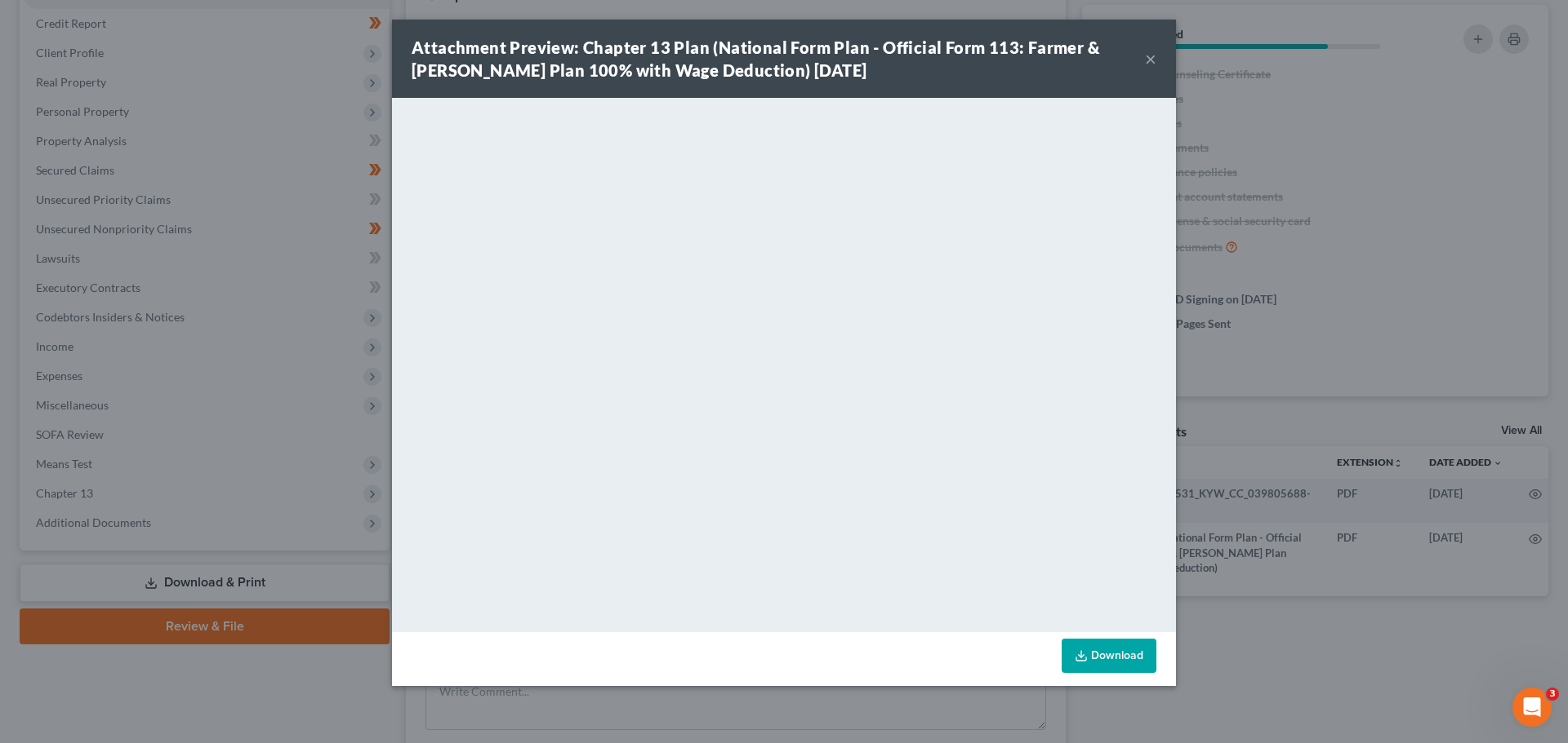
click at [1152, 59] on button "×" at bounding box center [1150, 58] width 11 height 20
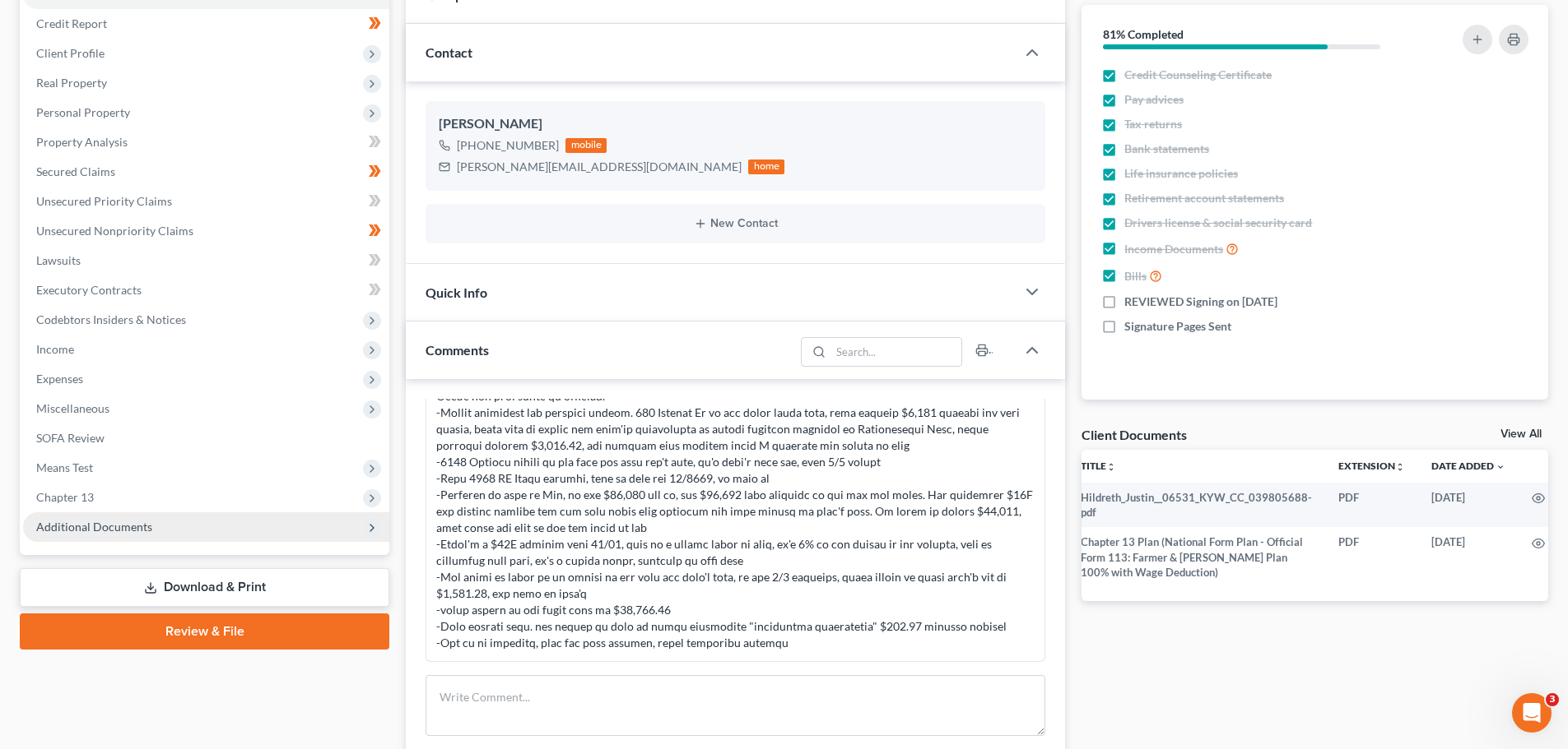
click at [126, 529] on span "Additional Documents" at bounding box center [94, 527] width 116 height 14
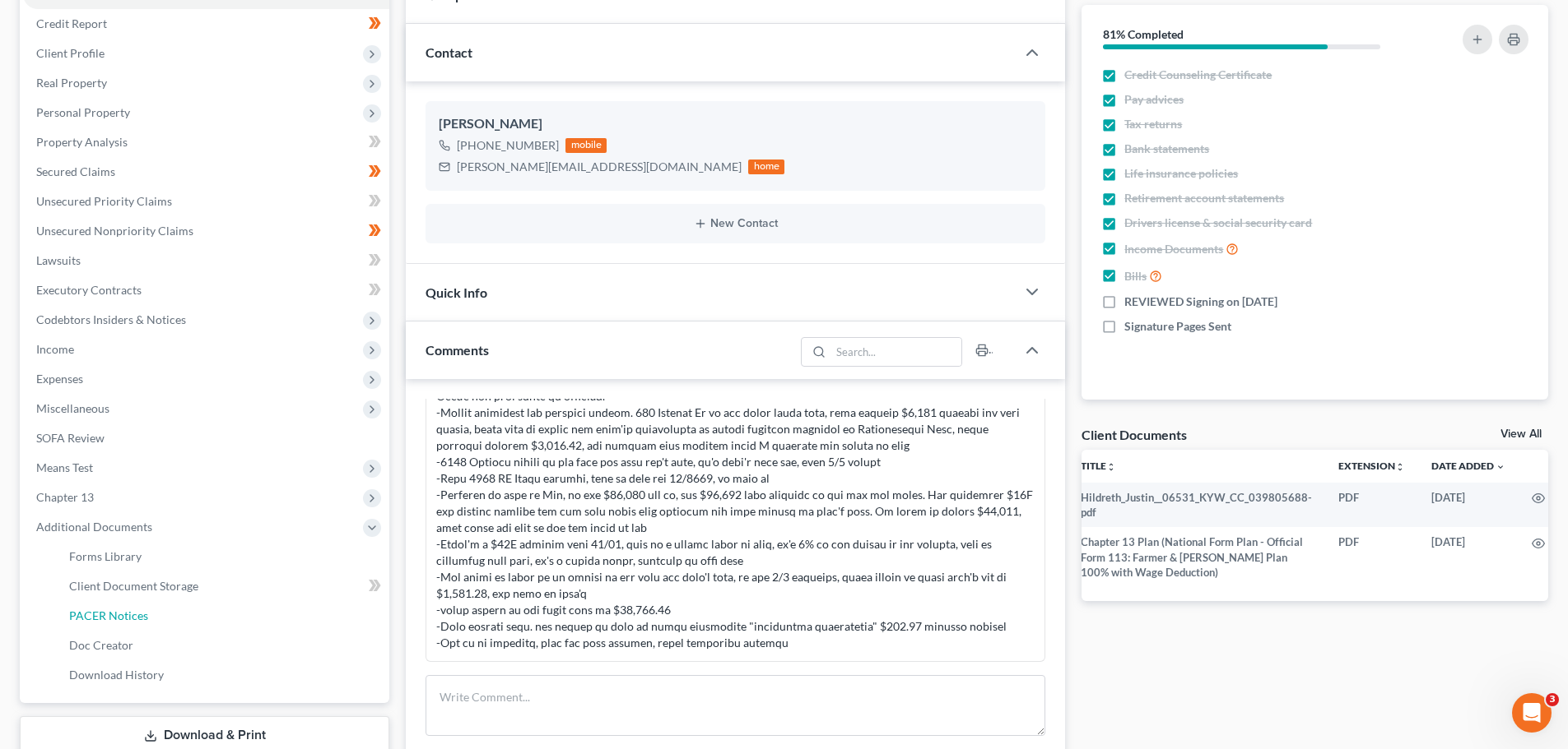
drag, startPoint x: 137, startPoint y: 609, endPoint x: 466, endPoint y: 517, distance: 341.6
click at [137, 609] on span "PACER Notices" at bounding box center [109, 615] width 79 height 14
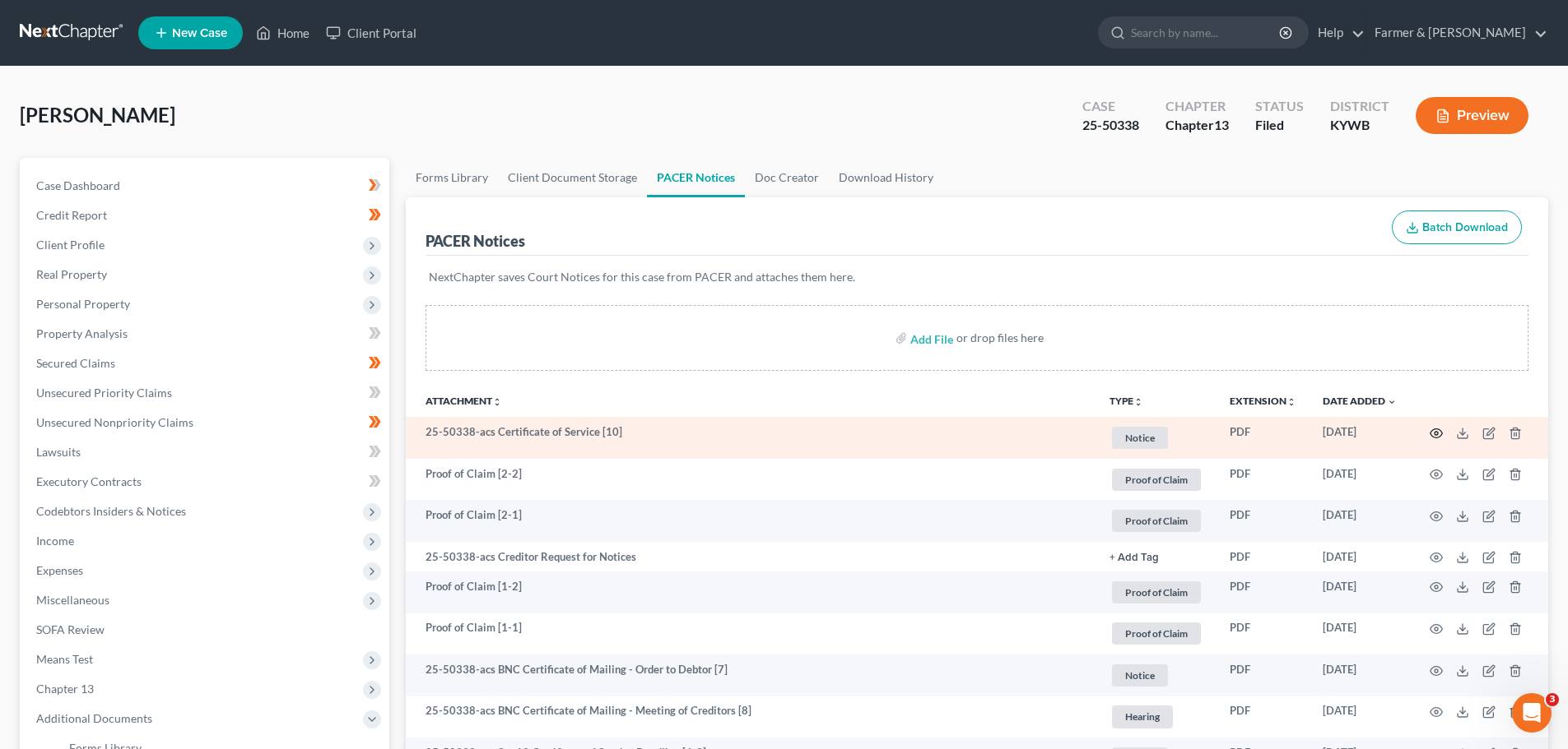
click at [1437, 431] on icon "button" at bounding box center [1436, 433] width 13 height 13
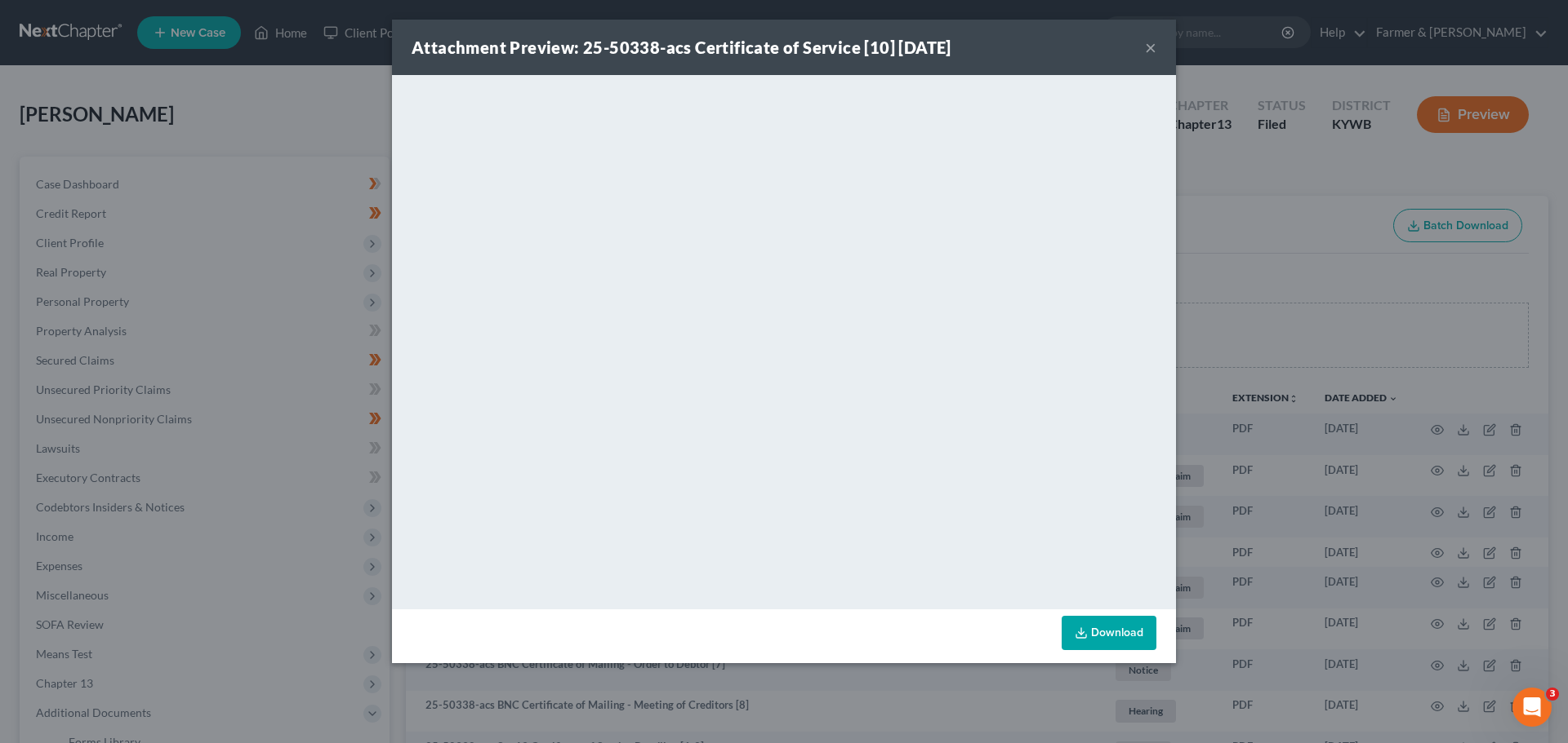
click at [1150, 45] on button "×" at bounding box center [1150, 47] width 11 height 20
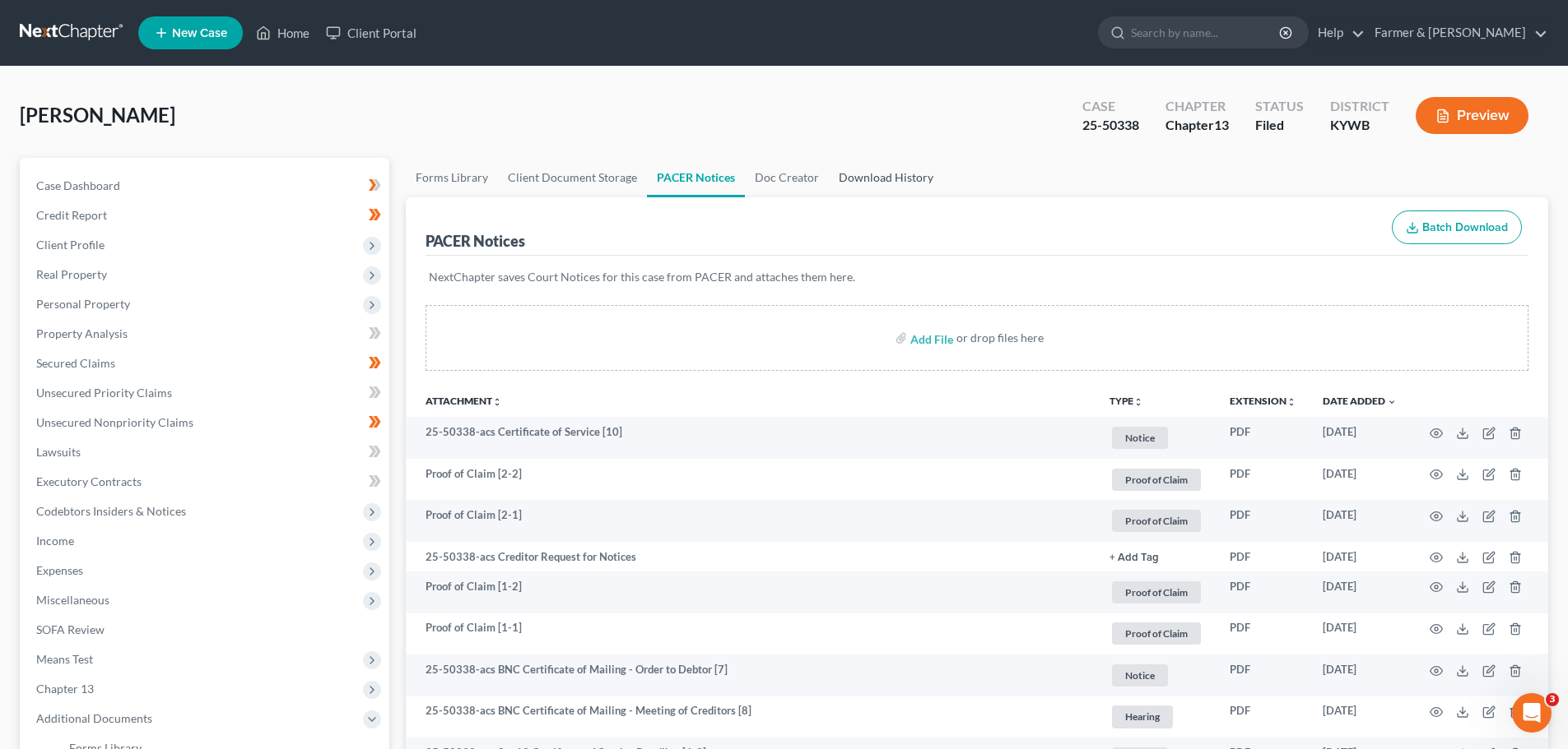
click at [891, 183] on link "Download History" at bounding box center [885, 177] width 115 height 39
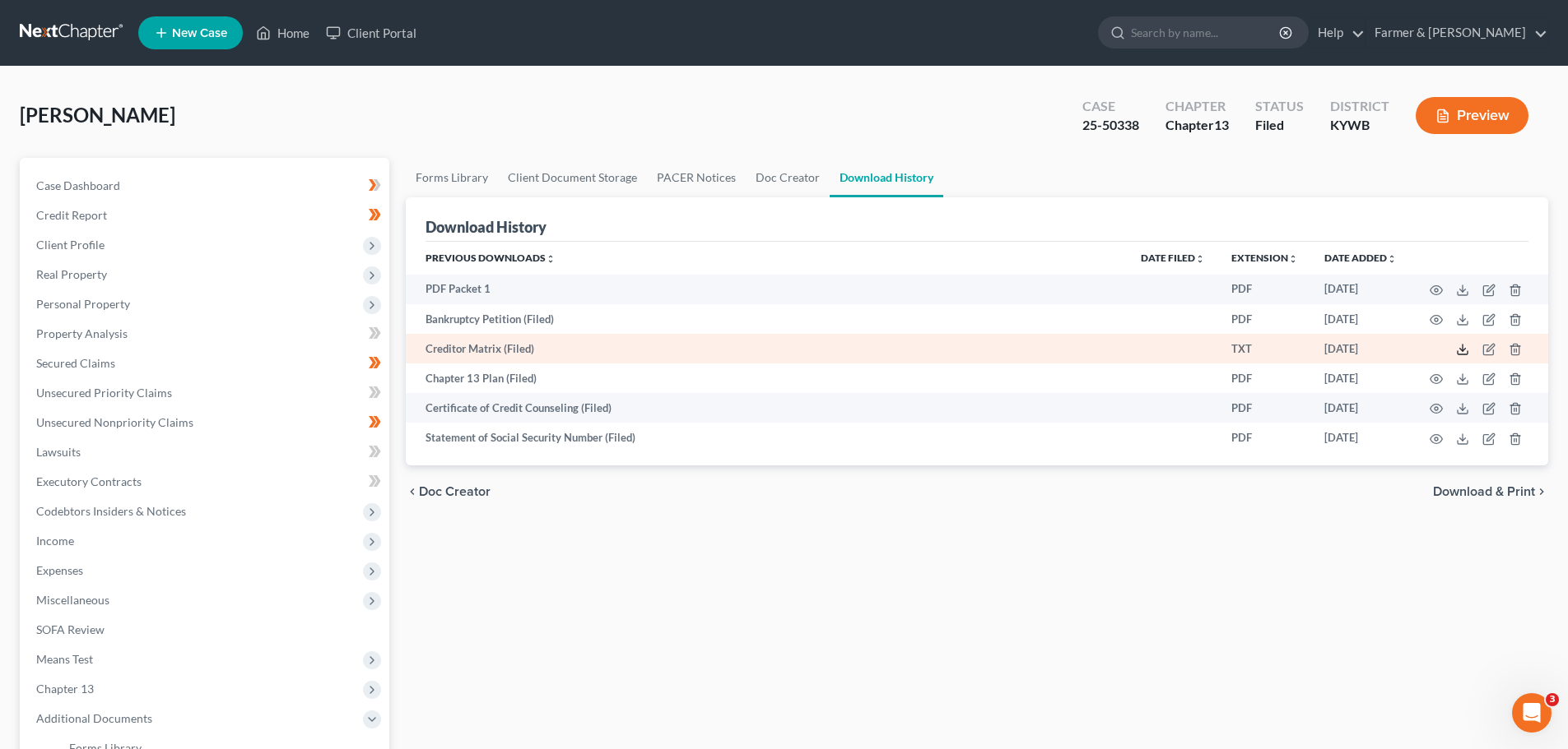
click at [1467, 353] on icon at bounding box center [1462, 352] width 10 height 3
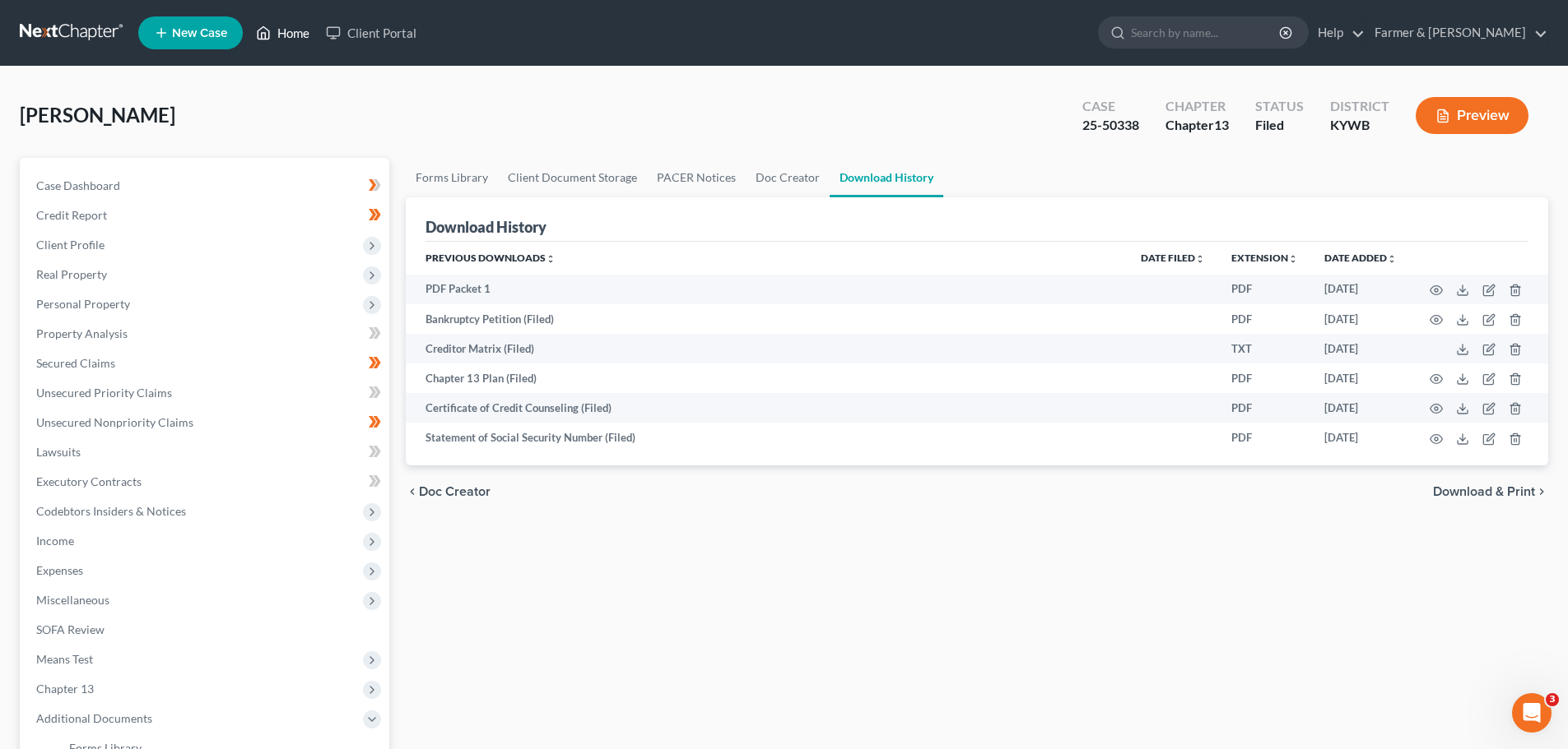
click at [302, 30] on link "Home" at bounding box center [282, 33] width 70 height 30
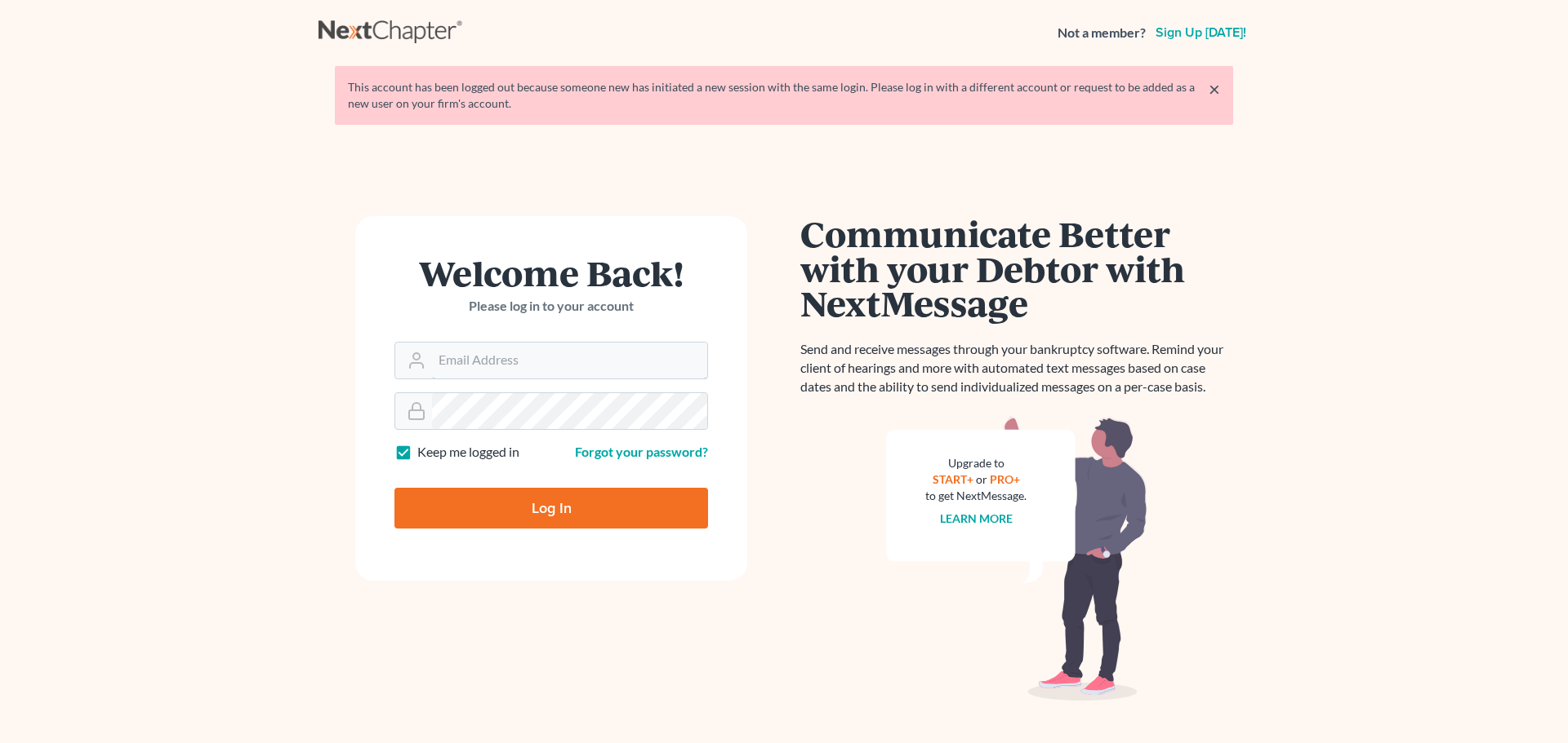
type input "[EMAIL_ADDRESS][DOMAIN_NAME]"
click at [542, 518] on input "Log In" at bounding box center [551, 508] width 313 height 41
type input "Thinking..."
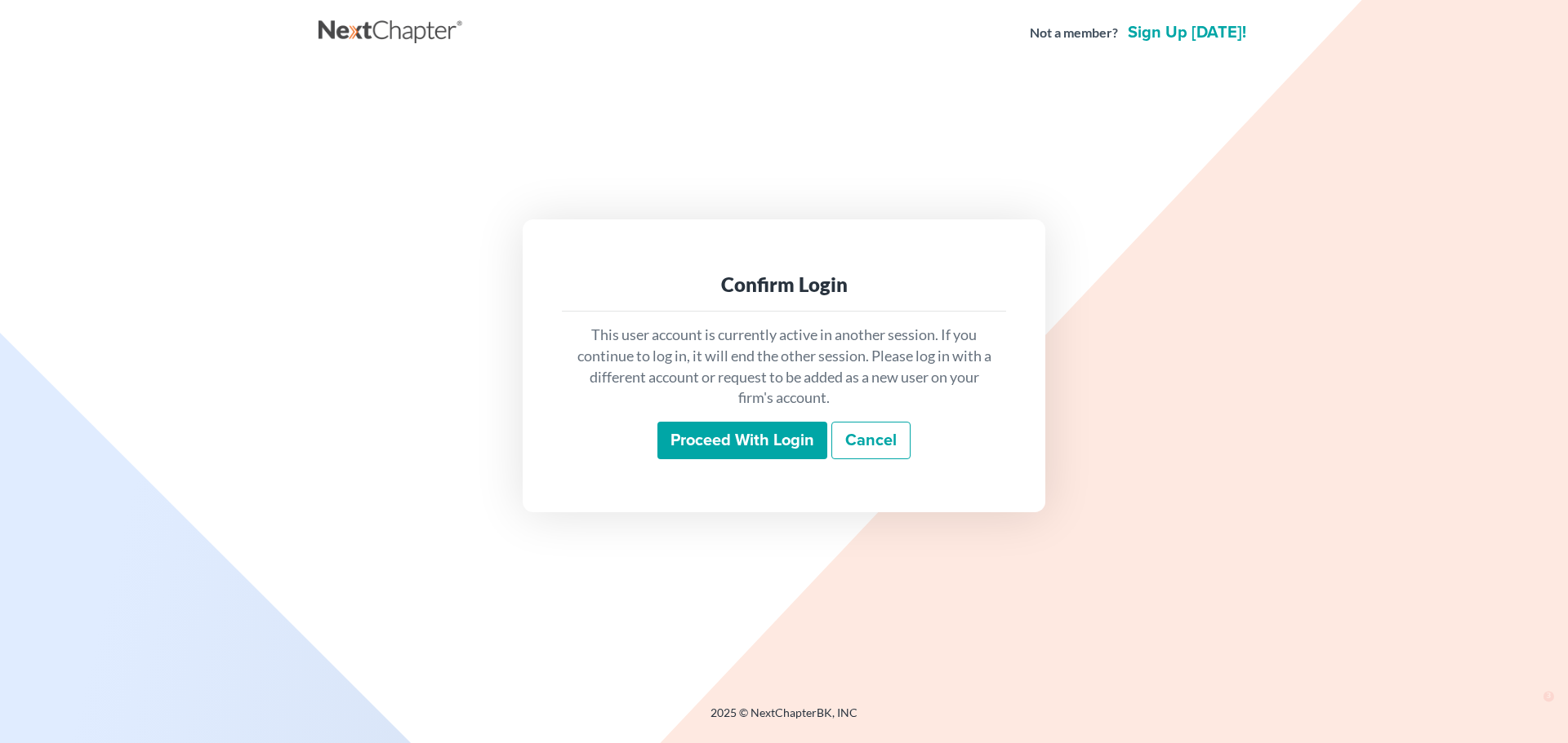
click at [713, 441] on input "Proceed with login" at bounding box center [742, 440] width 170 height 37
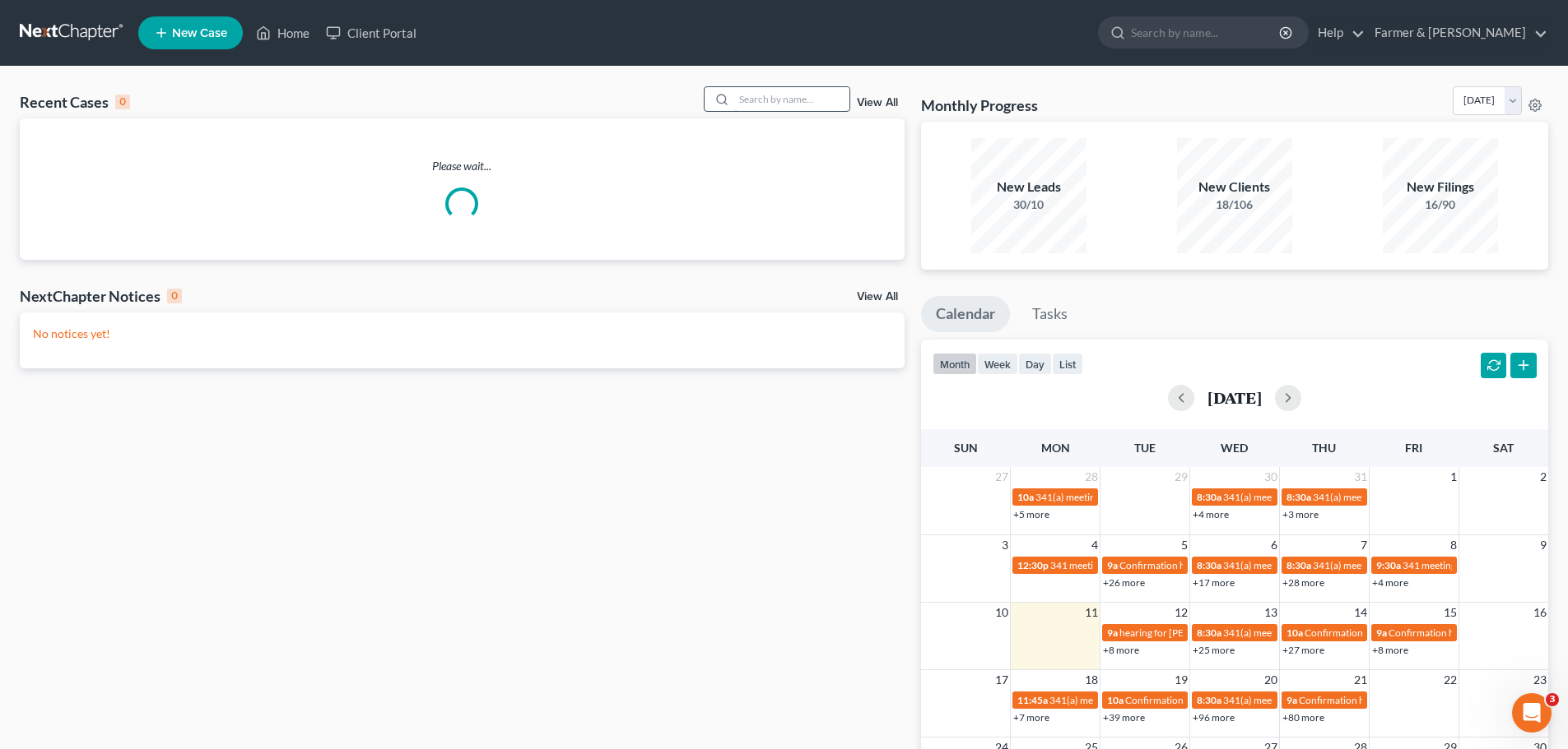
click at [753, 101] on input "search" at bounding box center [792, 99] width 116 height 24
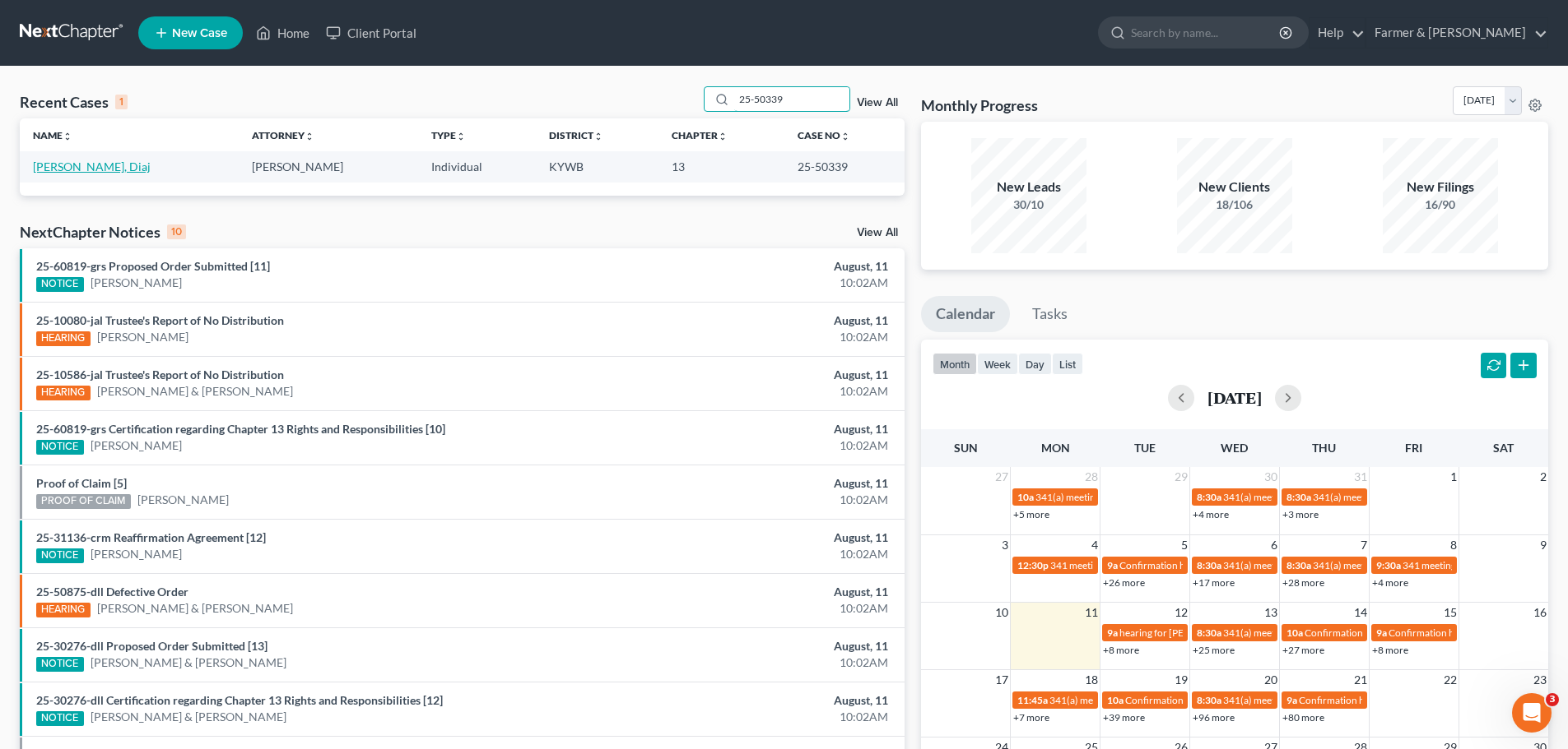
type input "25-50339"
click at [60, 168] on link "[PERSON_NAME], Diaj" at bounding box center [91, 167] width 118 height 14
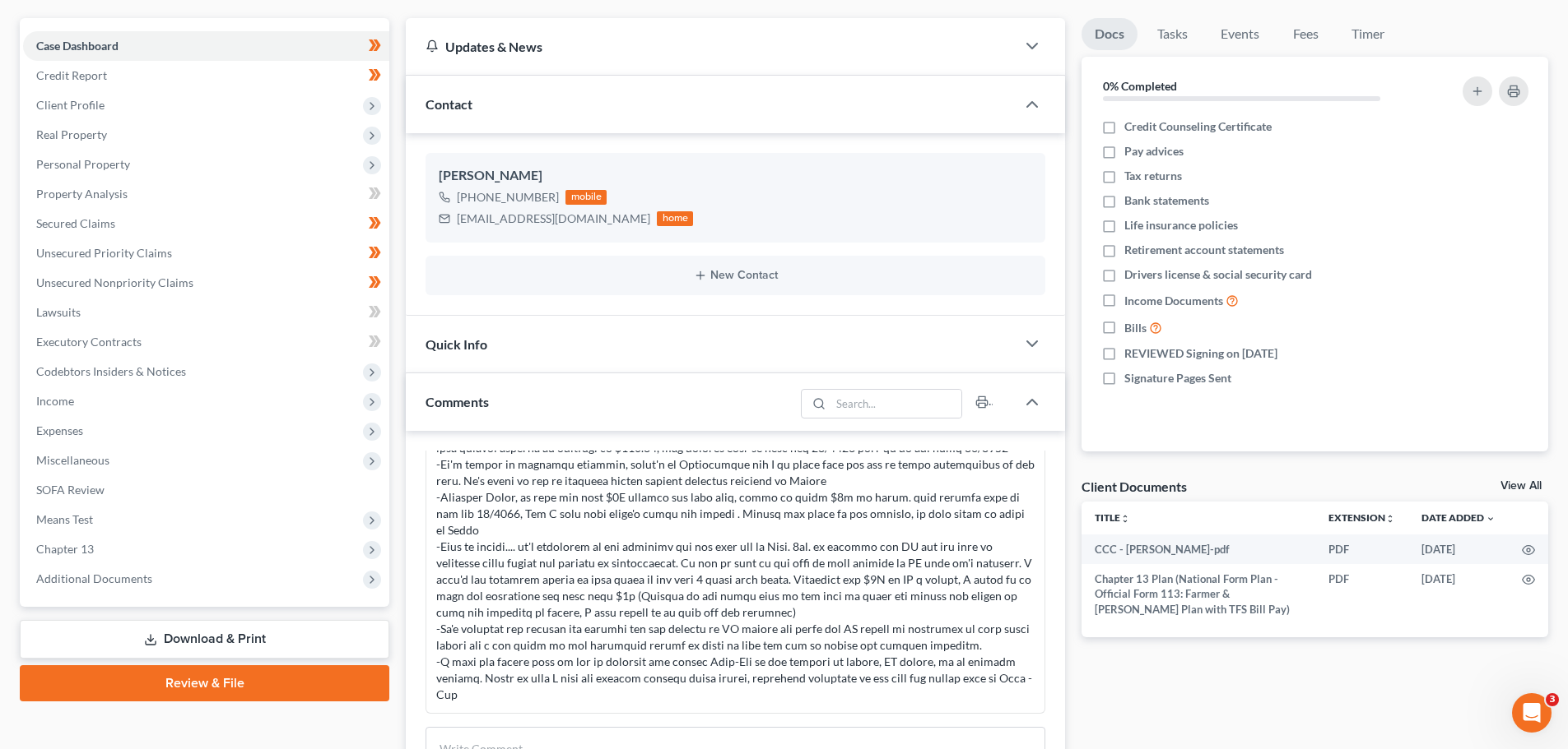
scroll to position [192, 0]
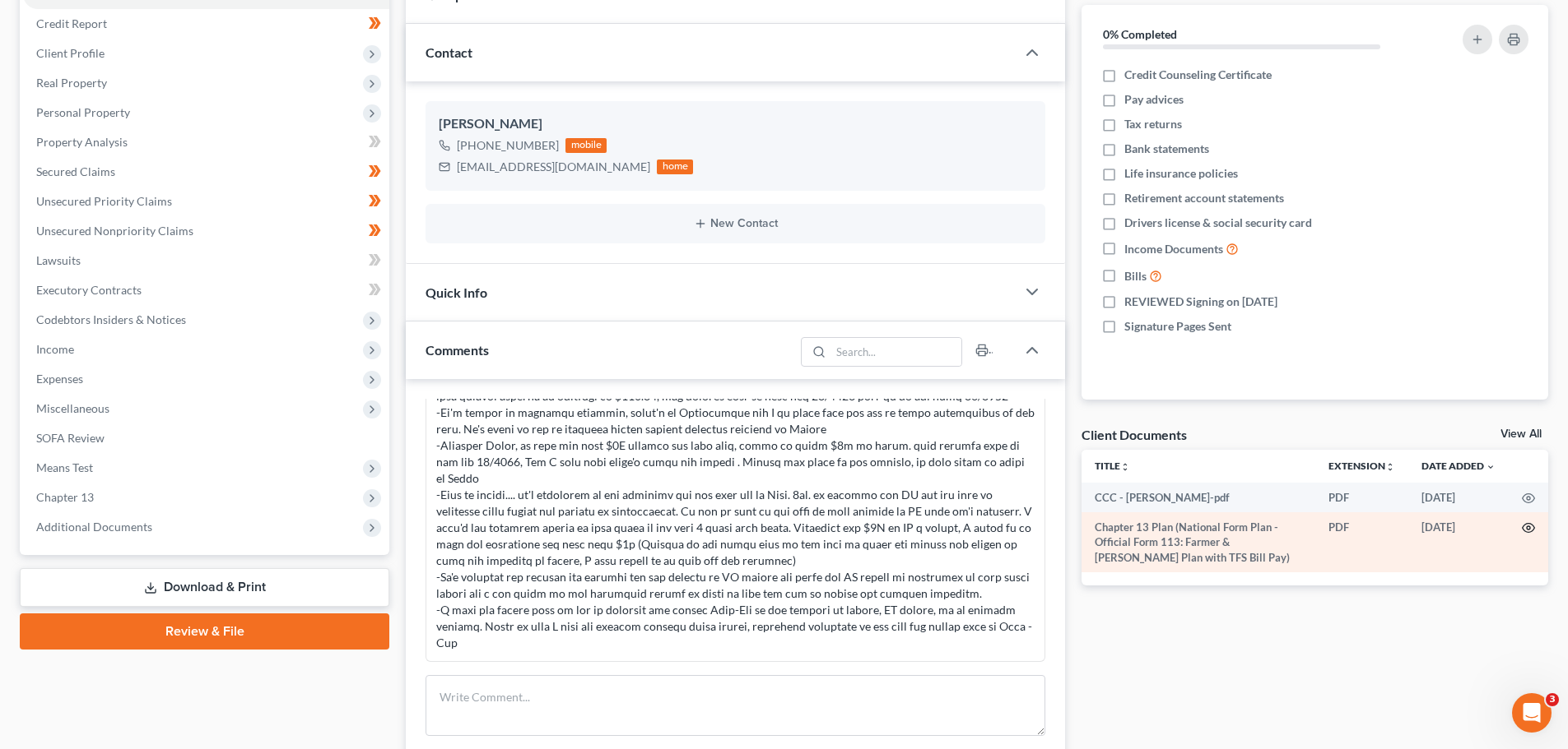
click at [1526, 523] on icon "button" at bounding box center [1529, 529] width 13 height 13
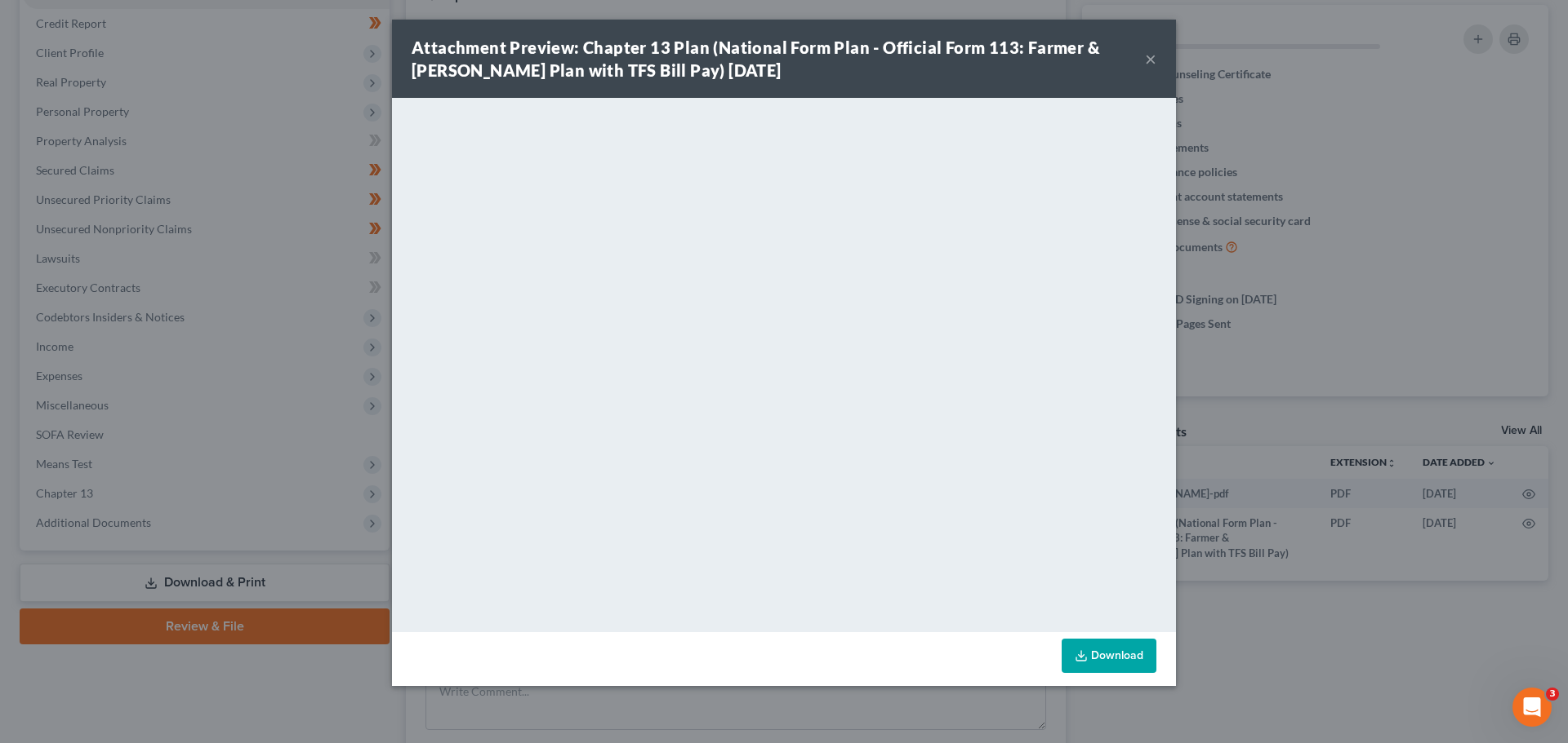
click at [1150, 54] on button "×" at bounding box center [1150, 58] width 11 height 20
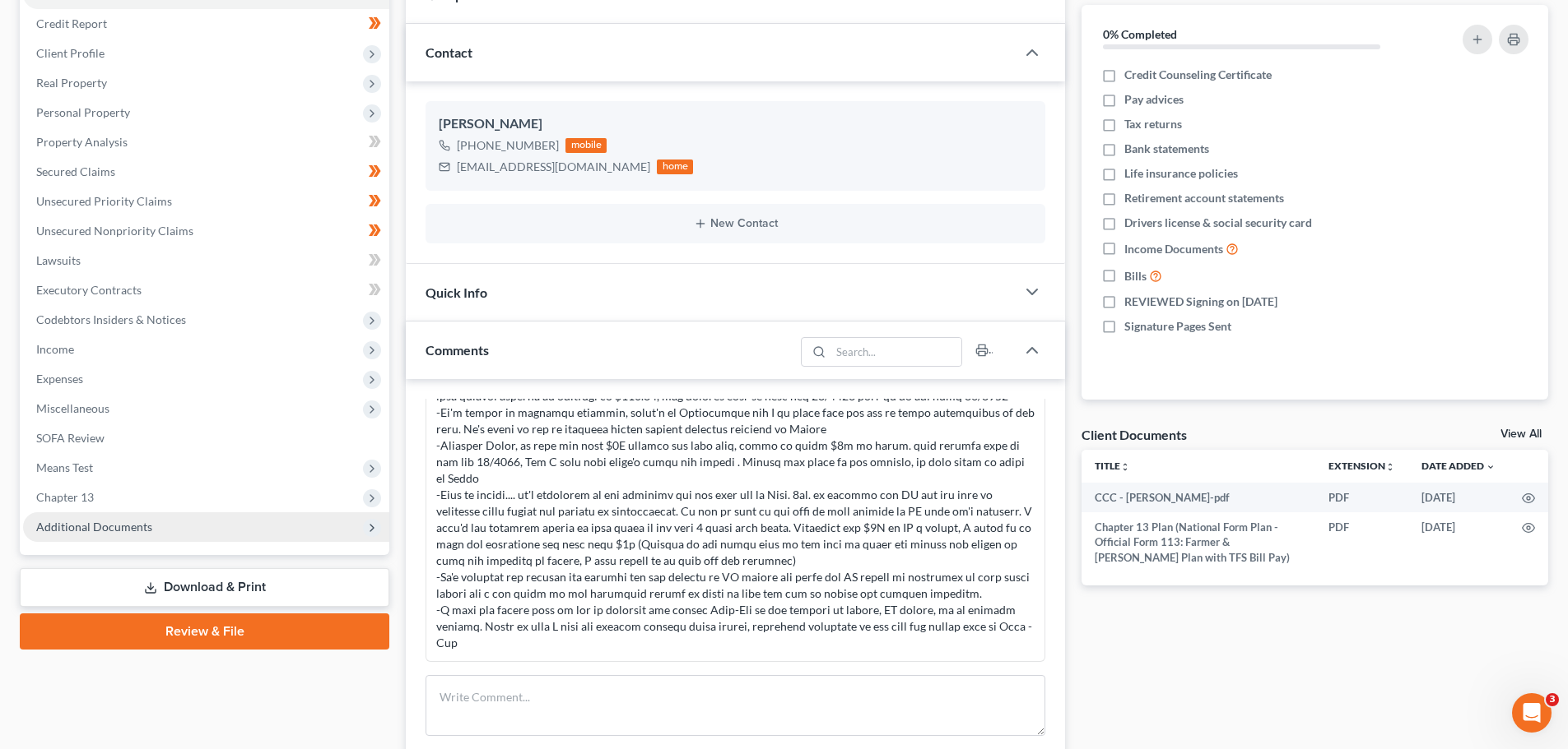
click at [107, 534] on span "Additional Documents" at bounding box center [206, 527] width 366 height 30
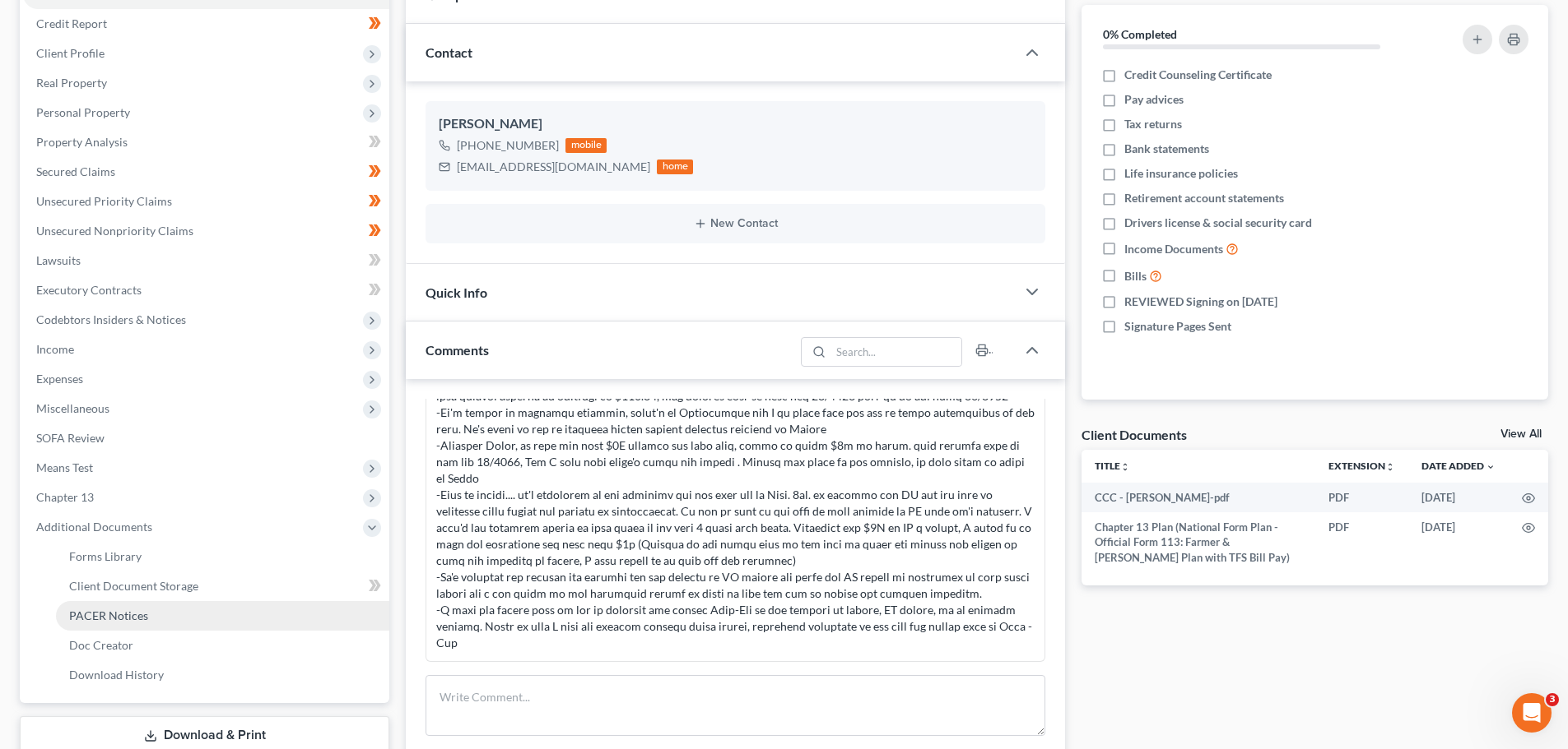
click at [126, 618] on span "PACER Notices" at bounding box center [109, 615] width 79 height 14
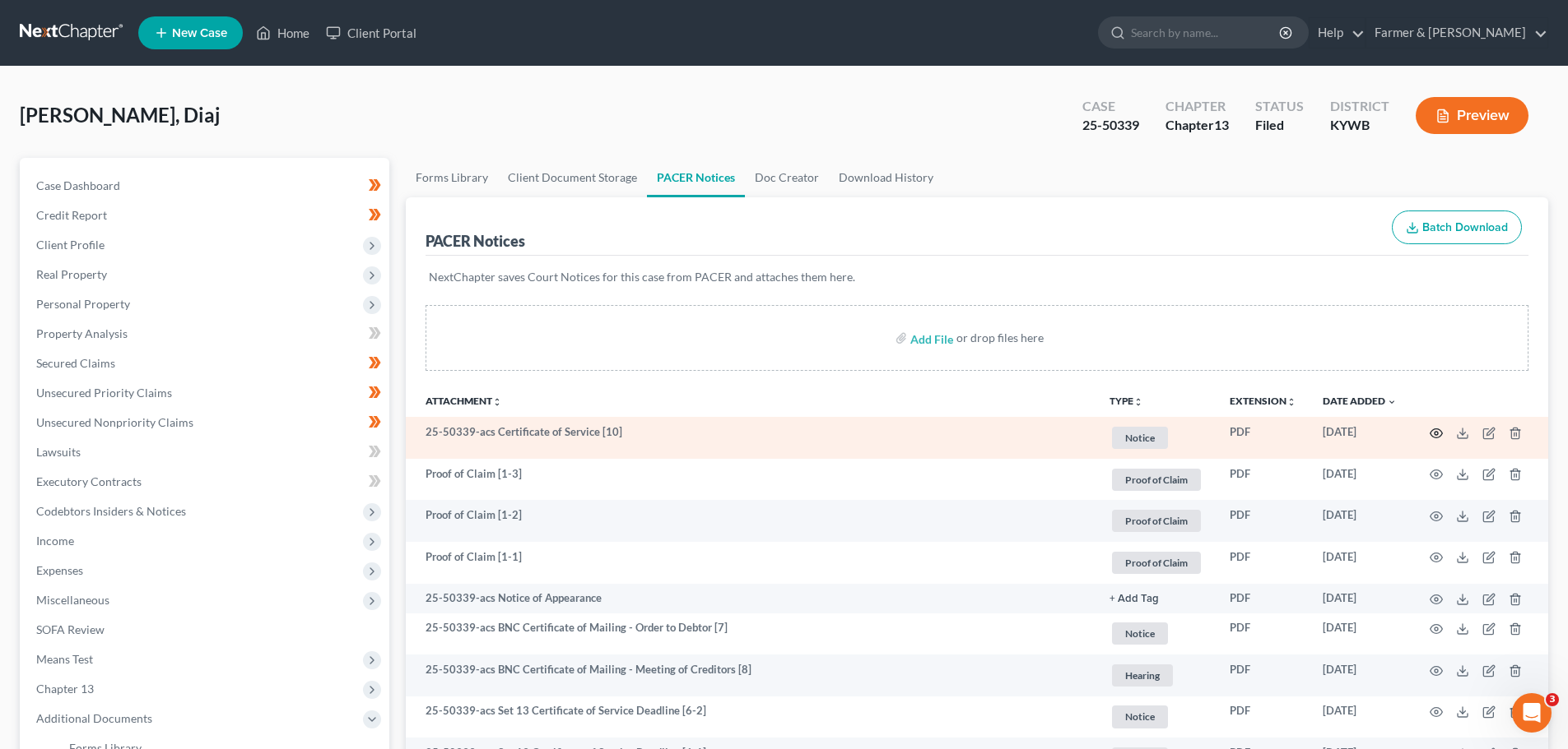
click at [1432, 433] on icon "button" at bounding box center [1436, 433] width 13 height 13
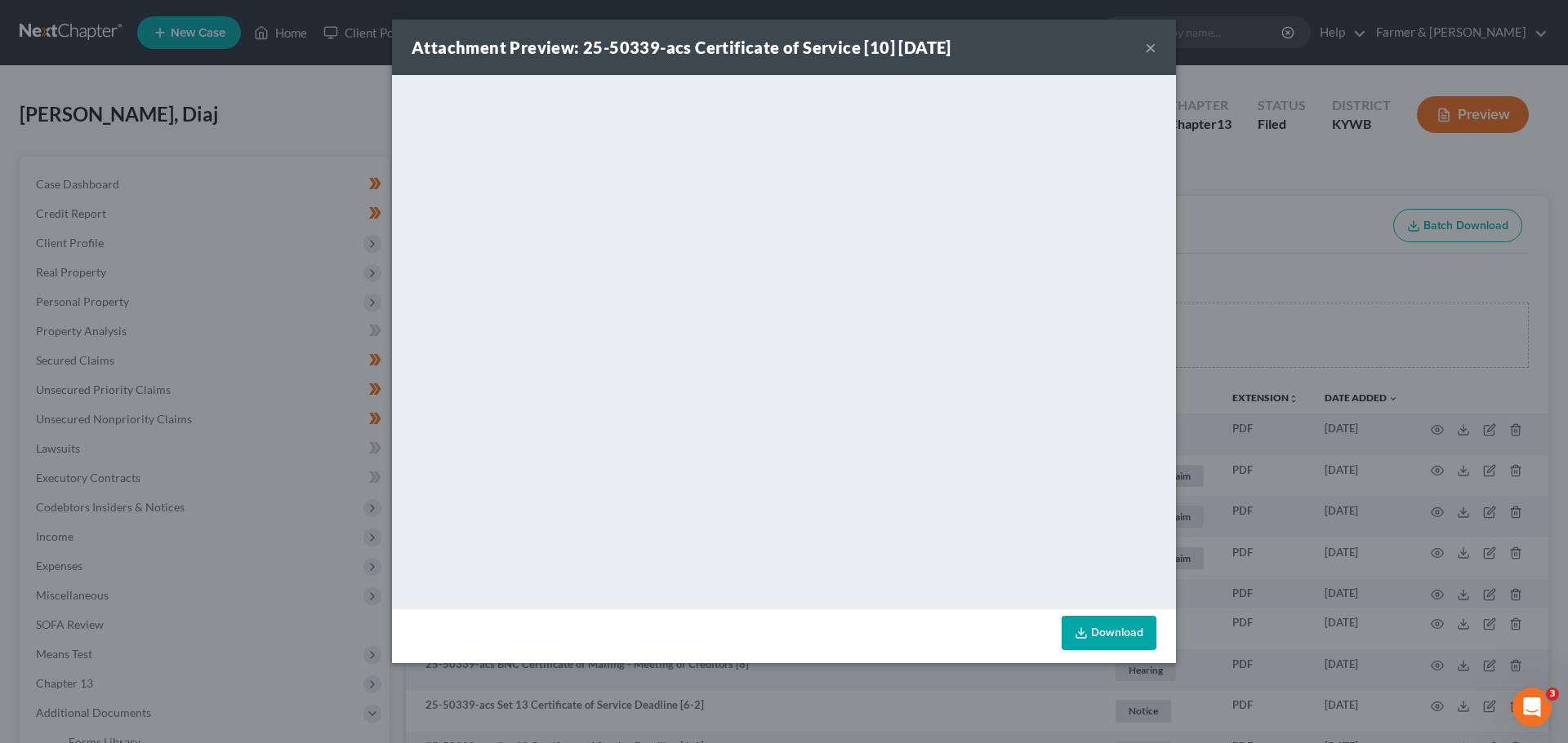
click at [1154, 53] on button "×" at bounding box center [1150, 47] width 11 height 20
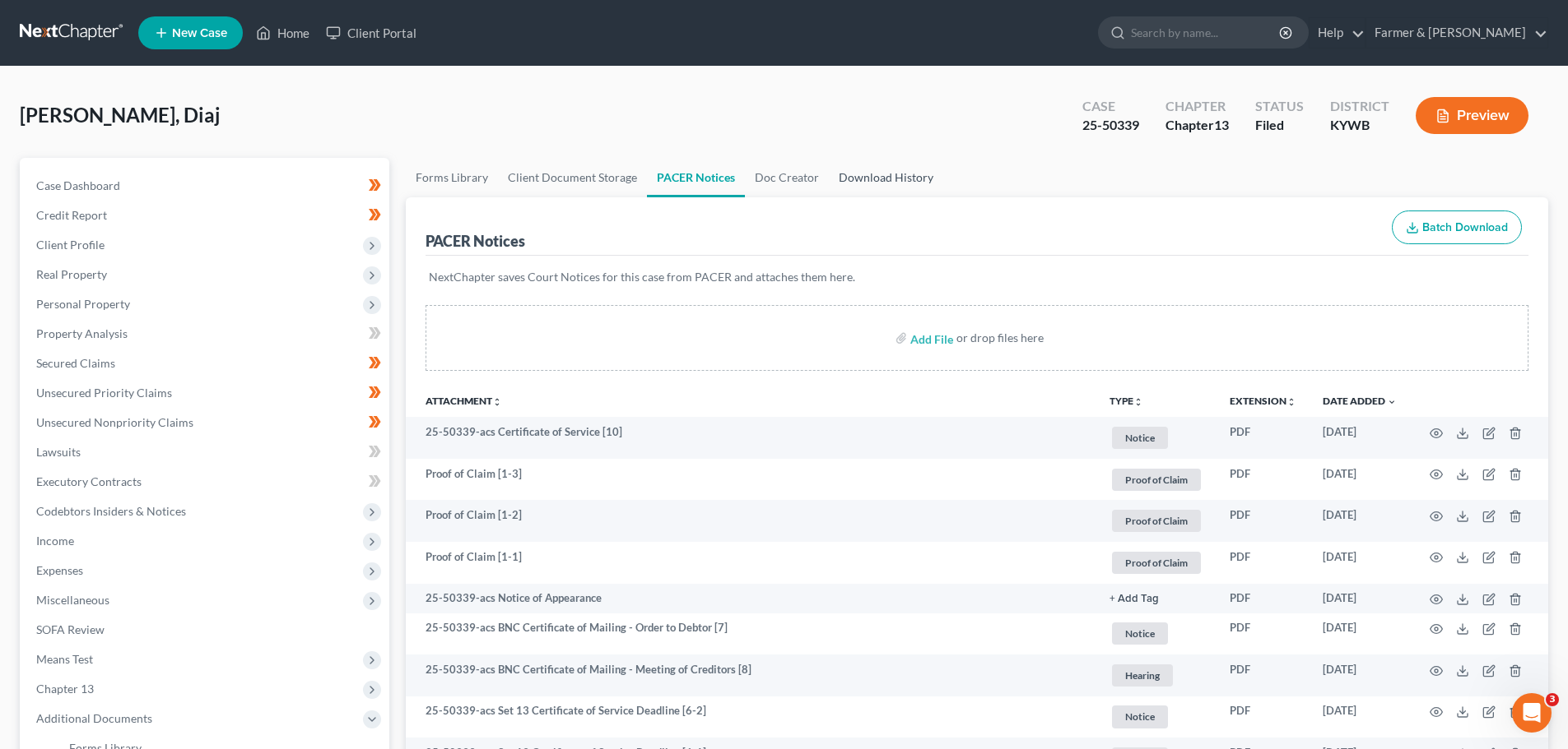
click at [866, 174] on link "Download History" at bounding box center [885, 177] width 115 height 39
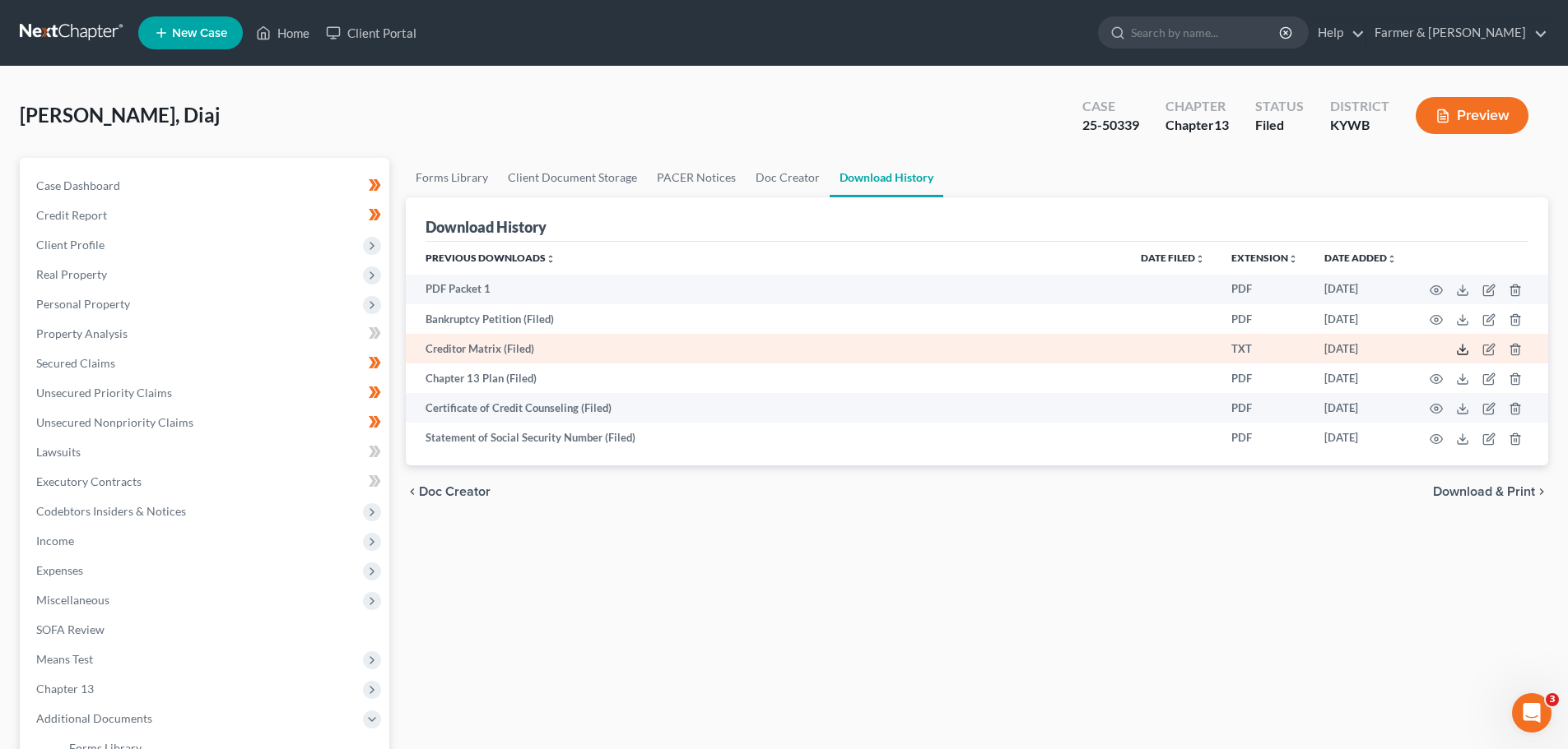
click at [1464, 352] on icon at bounding box center [1462, 349] width 13 height 13
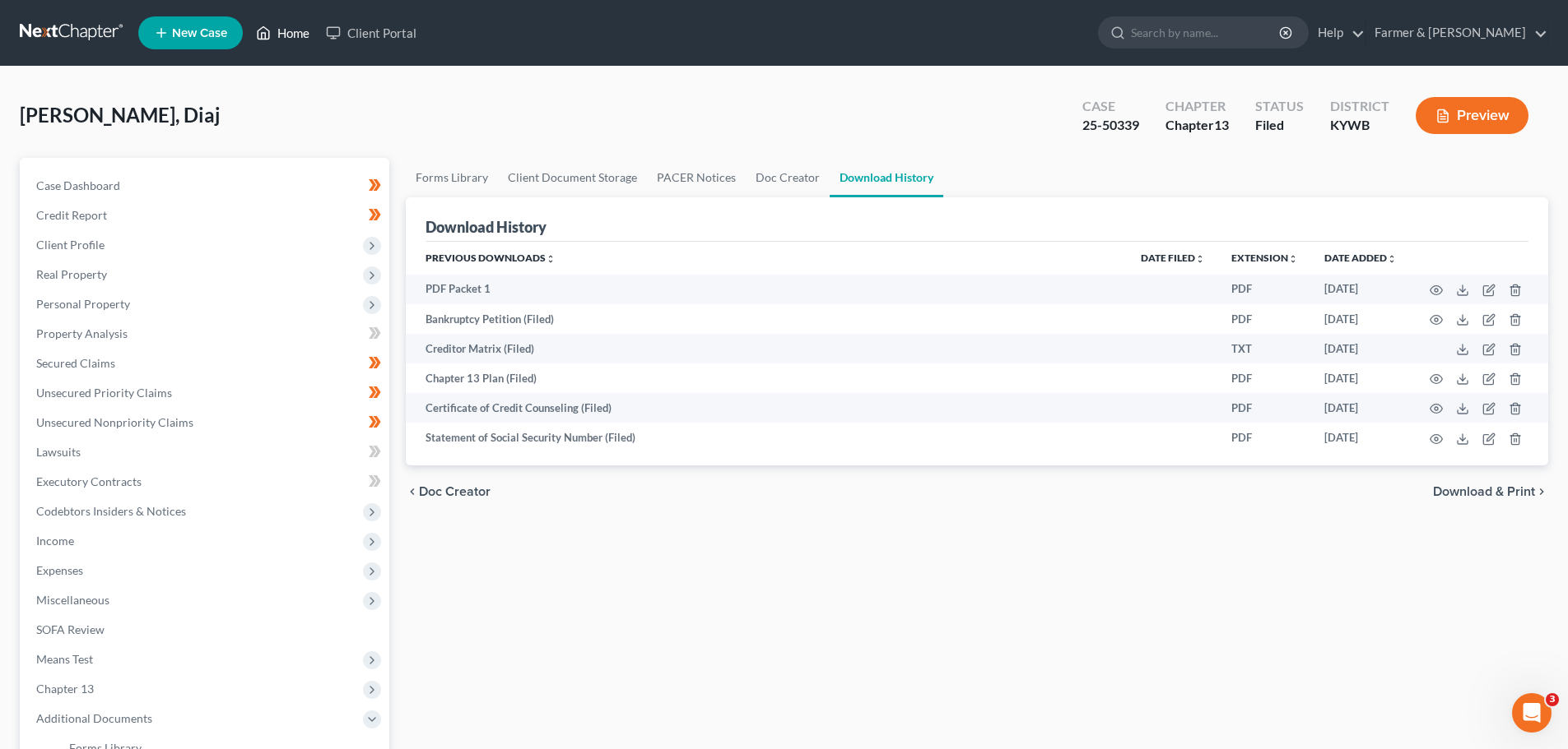
click at [292, 29] on link "Home" at bounding box center [282, 33] width 70 height 30
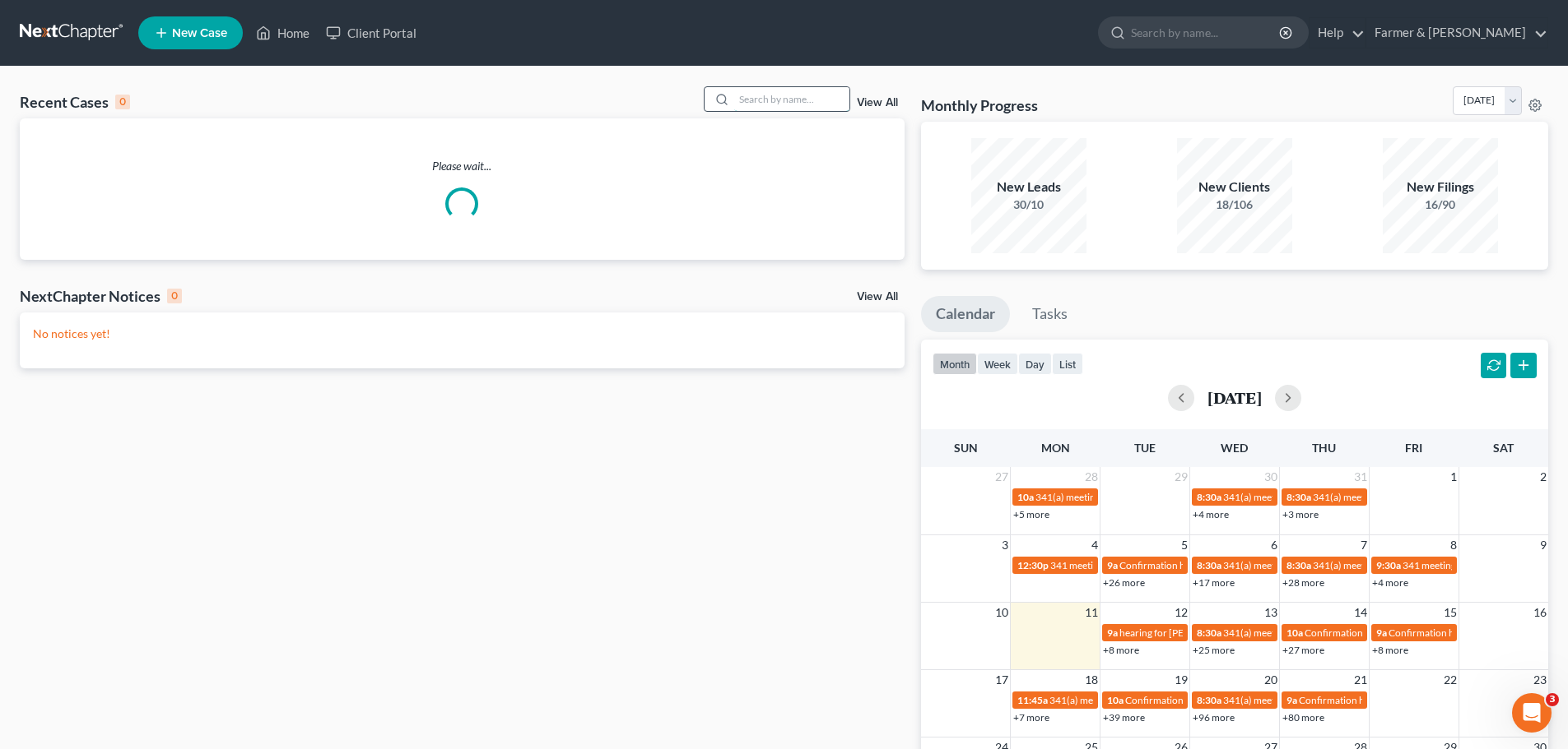
click at [753, 91] on input "search" at bounding box center [792, 99] width 116 height 24
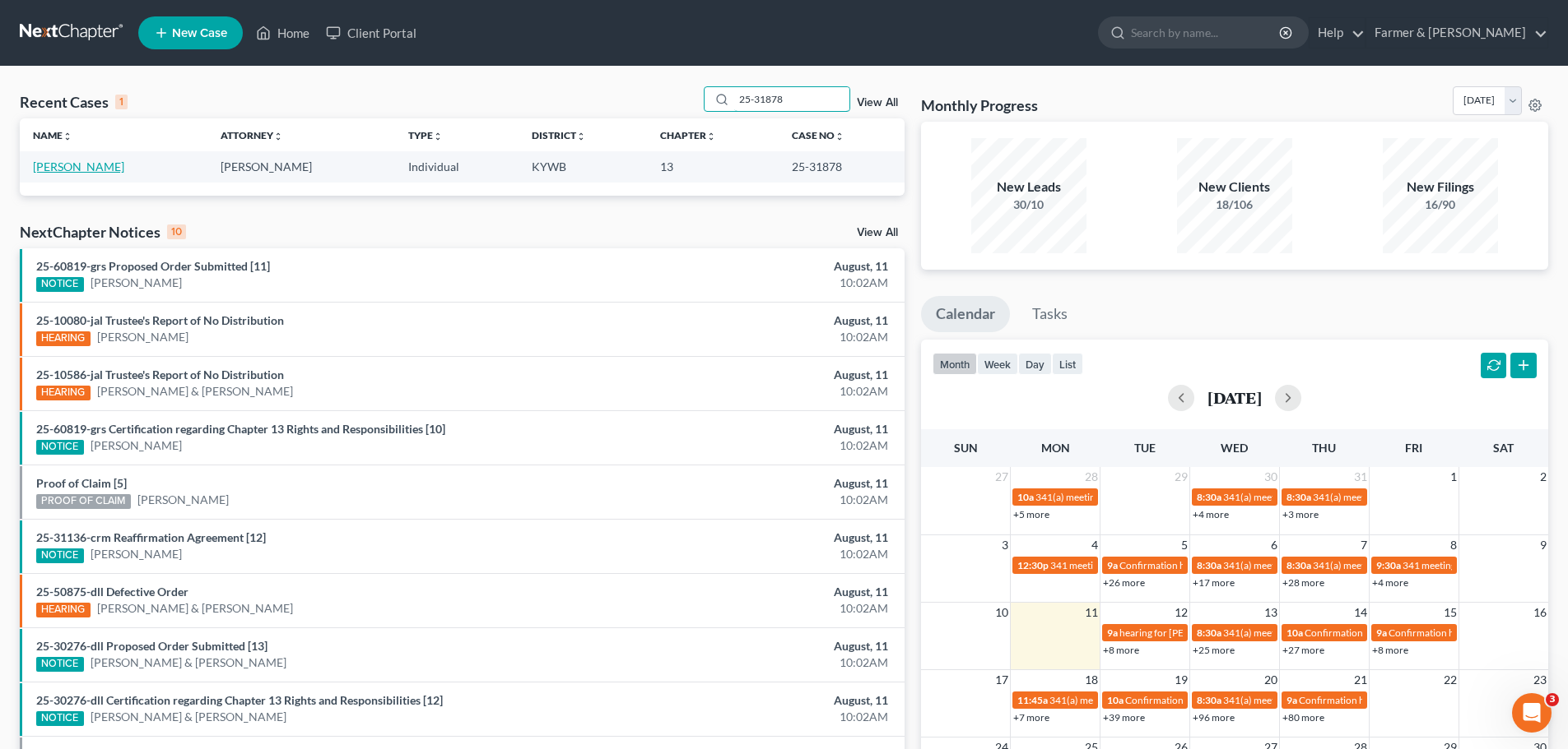
type input "25-31878"
click at [66, 172] on link "[PERSON_NAME]" at bounding box center [78, 167] width 91 height 14
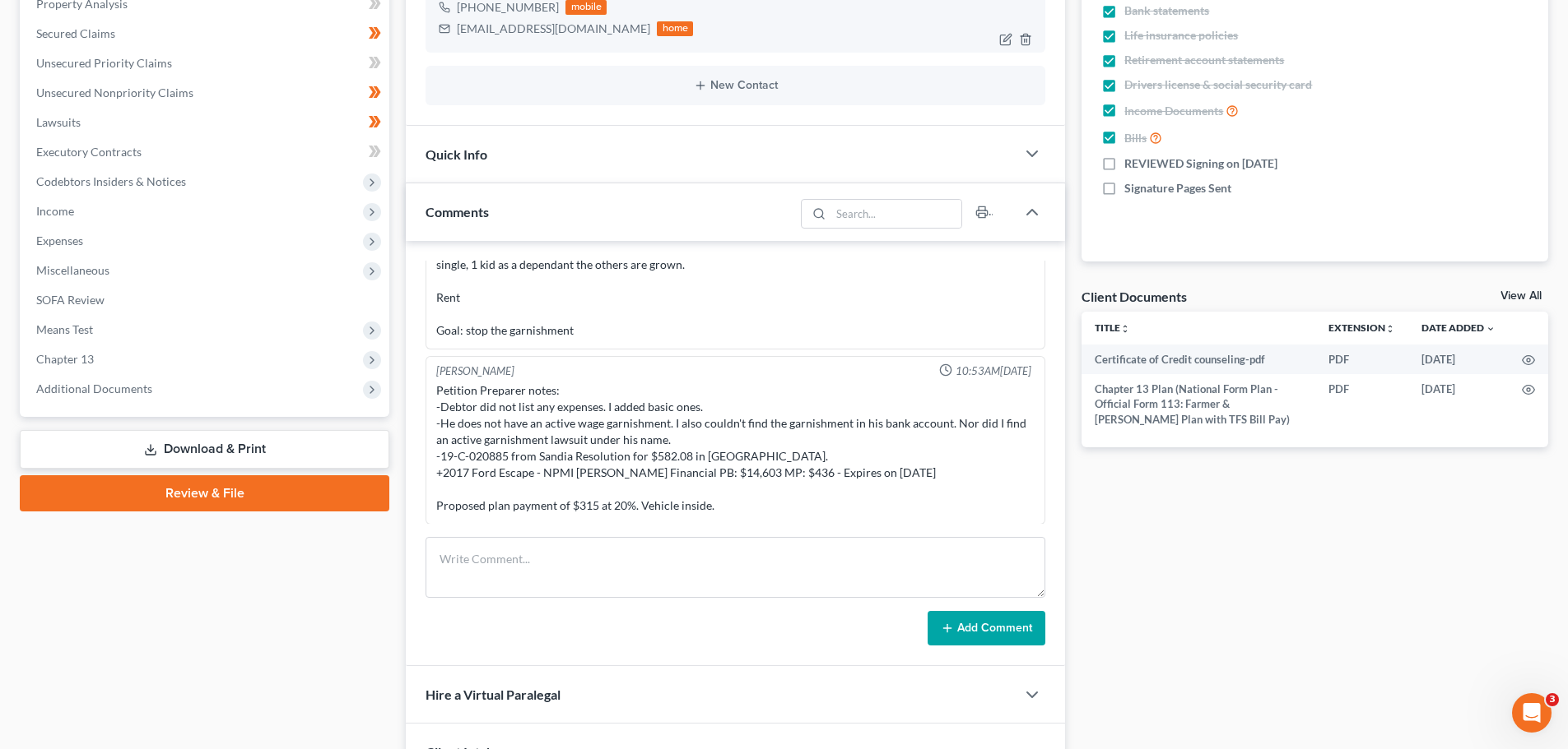
scroll to position [384, 0]
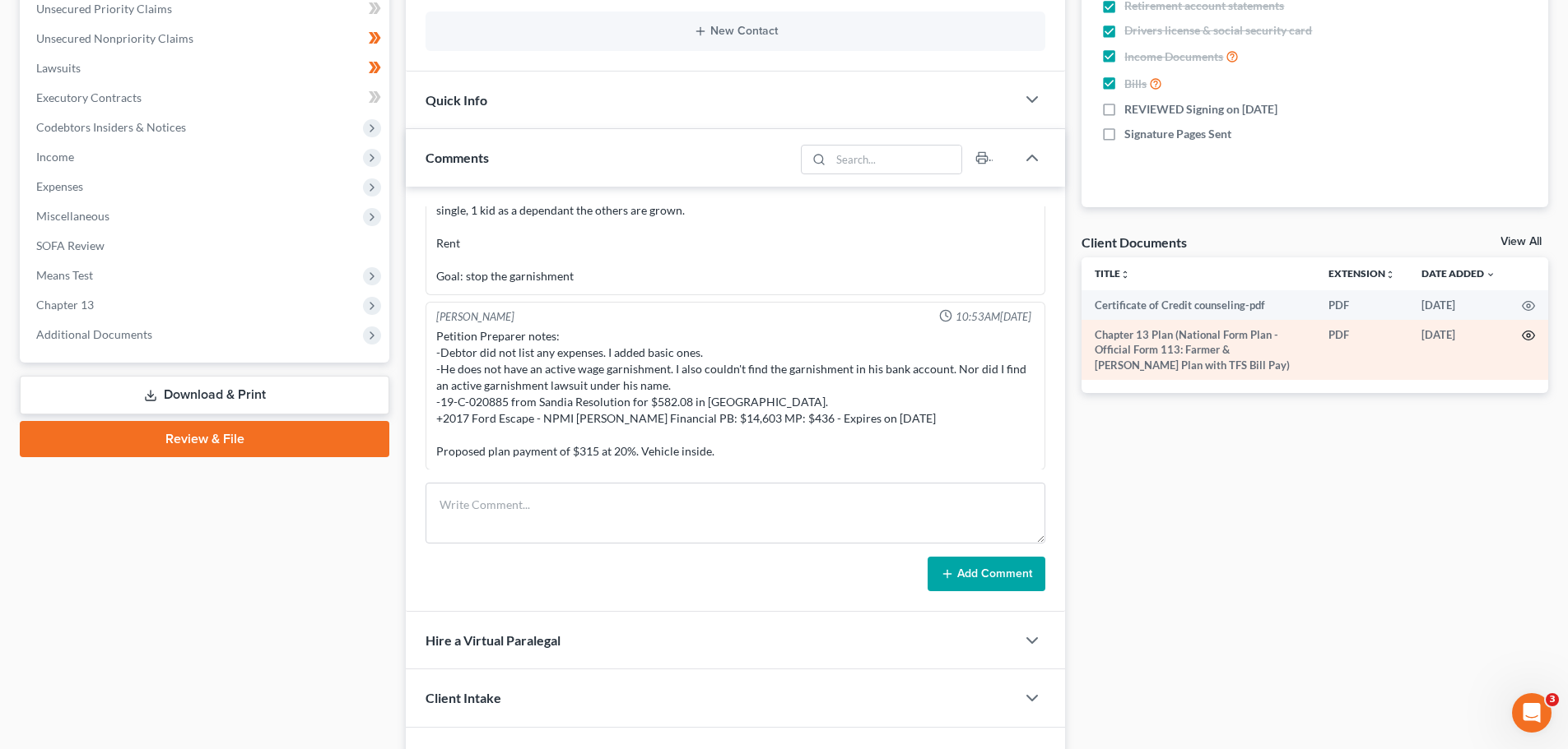
click at [1529, 334] on circle "button" at bounding box center [1528, 335] width 3 height 3
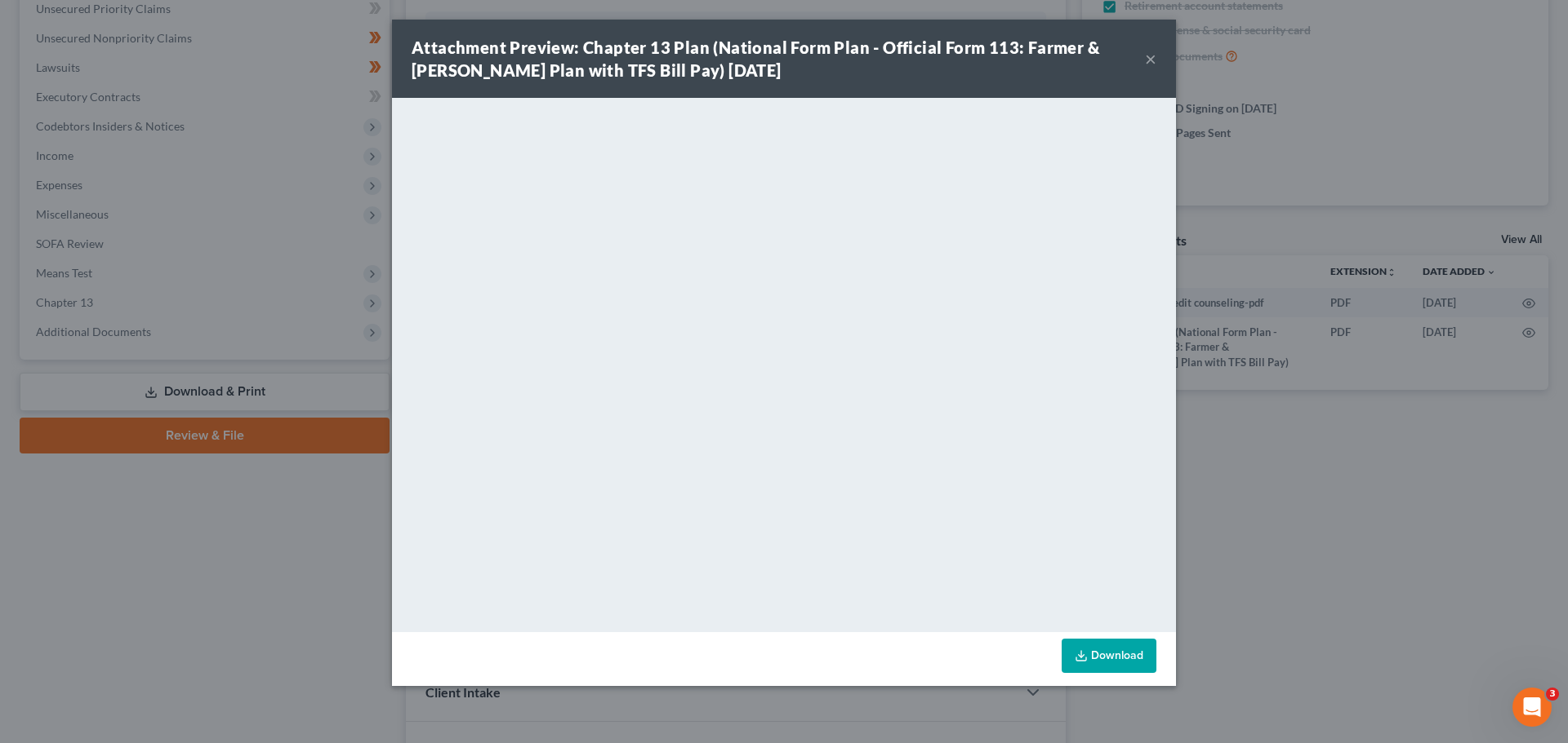
click at [1152, 54] on button "×" at bounding box center [1150, 58] width 11 height 20
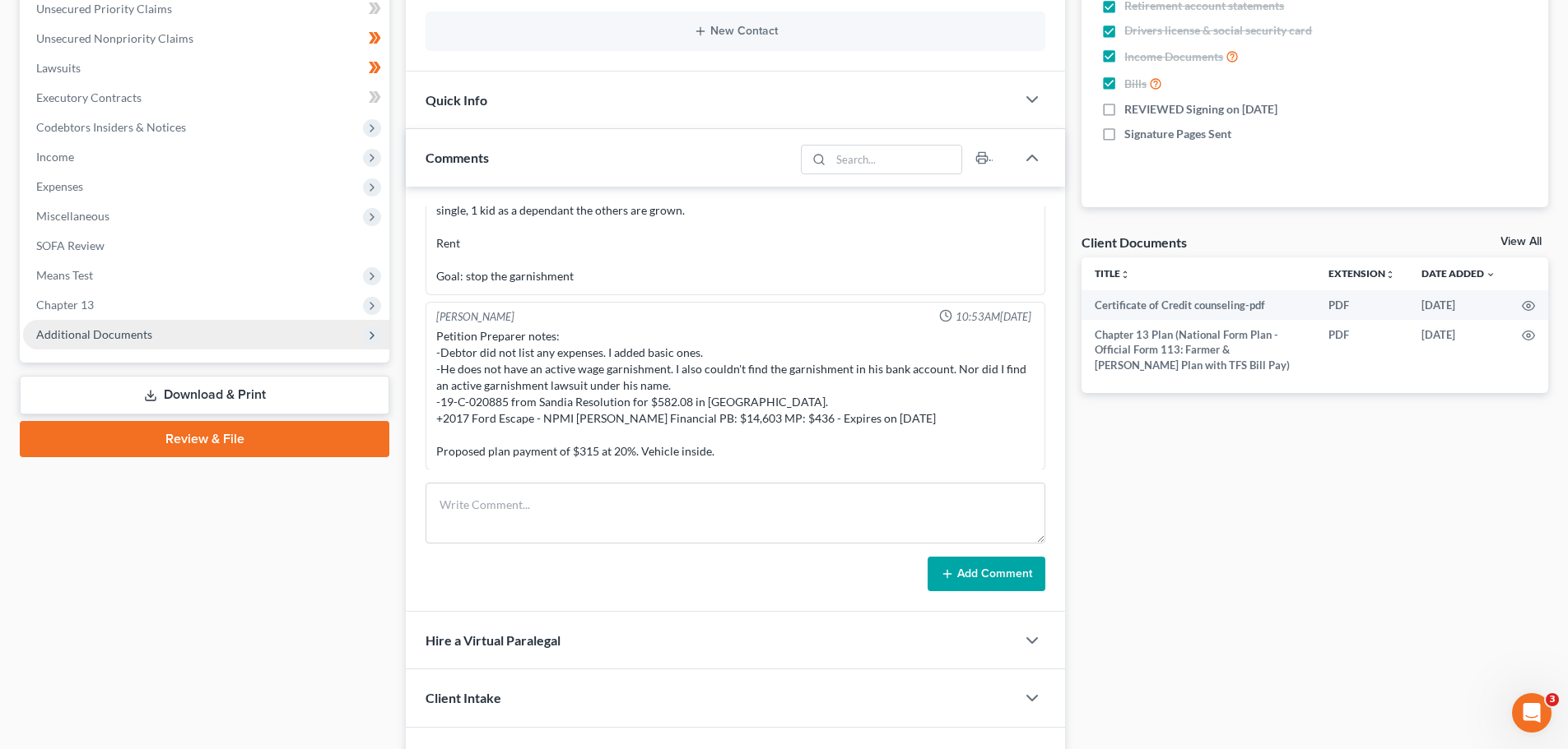
click at [117, 328] on span "Additional Documents" at bounding box center [94, 334] width 116 height 14
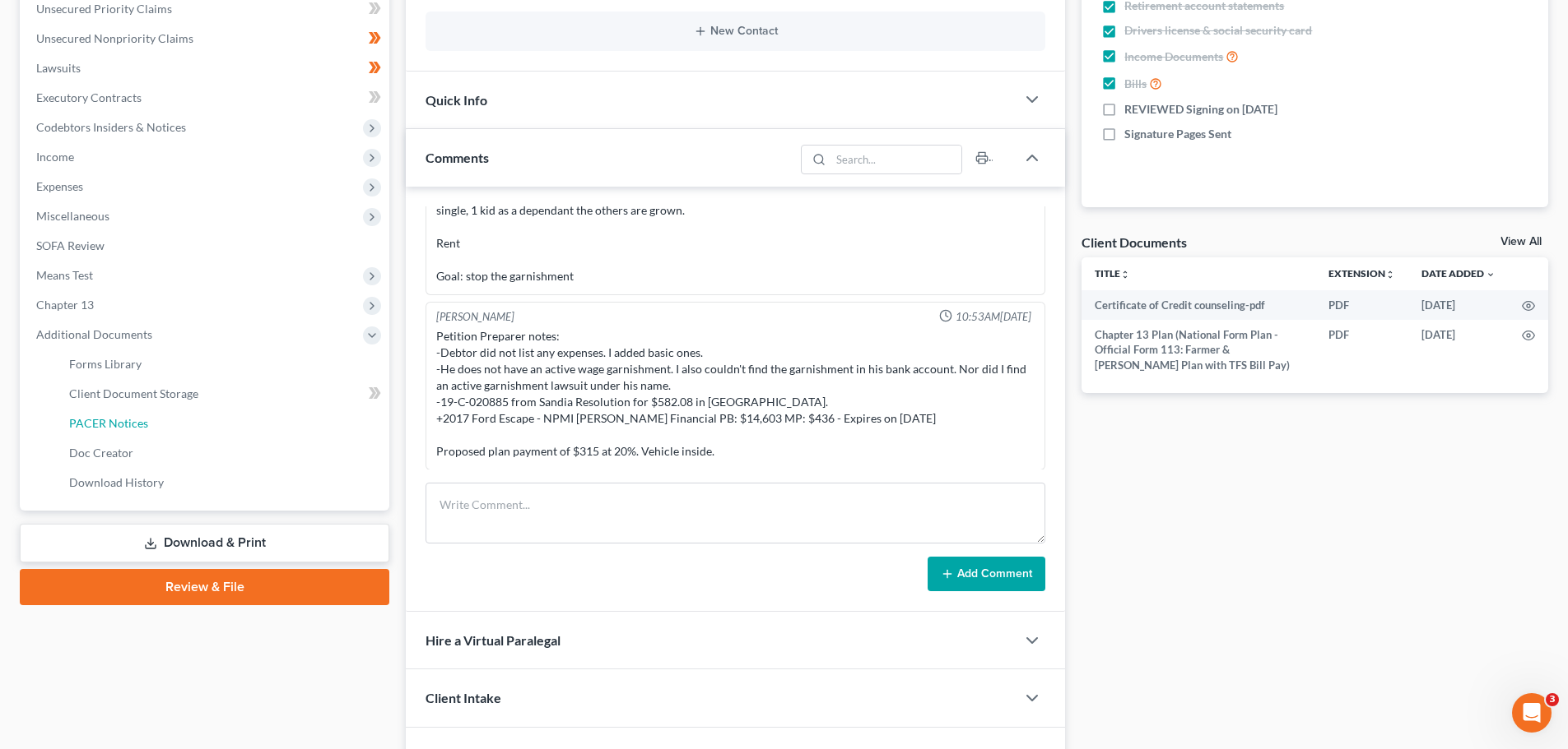
drag, startPoint x: 106, startPoint y: 430, endPoint x: 403, endPoint y: 425, distance: 297.0
click at [106, 430] on link "PACER Notices" at bounding box center [222, 424] width 333 height 30
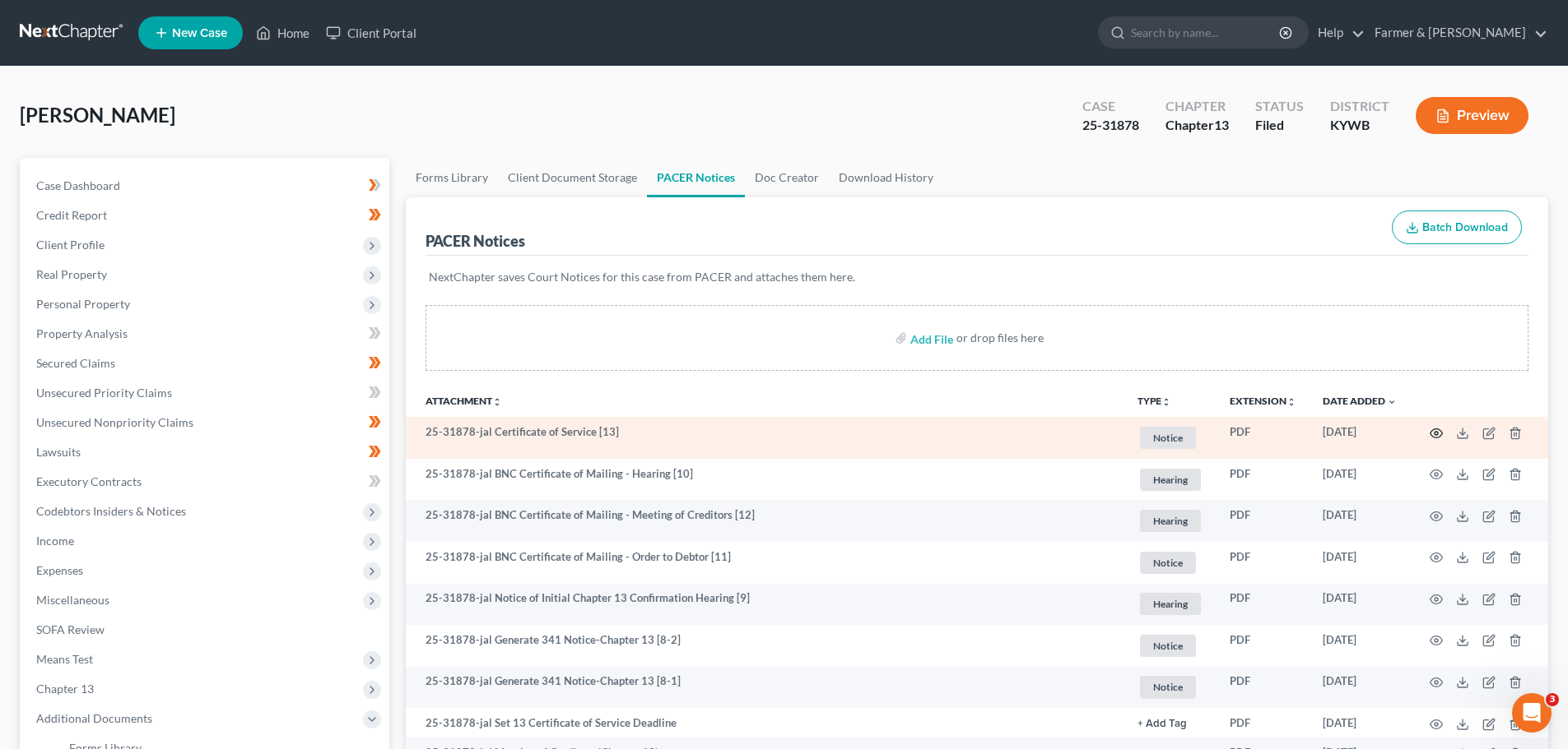
click at [1429, 432] on icon "button" at bounding box center [1436, 433] width 13 height 13
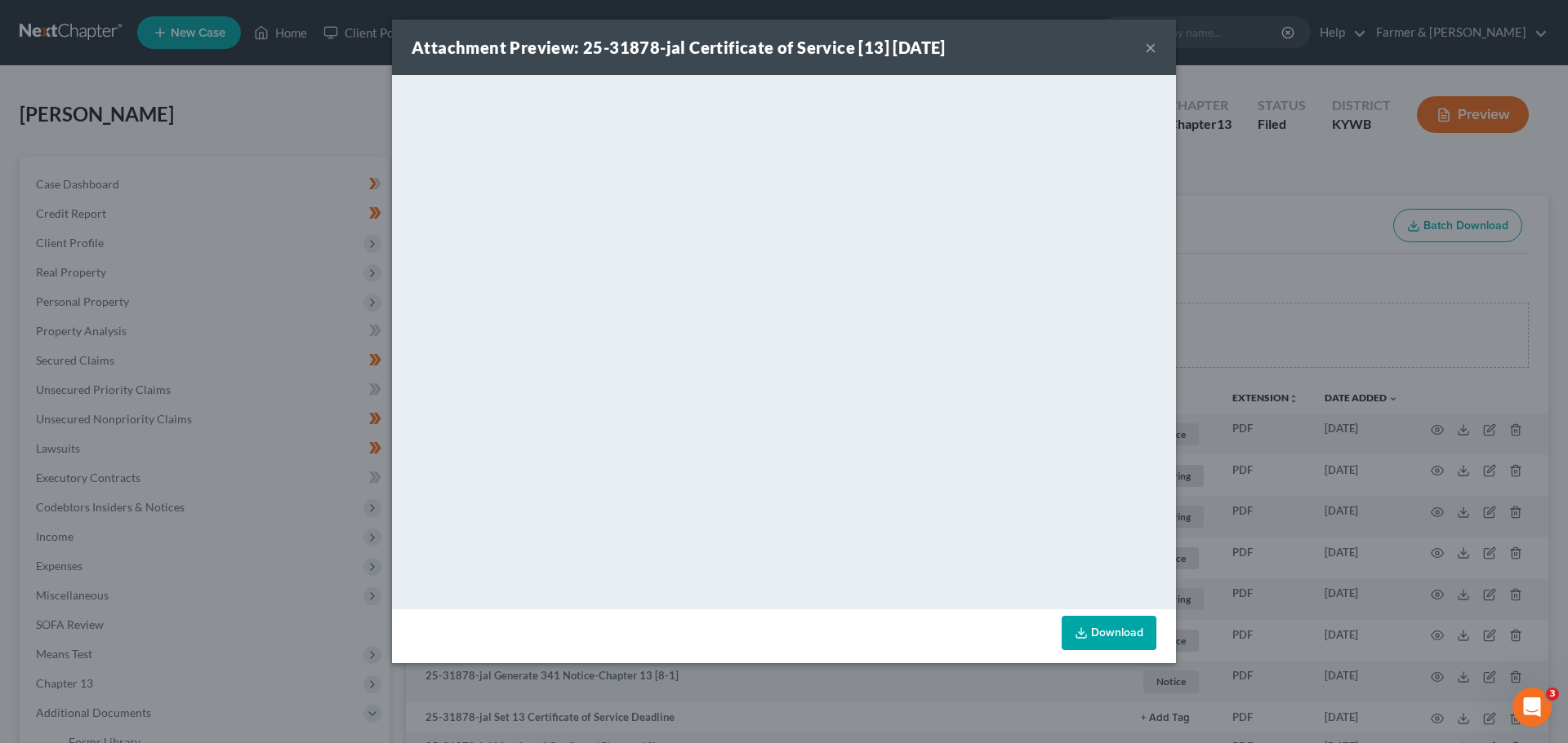
click at [1153, 47] on button "×" at bounding box center [1150, 47] width 11 height 20
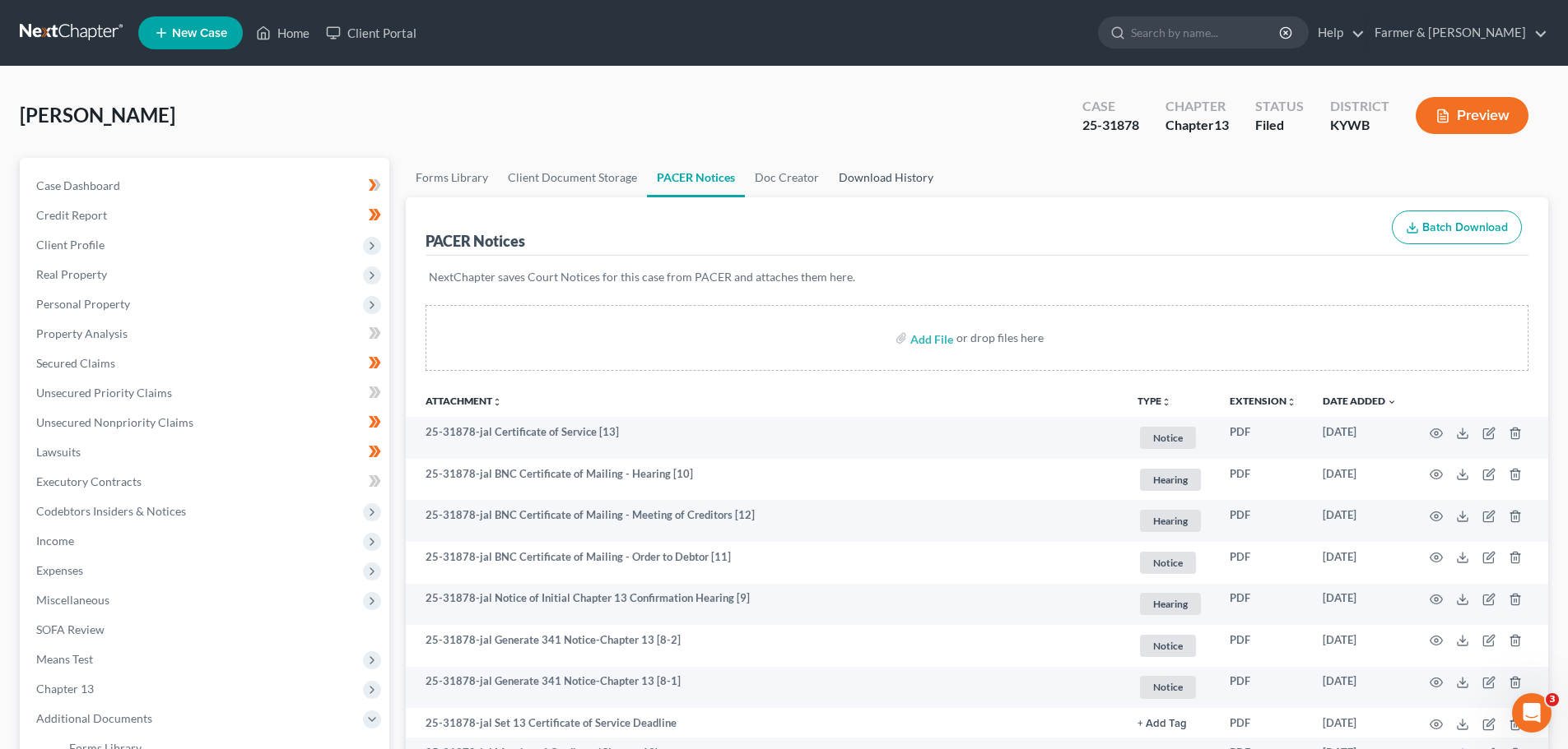
click at [873, 177] on link "Download History" at bounding box center [885, 177] width 115 height 39
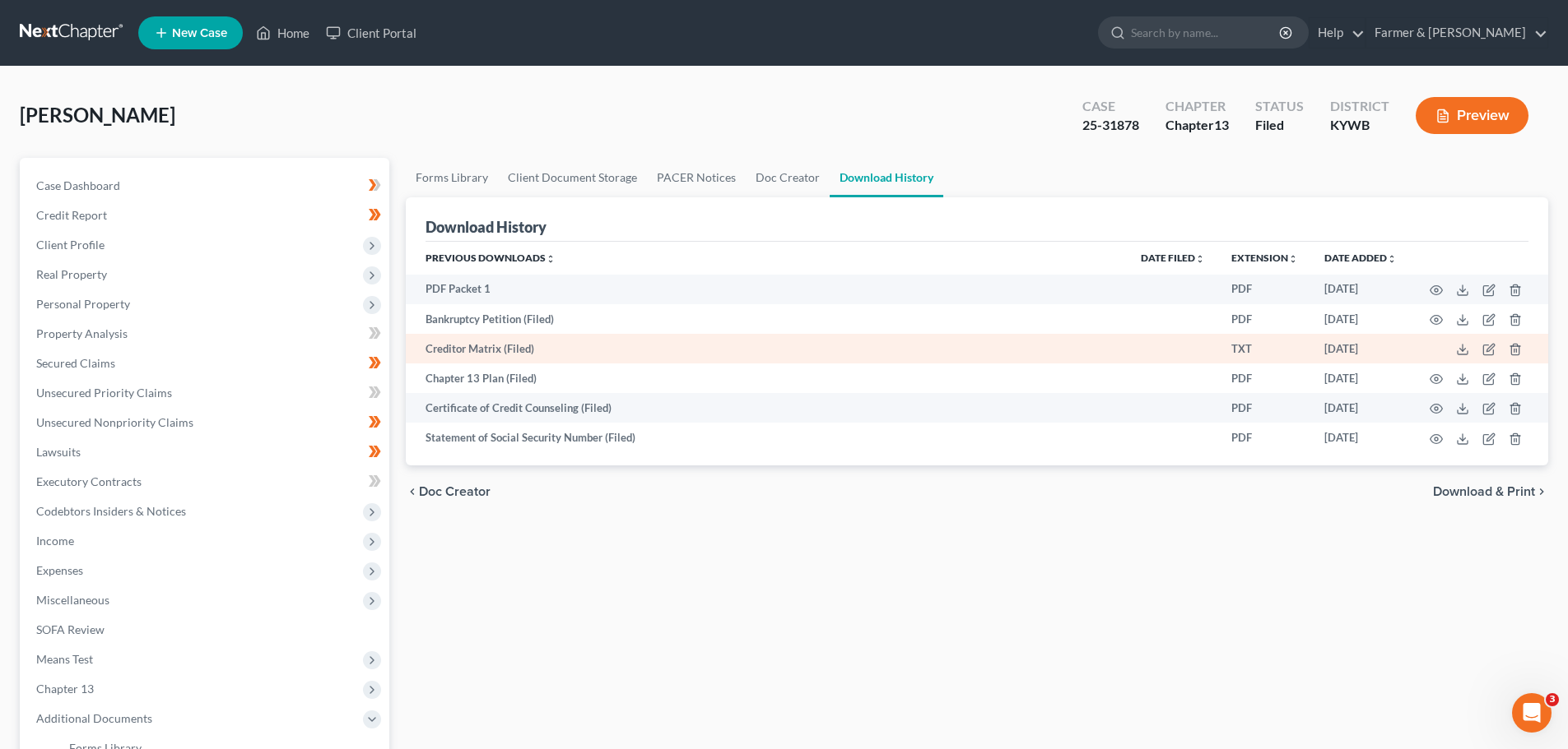
click at [1454, 348] on td at bounding box center [1479, 349] width 139 height 30
click at [1454, 349] on td at bounding box center [1479, 349] width 139 height 30
click at [1467, 349] on icon at bounding box center [1462, 349] width 13 height 13
